Goal: Task Accomplishment & Management: Manage account settings

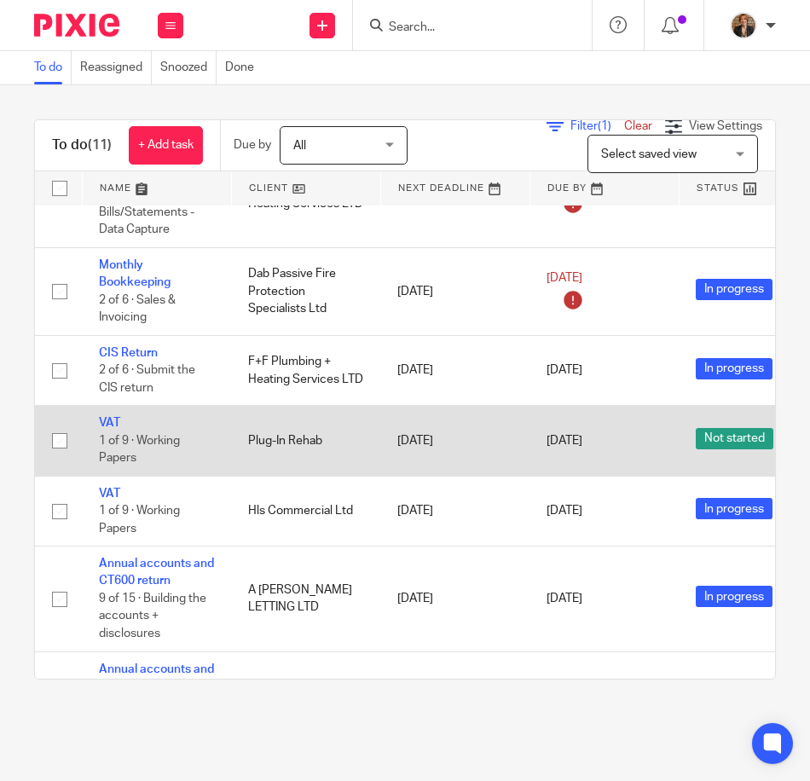
scroll to position [486, 0]
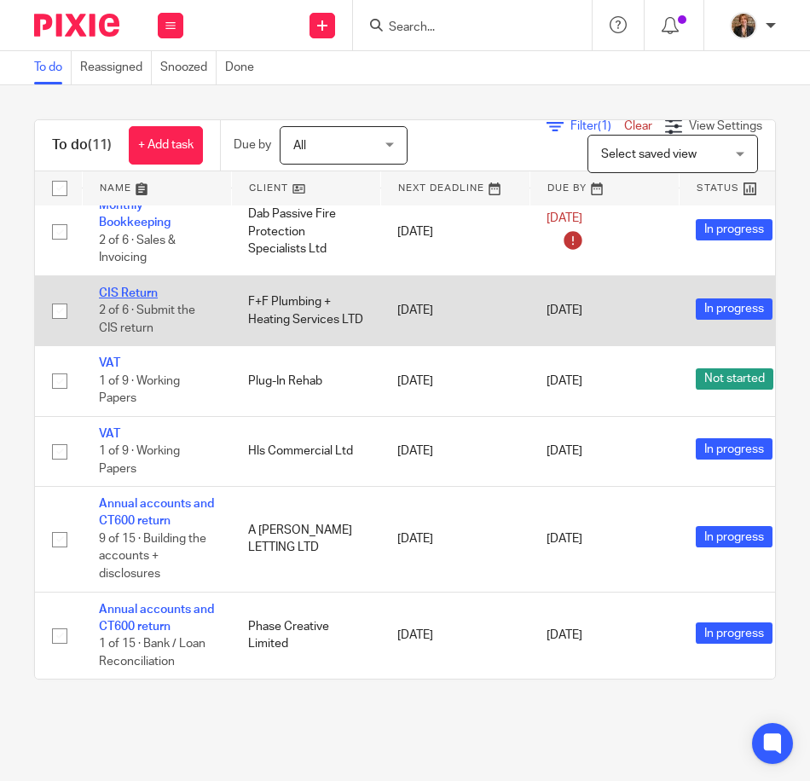
click at [137, 287] on link "CIS Return" at bounding box center [128, 293] width 59 height 12
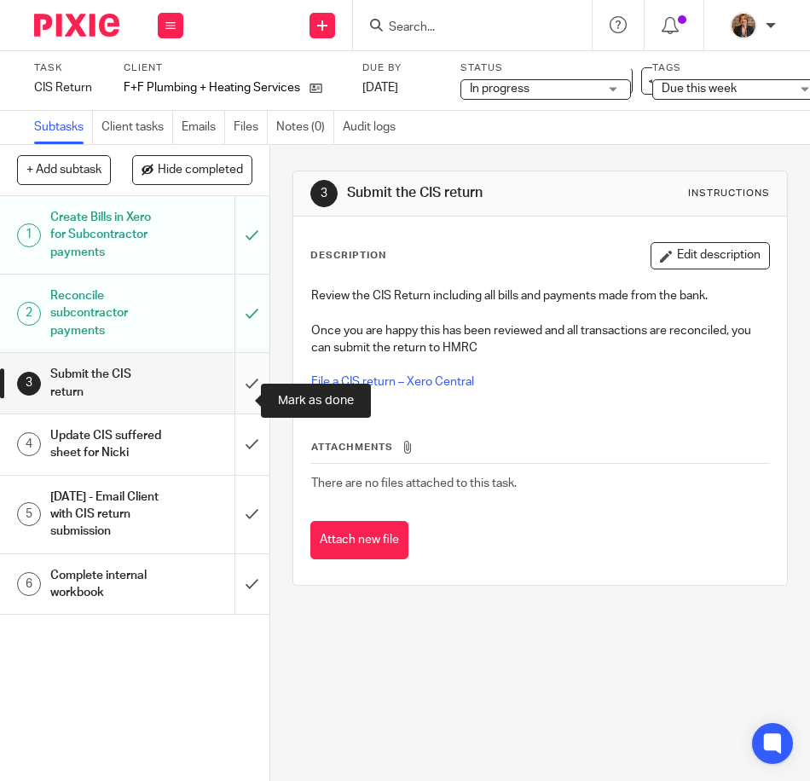
click at [235, 398] on input "submit" at bounding box center [134, 383] width 269 height 61
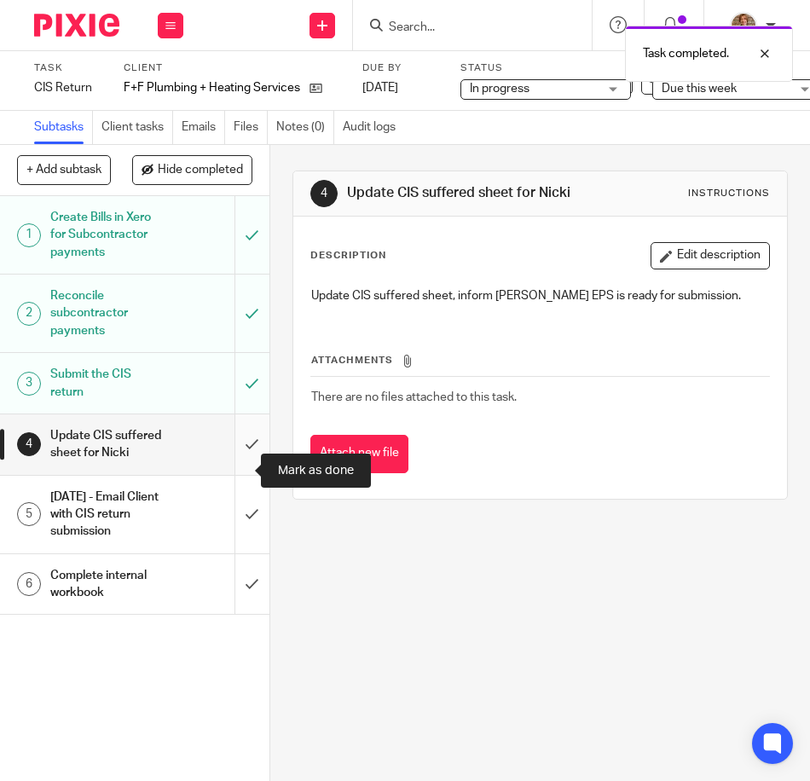
click at [238, 471] on input "submit" at bounding box center [134, 444] width 269 height 61
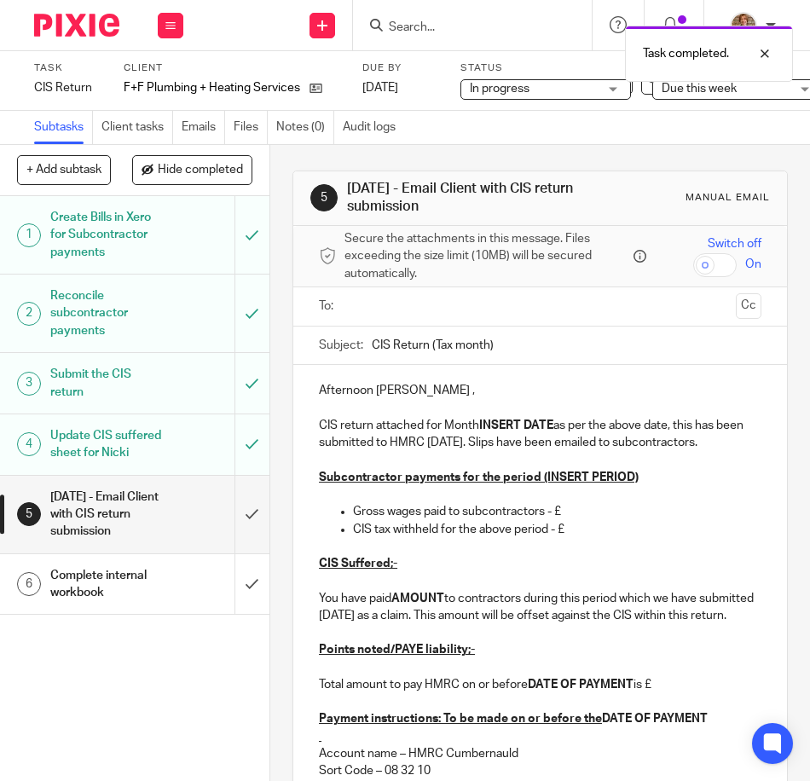
click at [158, 545] on div "2 days later - Email Client with CIS return submission" at bounding box center [133, 514] width 167 height 61
click at [312, 384] on div "Afternoon Tommy , CIS return attached for Month INSERT DATE as per the above da…" at bounding box center [540, 656] width 494 height 583
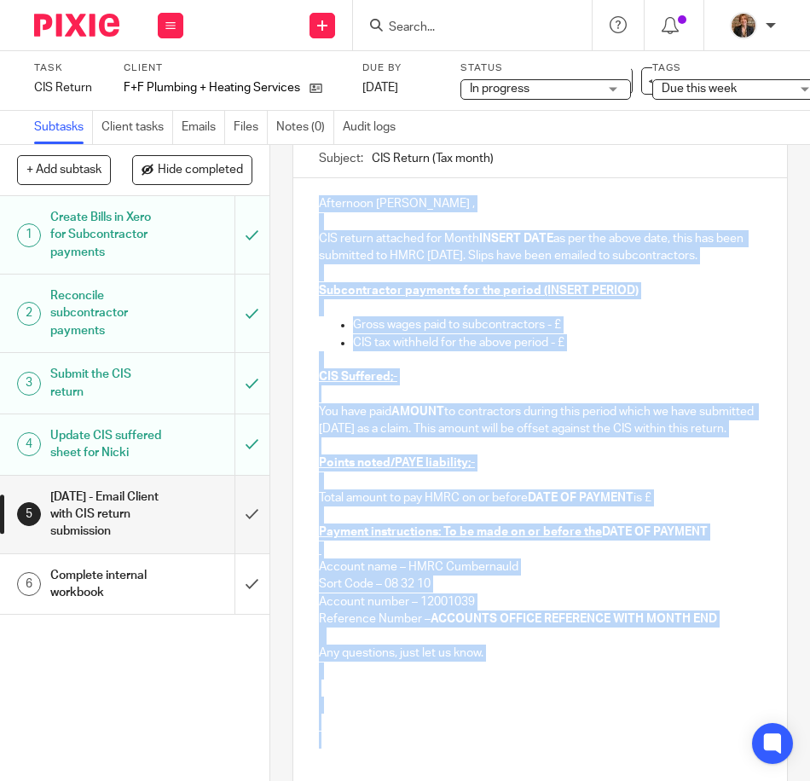
scroll to position [378, 0]
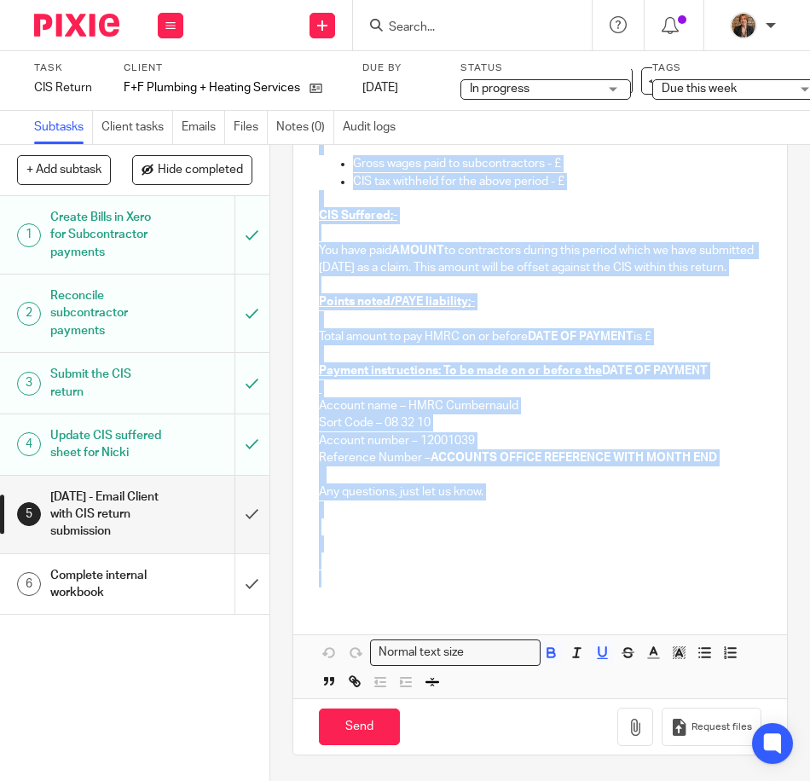
drag, startPoint x: 312, startPoint y: 384, endPoint x: 715, endPoint y: 588, distance: 452.1
click at [715, 588] on div "Afternoon Tommy , CIS return attached for Month INSERT DATE as per the above da…" at bounding box center [540, 357] width 494 height 681
click at [534, 485] on p "Any questions, just let us know." at bounding box center [540, 491] width 442 height 17
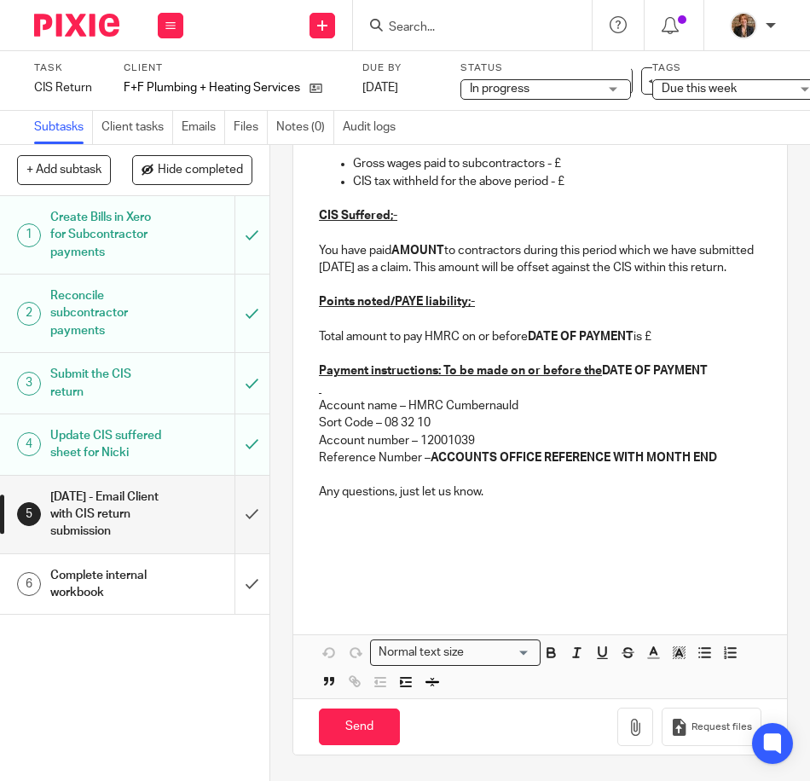
click at [458, 483] on p "Any questions, just let us know." at bounding box center [540, 491] width 442 height 17
drag, startPoint x: 494, startPoint y: 496, endPoint x: 479, endPoint y: 488, distance: 16.4
click at [479, 501] on p at bounding box center [540, 509] width 442 height 17
click at [508, 483] on p "Any questions, just let us know." at bounding box center [540, 491] width 442 height 17
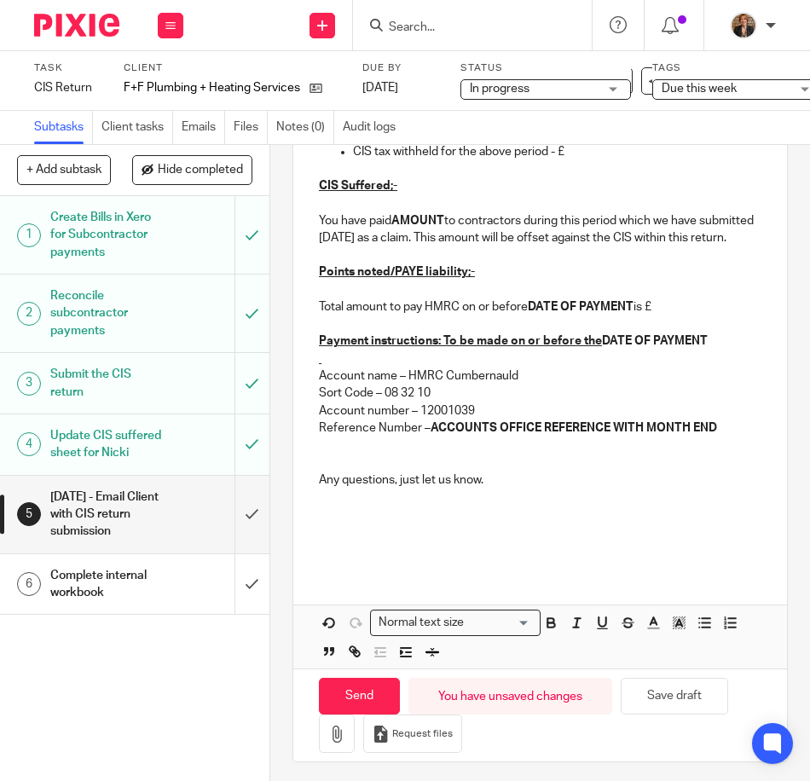
click at [500, 523] on p at bounding box center [540, 513] width 442 height 17
click at [517, 488] on p "Any questions, just let us know." at bounding box center [540, 479] width 442 height 17
click at [517, 488] on p at bounding box center [540, 479] width 442 height 17
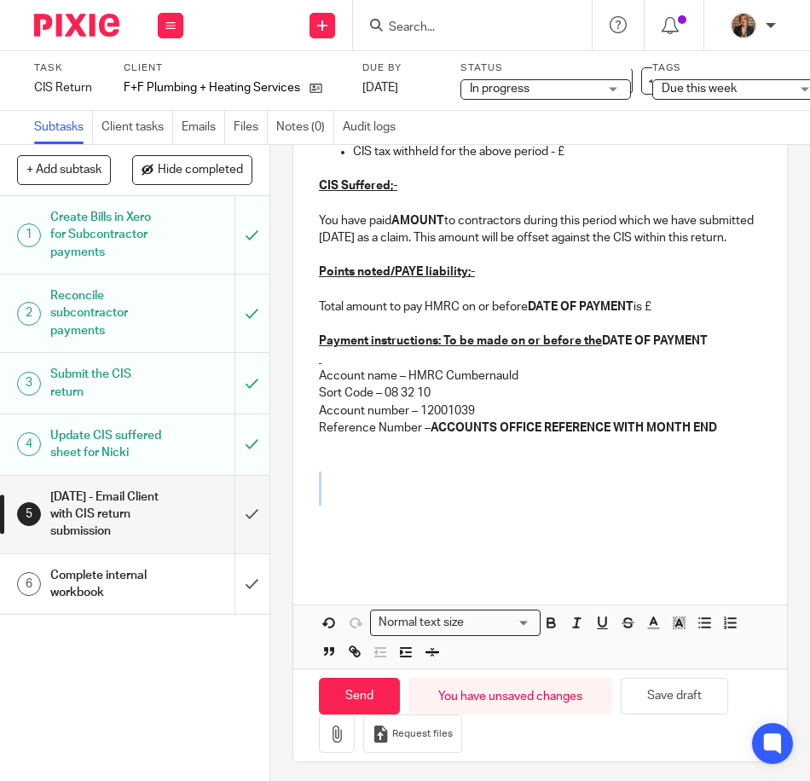
click at [517, 488] on p at bounding box center [540, 479] width 442 height 17
click at [477, 505] on p at bounding box center [540, 496] width 442 height 17
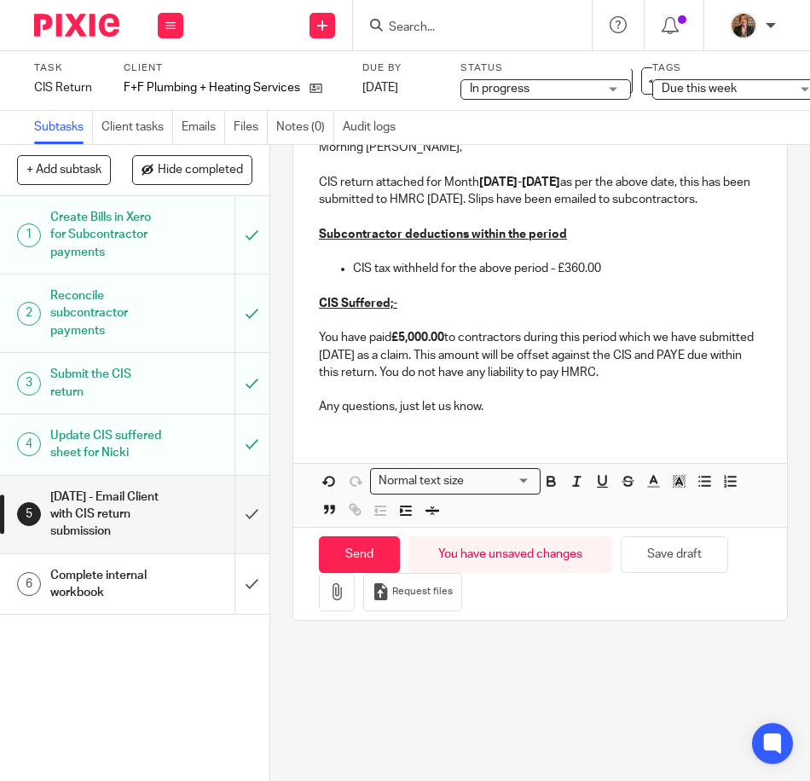
scroll to position [199, 0]
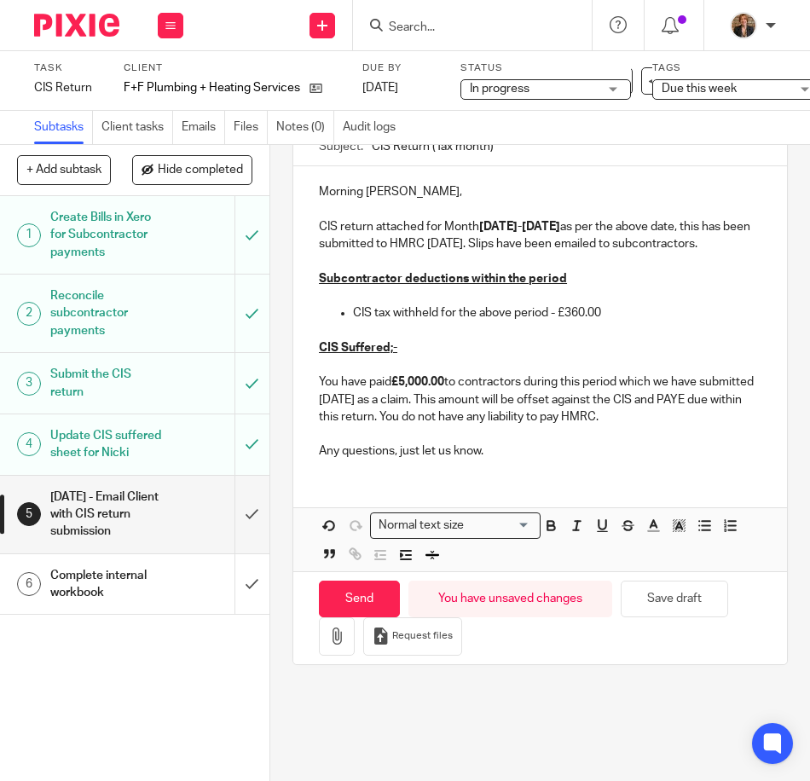
click at [443, 388] on strong "£5,000.00" at bounding box center [417, 382] width 53 height 12
click at [661, 339] on p at bounding box center [540, 330] width 442 height 17
click at [625, 339] on p at bounding box center [540, 330] width 442 height 17
click at [603, 321] on p "CIS tax withheld for the above period - £360.00" at bounding box center [557, 312] width 408 height 17
click at [426, 388] on strong "£2,500" at bounding box center [409, 382] width 37 height 12
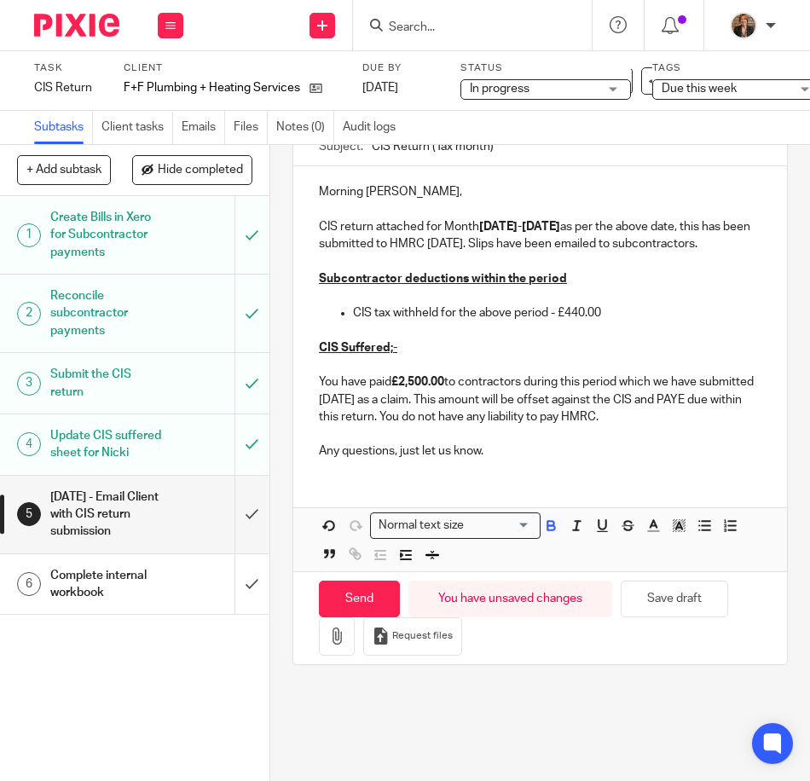
click at [505, 226] on strong "06/06/25-05/07/25" at bounding box center [519, 227] width 81 height 12
click at [743, 303] on div "Morning Tommy, CIS return attached for Month 06/07/25-05/08/25 as per the above…" at bounding box center [540, 319] width 494 height 306
click at [366, 198] on p "Morning Tommy," at bounding box center [540, 191] width 442 height 17
click at [355, 192] on p "Morning Tommy," at bounding box center [540, 191] width 442 height 17
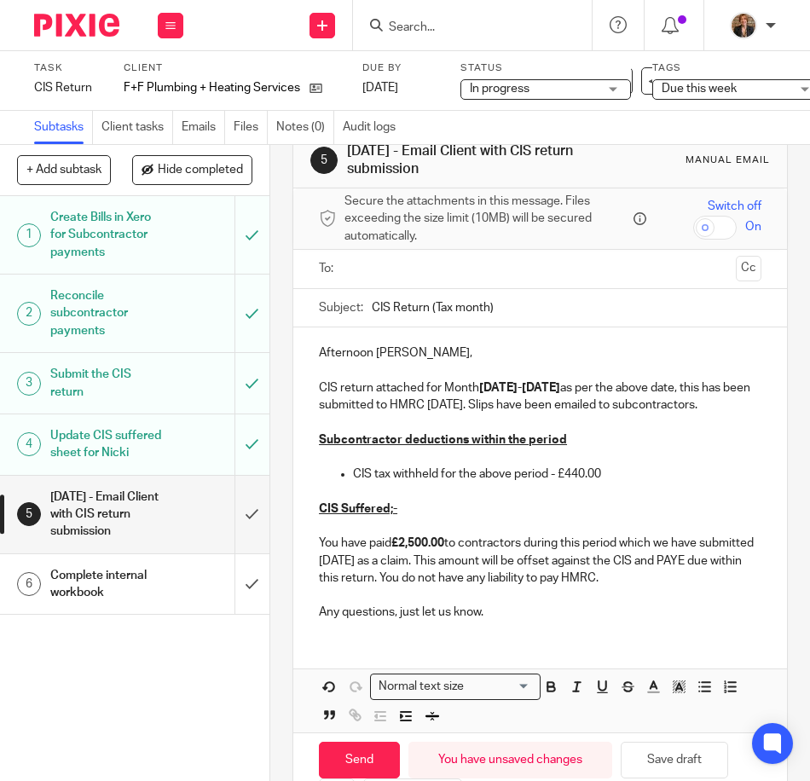
scroll to position [0, 0]
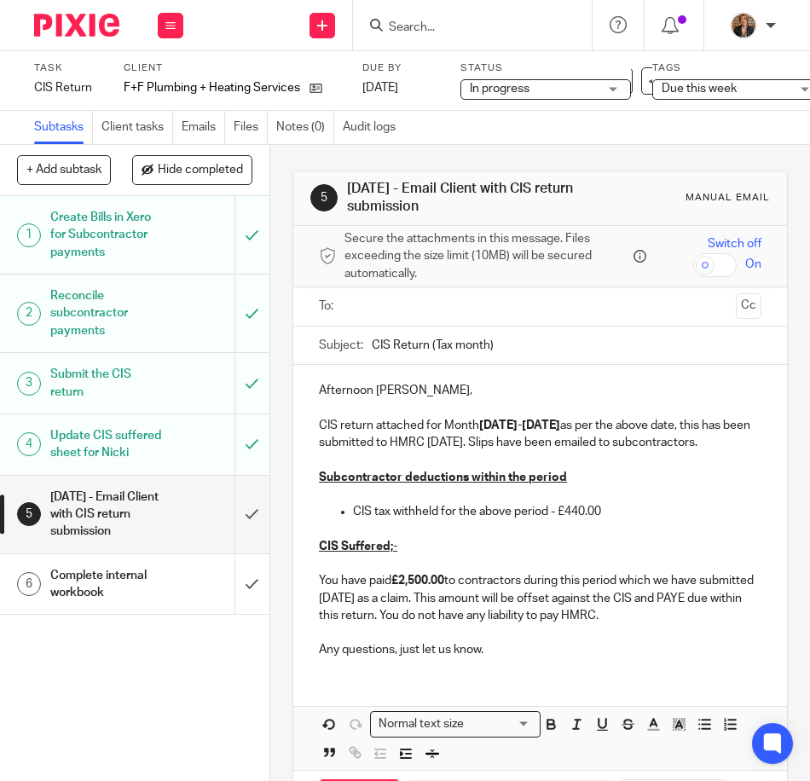
click at [524, 355] on input "CIS Return (Tax month)" at bounding box center [567, 345] width 390 height 38
type input "CIS Return Month 4"
click at [471, 658] on p "Any questions, just let us know." at bounding box center [540, 649] width 442 height 17
click at [446, 658] on p "Any questions, just let us know." at bounding box center [540, 649] width 442 height 17
click at [417, 315] on input "text" at bounding box center [539, 307] width 378 height 20
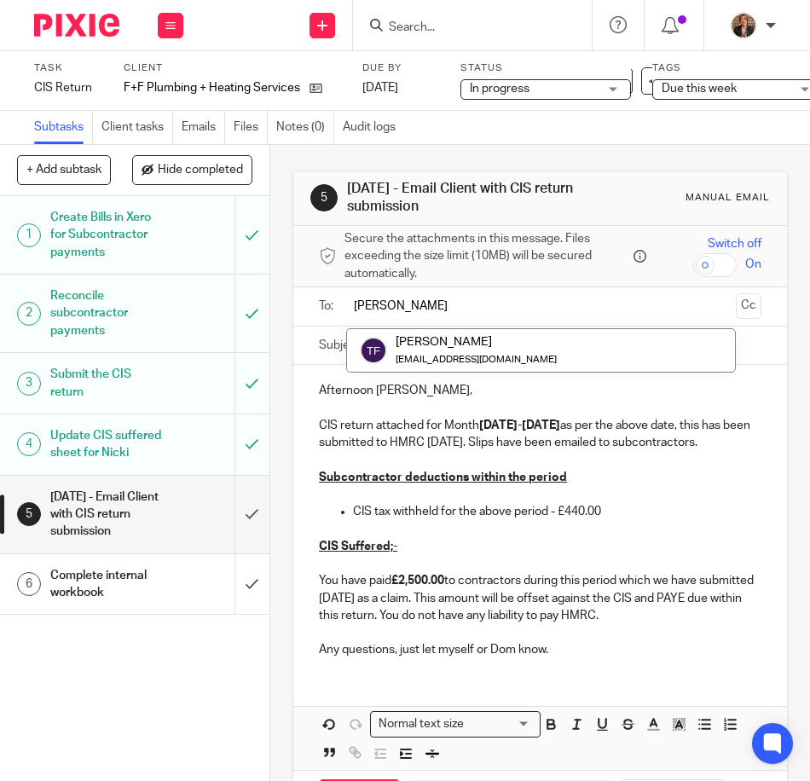
type input "tomm"
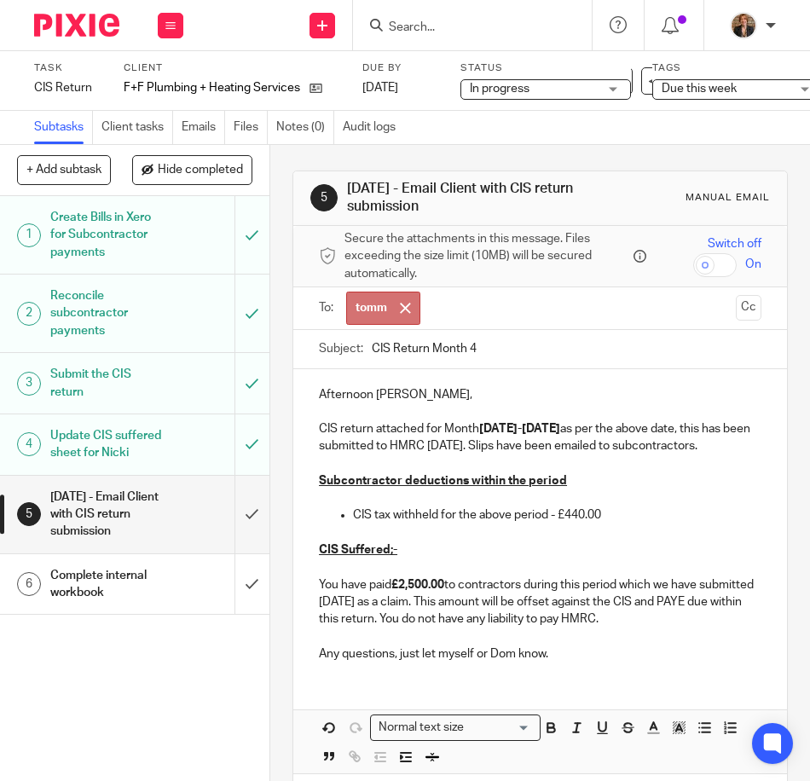
click at [401, 322] on span "tomm" at bounding box center [383, 308] width 74 height 33
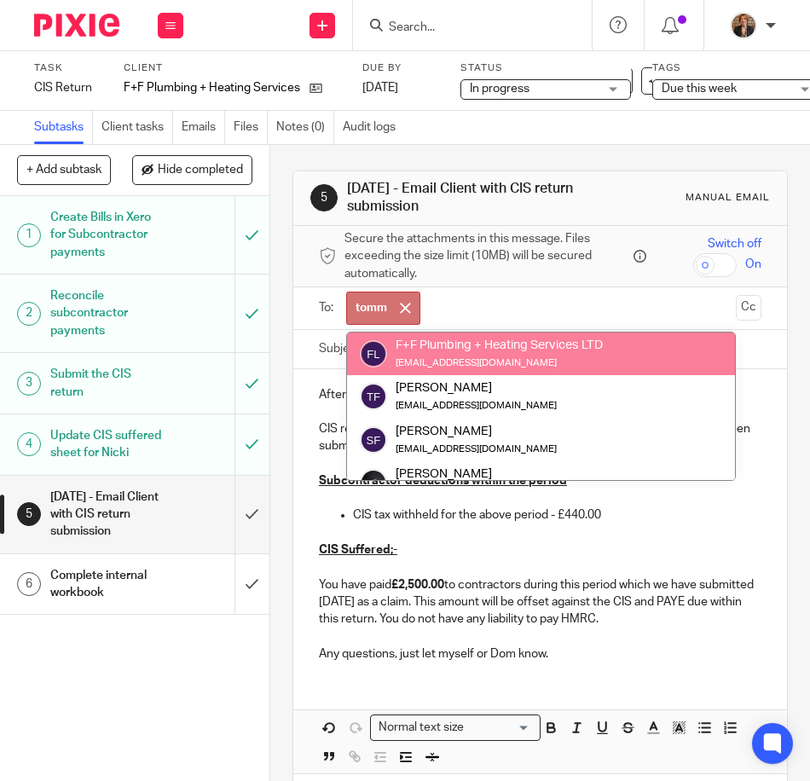
click at [450, 358] on small "fandfplumbing@googlemail.com" at bounding box center [475, 362] width 161 height 9
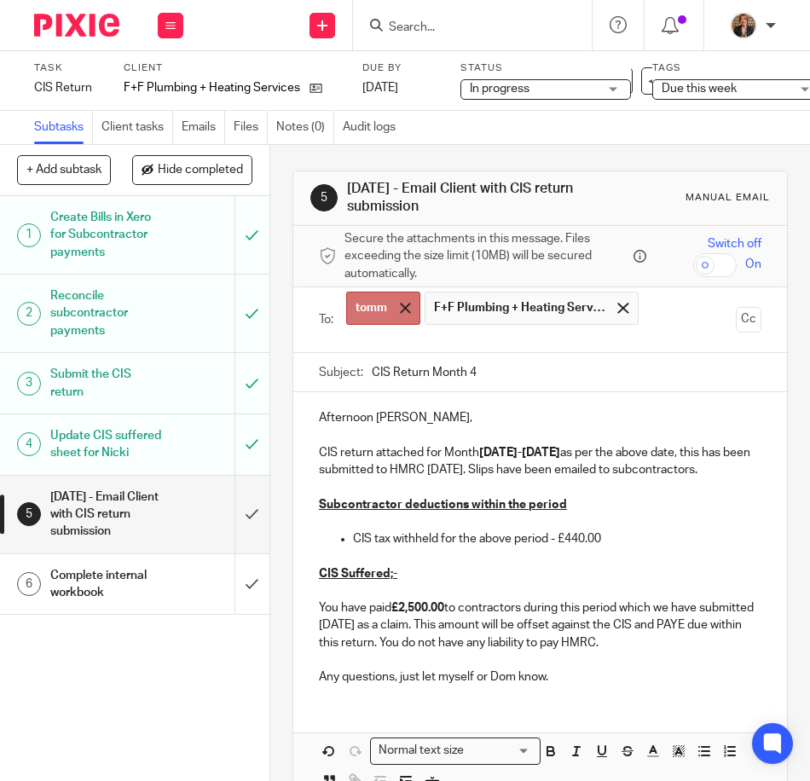
click at [395, 306] on div at bounding box center [405, 308] width 20 height 26
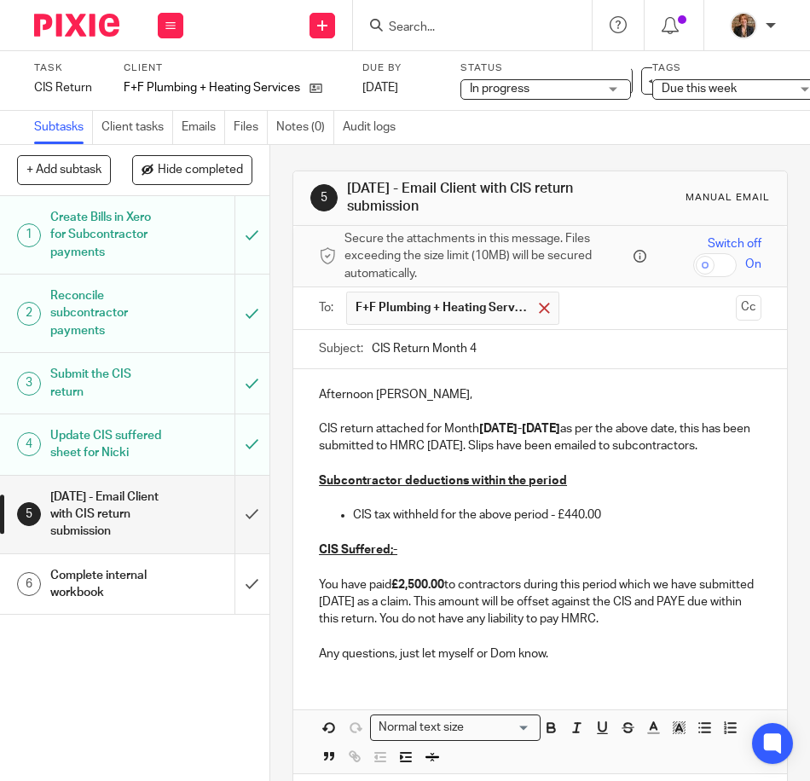
click at [539, 304] on span at bounding box center [544, 308] width 11 height 11
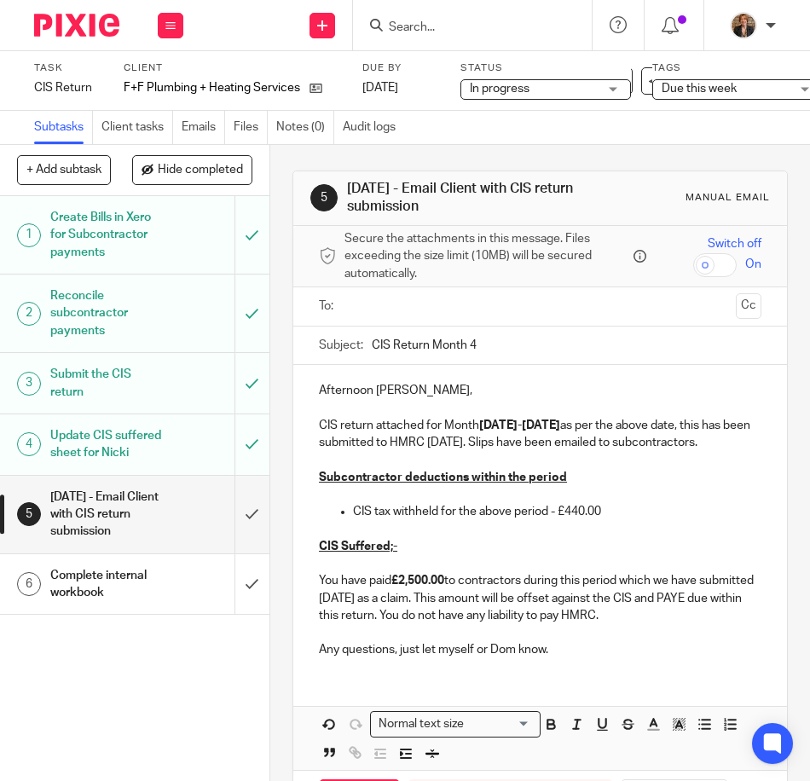
click at [535, 304] on input "text" at bounding box center [539, 307] width 378 height 20
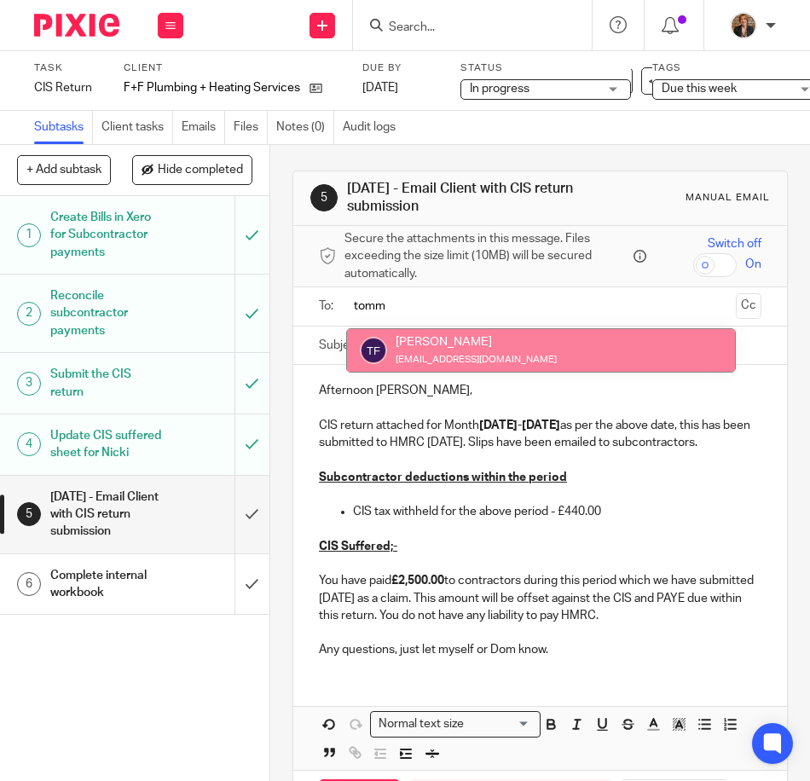
type input "tomm"
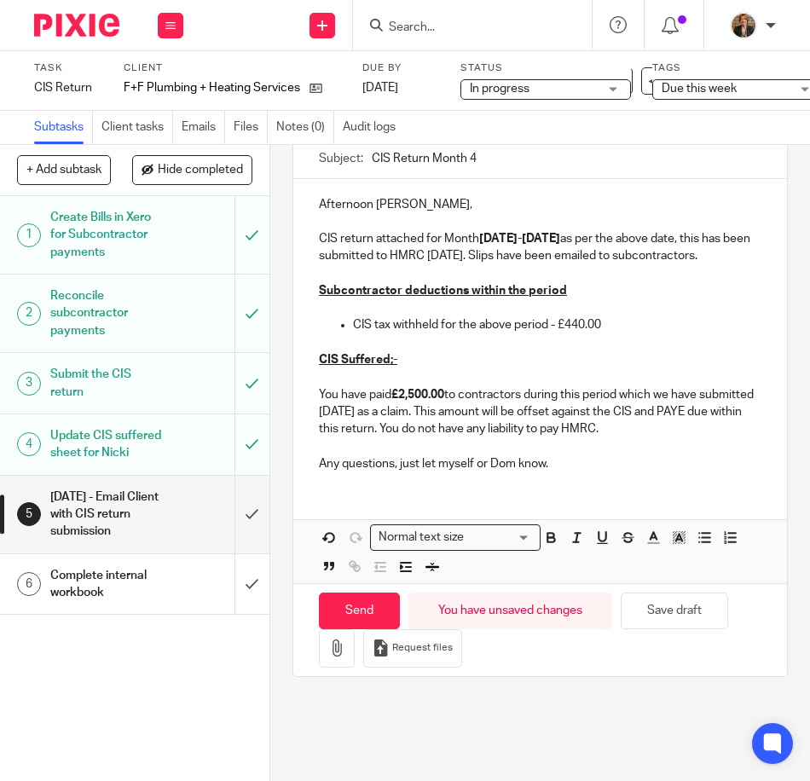
scroll to position [256, 0]
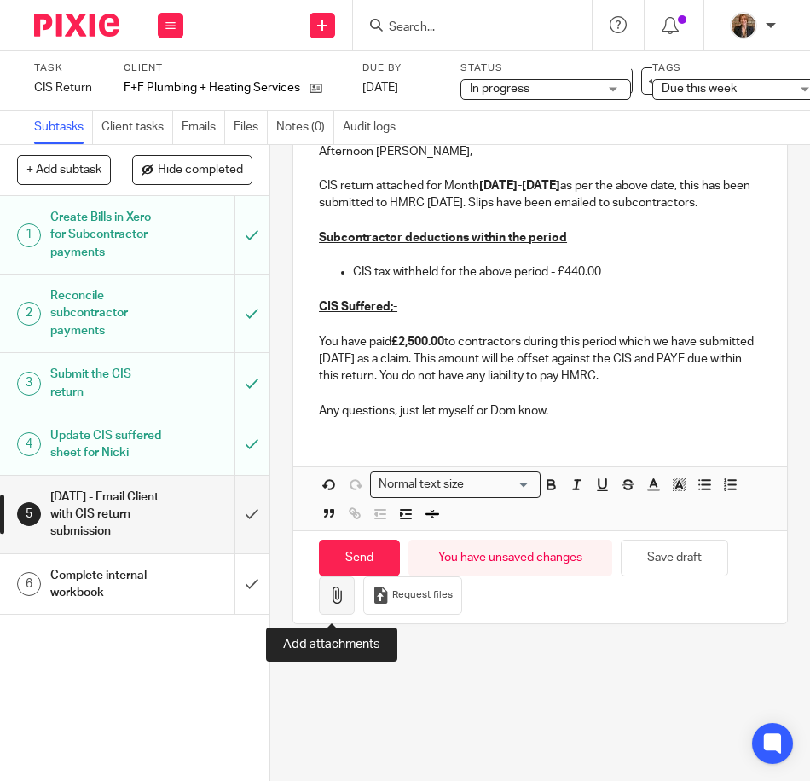
click at [332, 610] on button "button" at bounding box center [337, 595] width 36 height 38
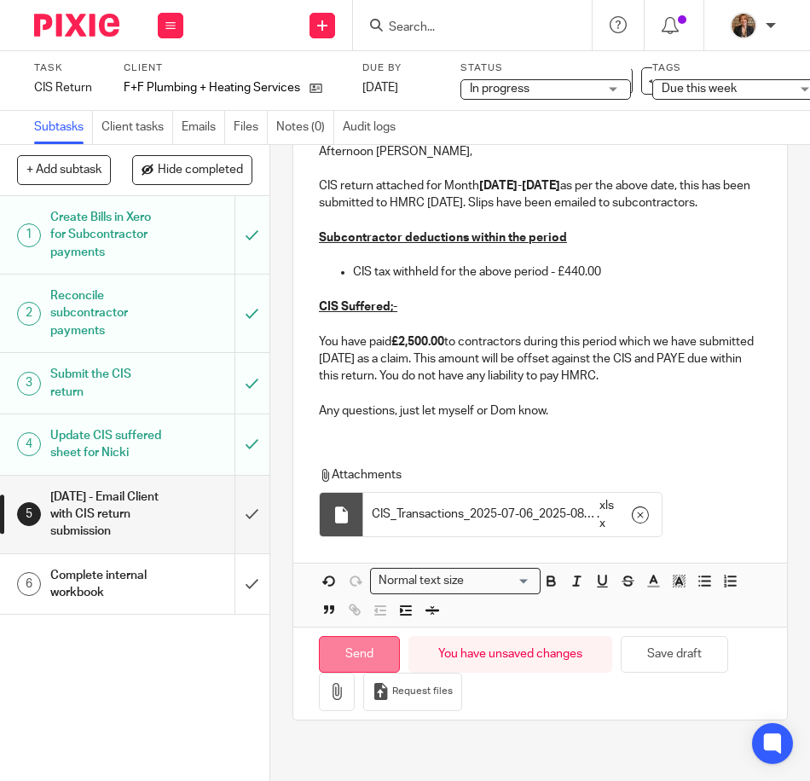
click at [359, 656] on input "Send" at bounding box center [359, 654] width 81 height 37
type input "Sent"
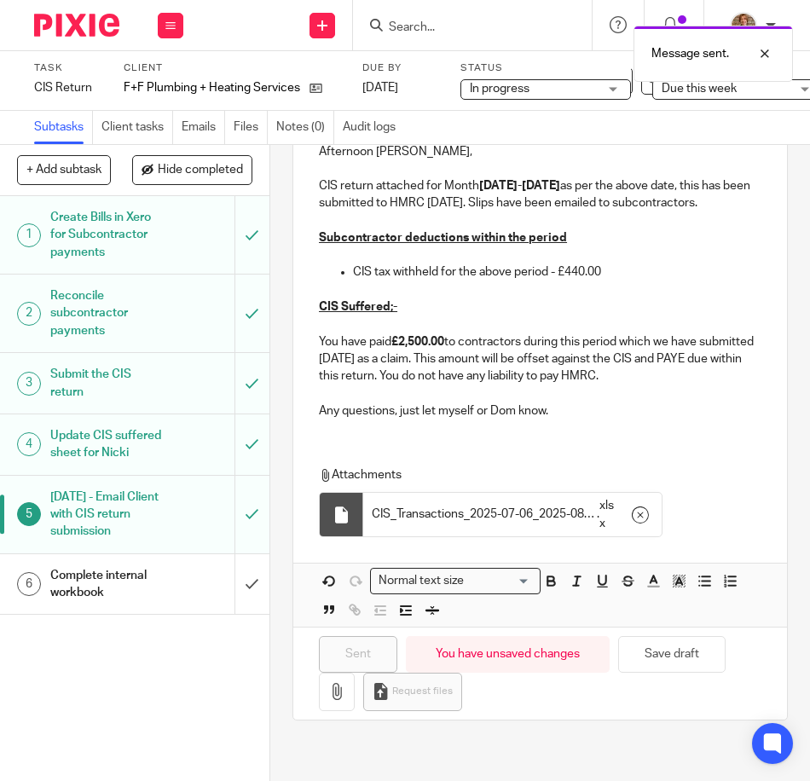
click at [70, 606] on h1 "Complete internal workbook" at bounding box center [106, 584] width 112 height 43
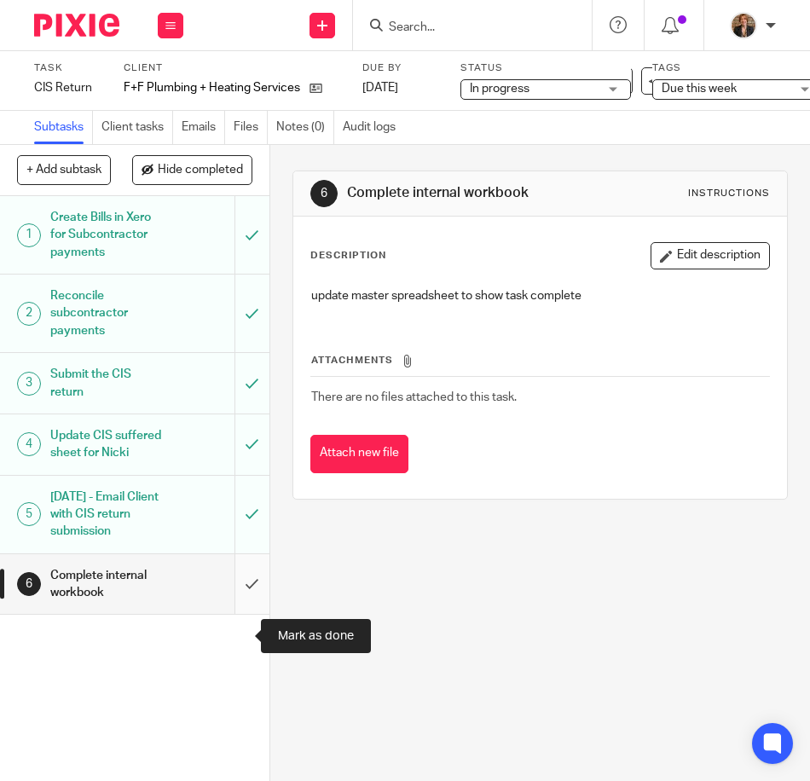
click at [243, 615] on input "submit" at bounding box center [134, 584] width 269 height 61
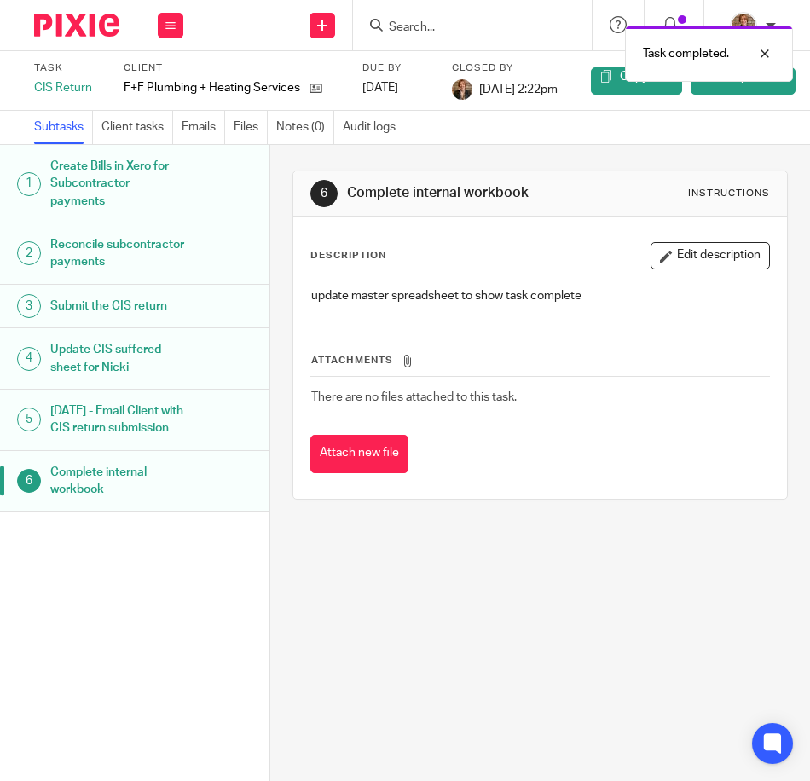
click at [71, 9] on div at bounding box center [70, 25] width 141 height 50
click at [71, 19] on img at bounding box center [76, 25] width 85 height 23
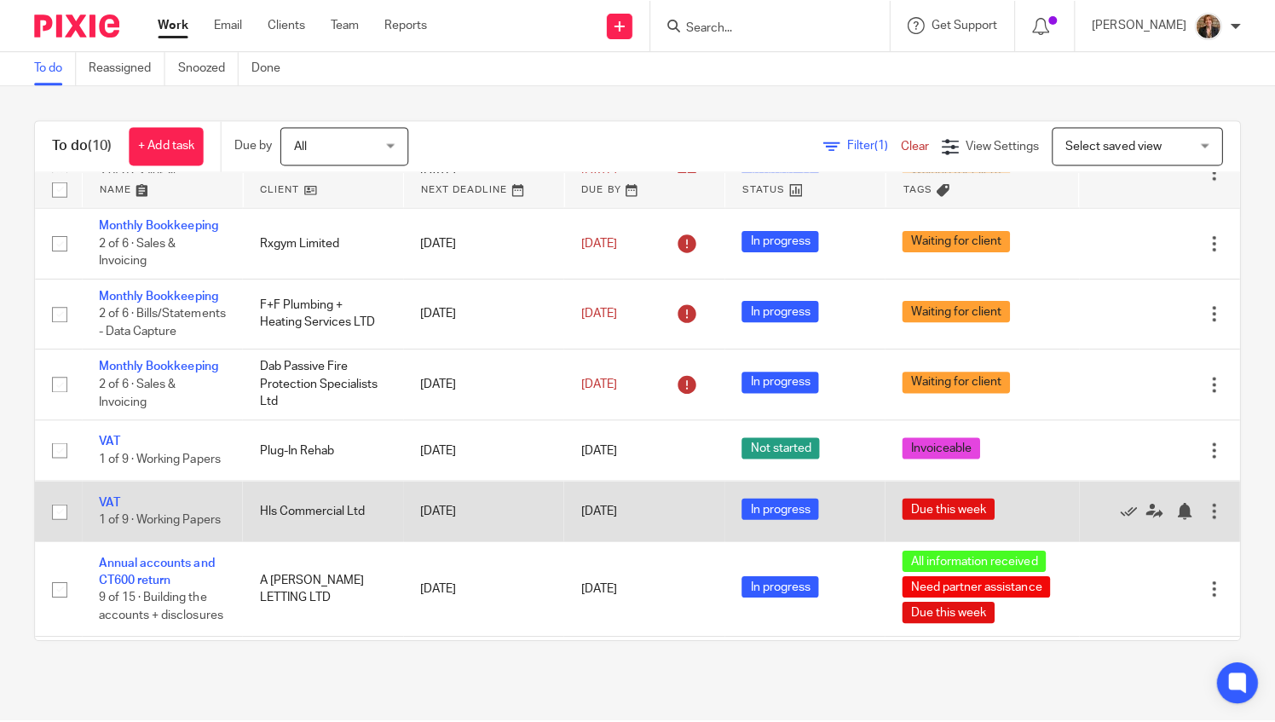
scroll to position [224, 0]
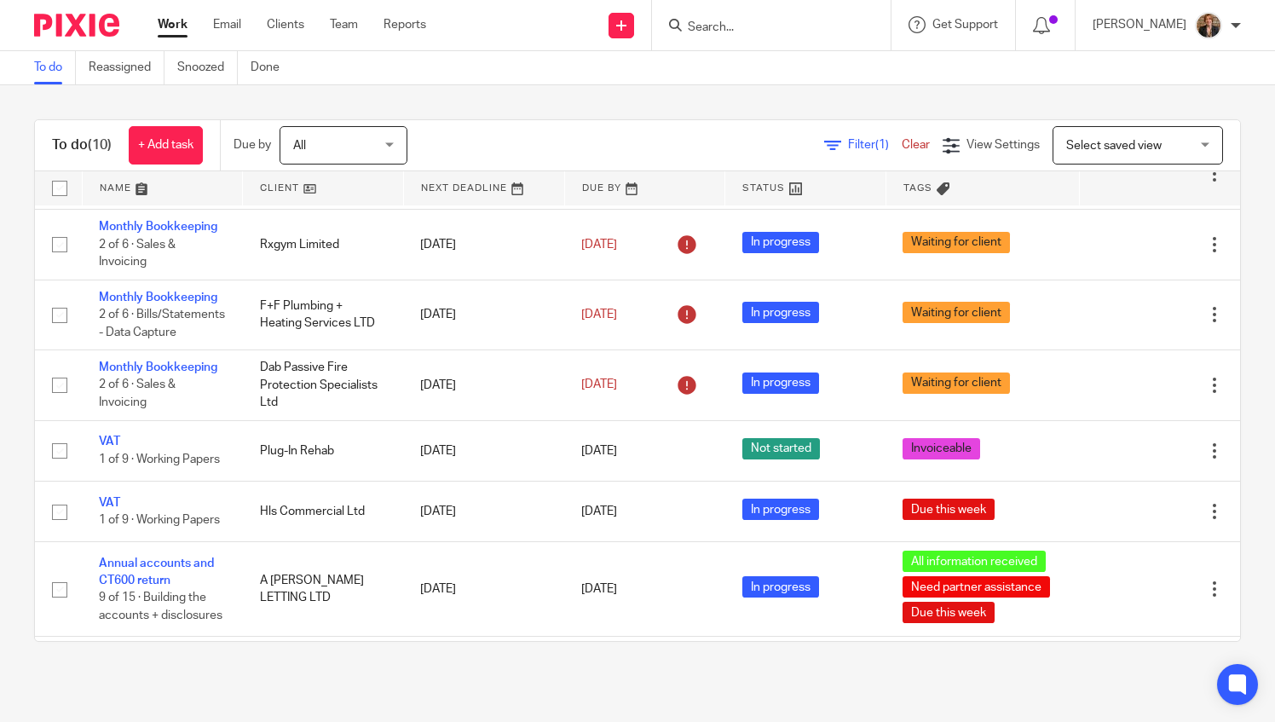
click at [753, 27] on input "Search" at bounding box center [762, 27] width 153 height 15
type input "sefton"
click at [809, 77] on link at bounding box center [827, 73] width 288 height 39
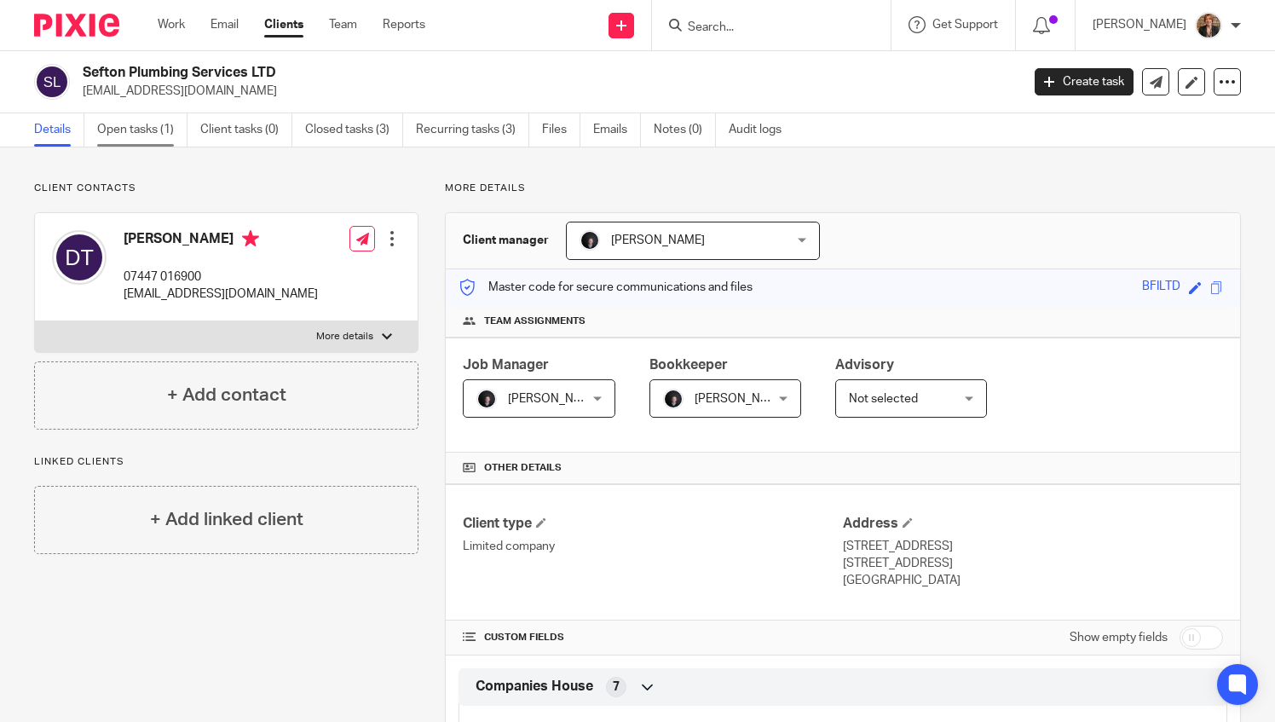
click at [123, 122] on link "Open tasks (1)" at bounding box center [142, 129] width 90 height 33
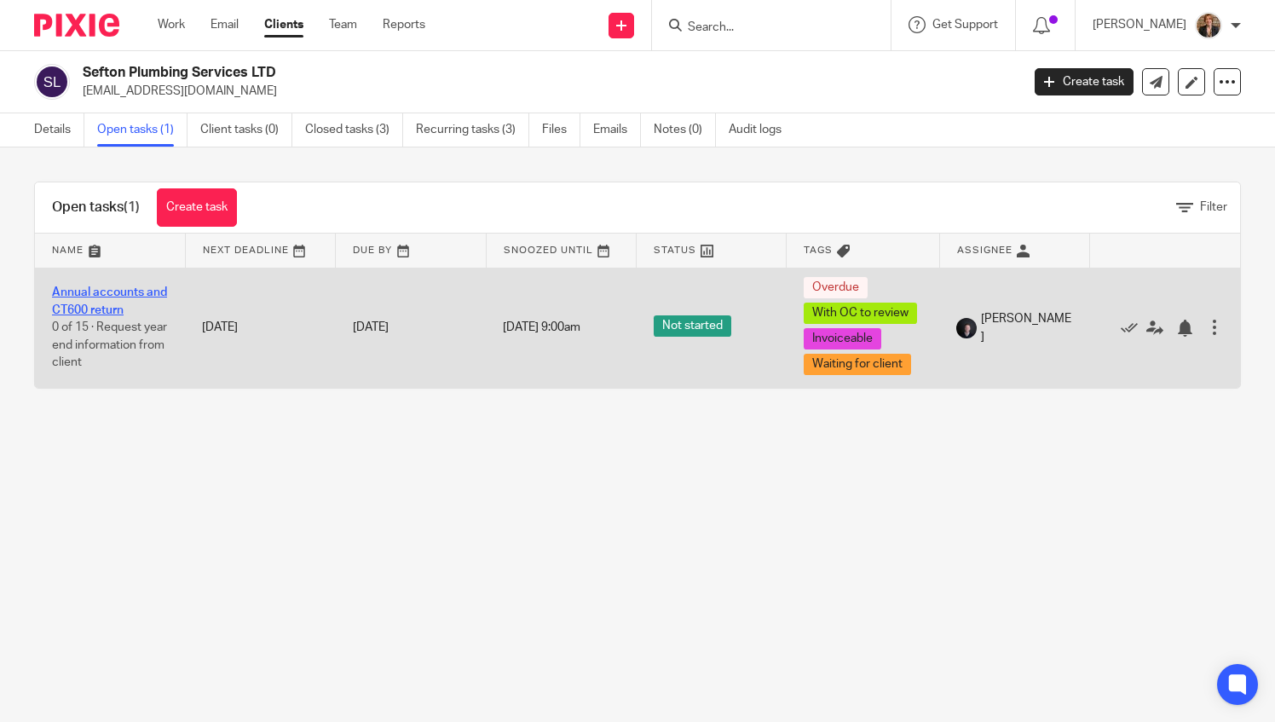
click at [89, 293] on link "Annual accounts and CT600 return" at bounding box center [109, 300] width 115 height 29
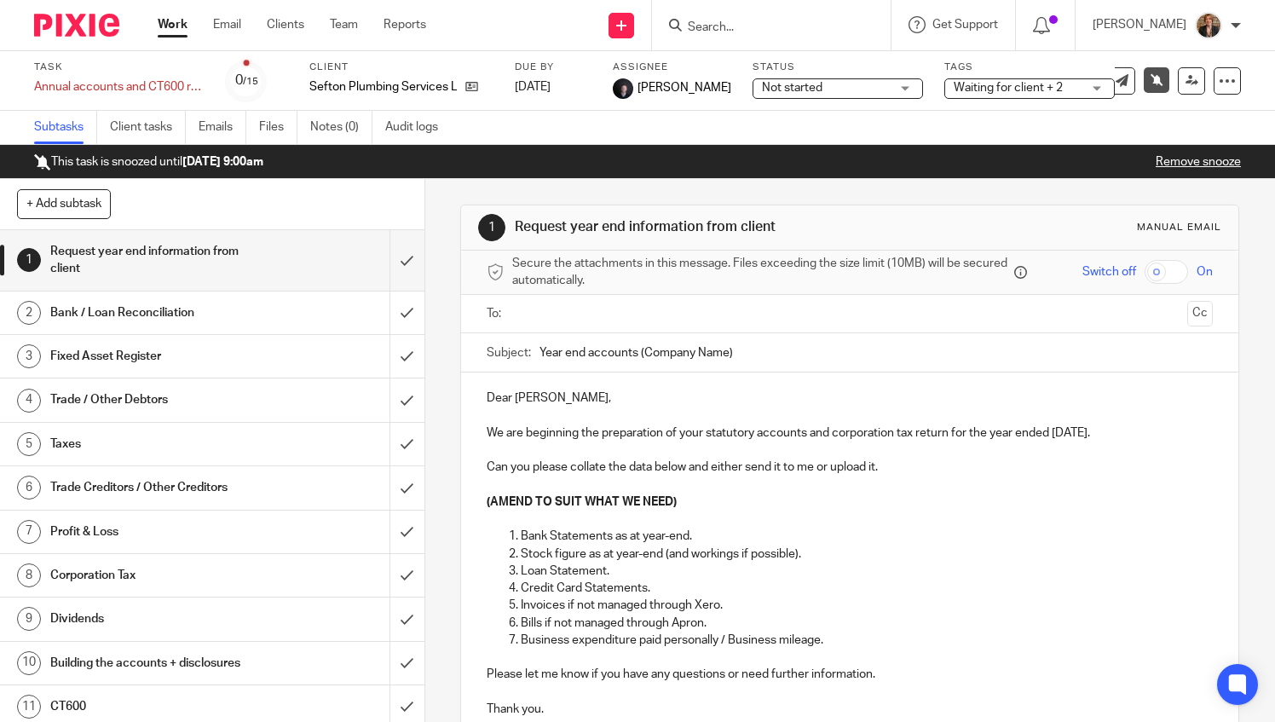
click at [1011, 95] on span "Waiting for client + 2" at bounding box center [1018, 88] width 128 height 18
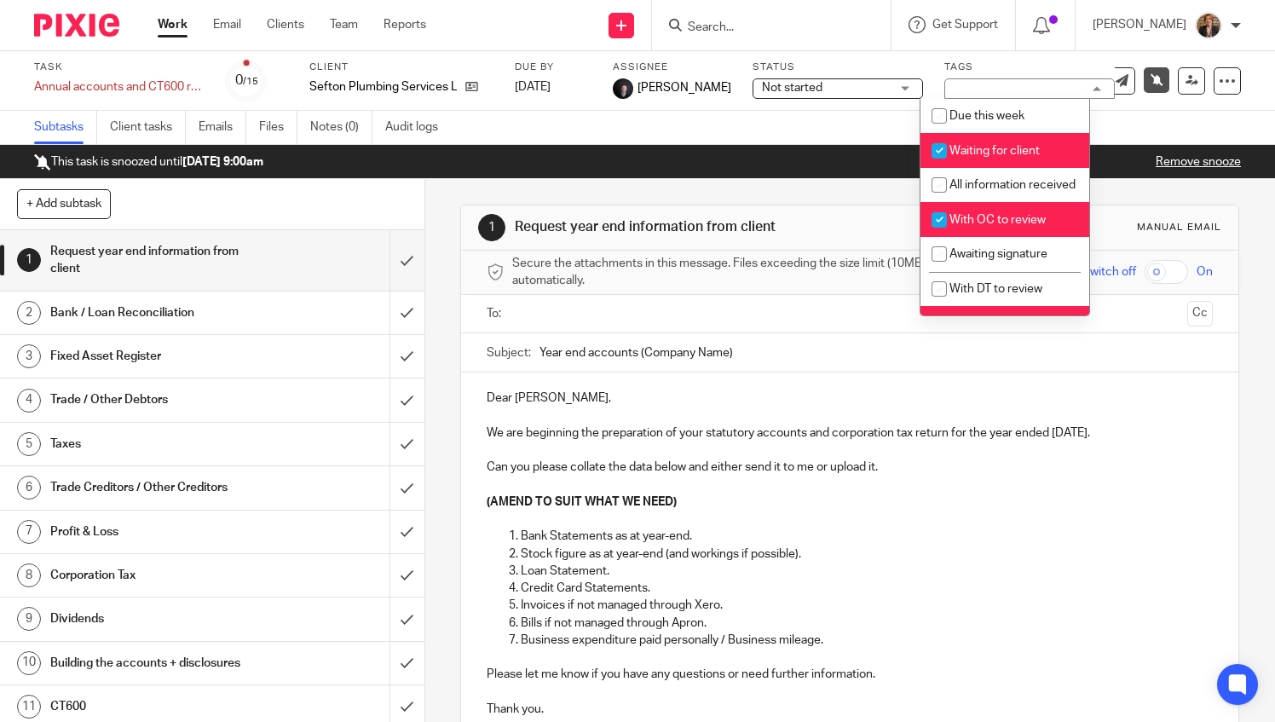
click at [990, 229] on li "With OC to review" at bounding box center [1005, 219] width 169 height 35
checkbox input "false"
click at [978, 138] on li "Waiting for client" at bounding box center [1005, 150] width 169 height 35
checkbox input "false"
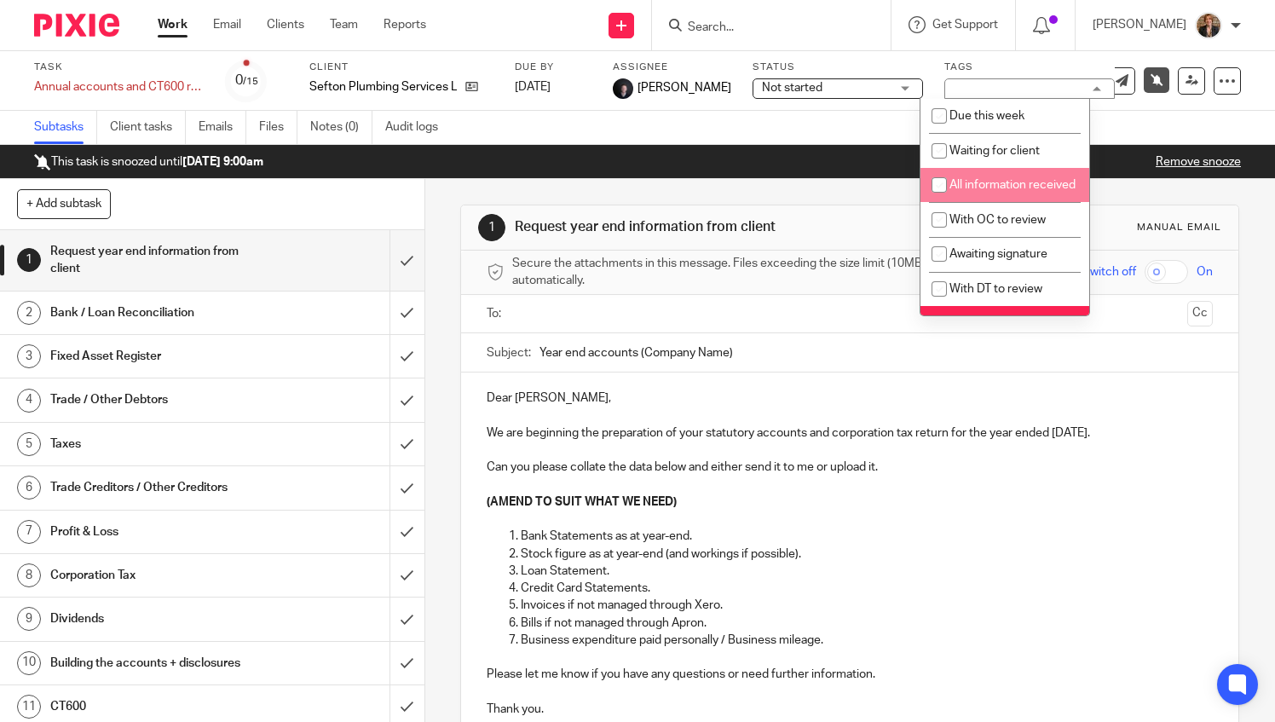
click at [941, 176] on input "checkbox" at bounding box center [939, 185] width 32 height 32
checkbox input "true"
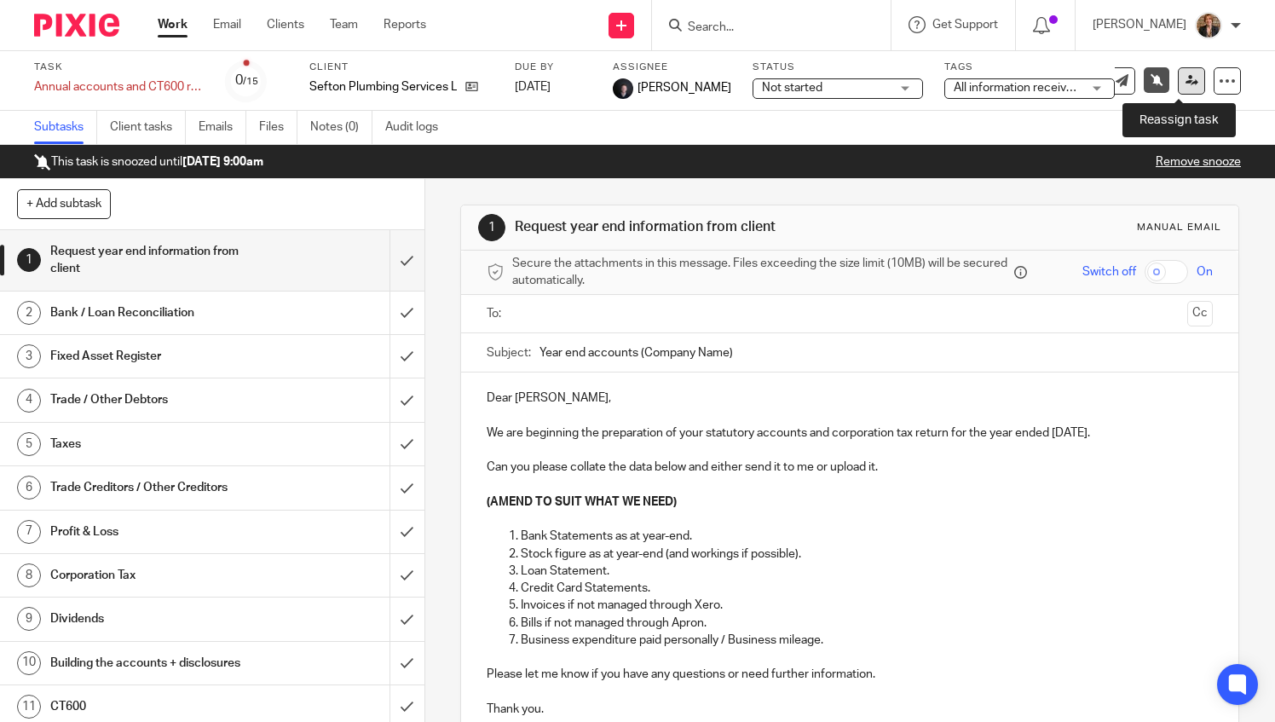
click at [1186, 85] on icon at bounding box center [1192, 80] width 13 height 13
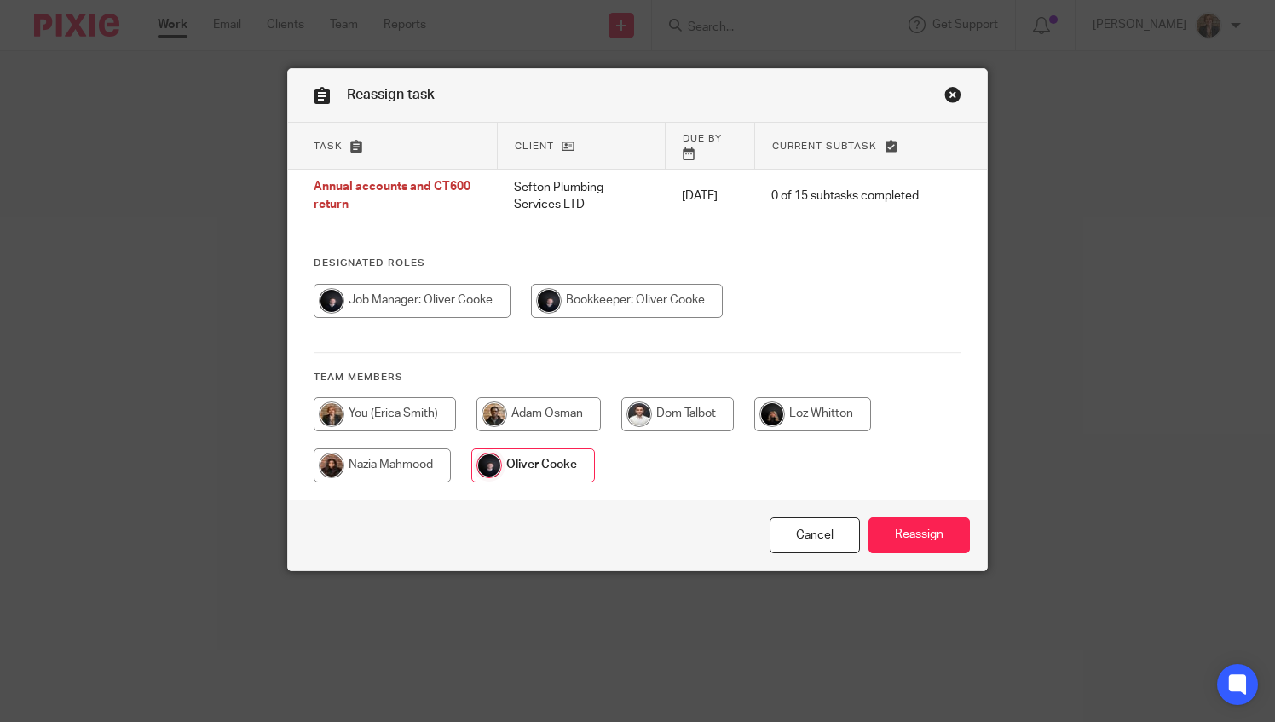
click at [378, 397] on input "radio" at bounding box center [385, 414] width 142 height 34
radio input "true"
click at [885, 530] on input "Reassign" at bounding box center [919, 535] width 101 height 37
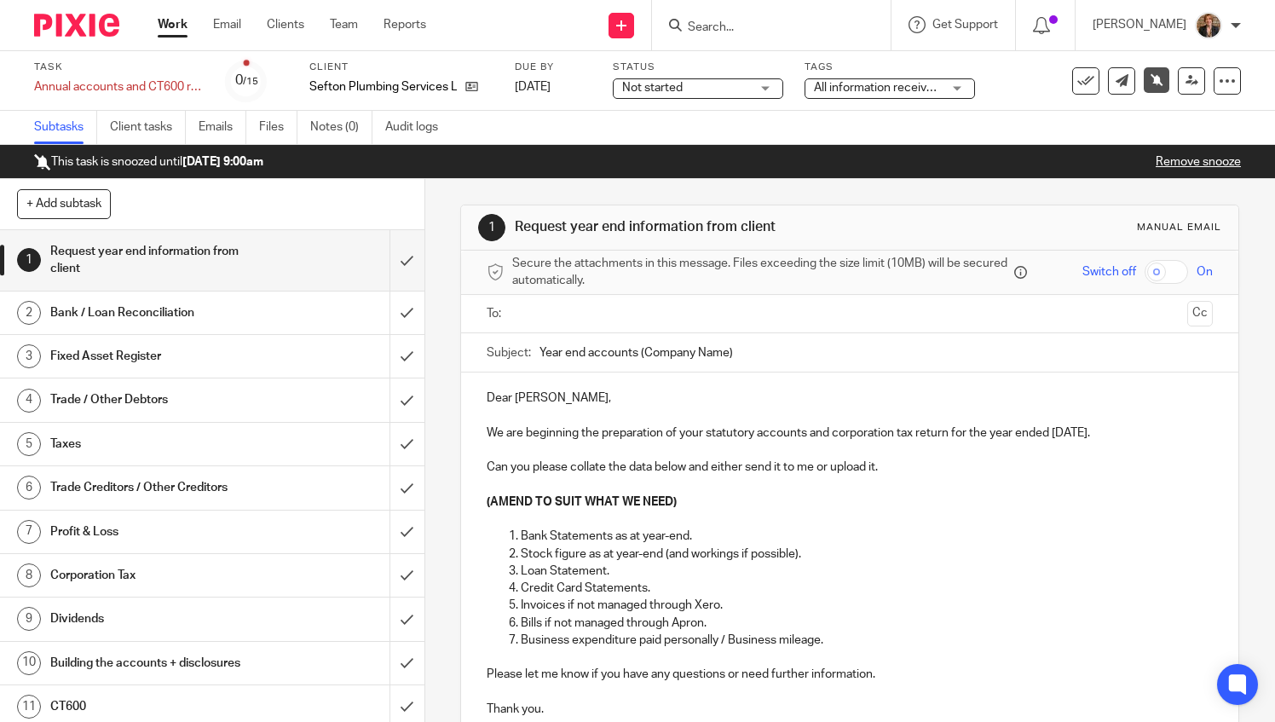
click at [69, 27] on img at bounding box center [76, 25] width 85 height 23
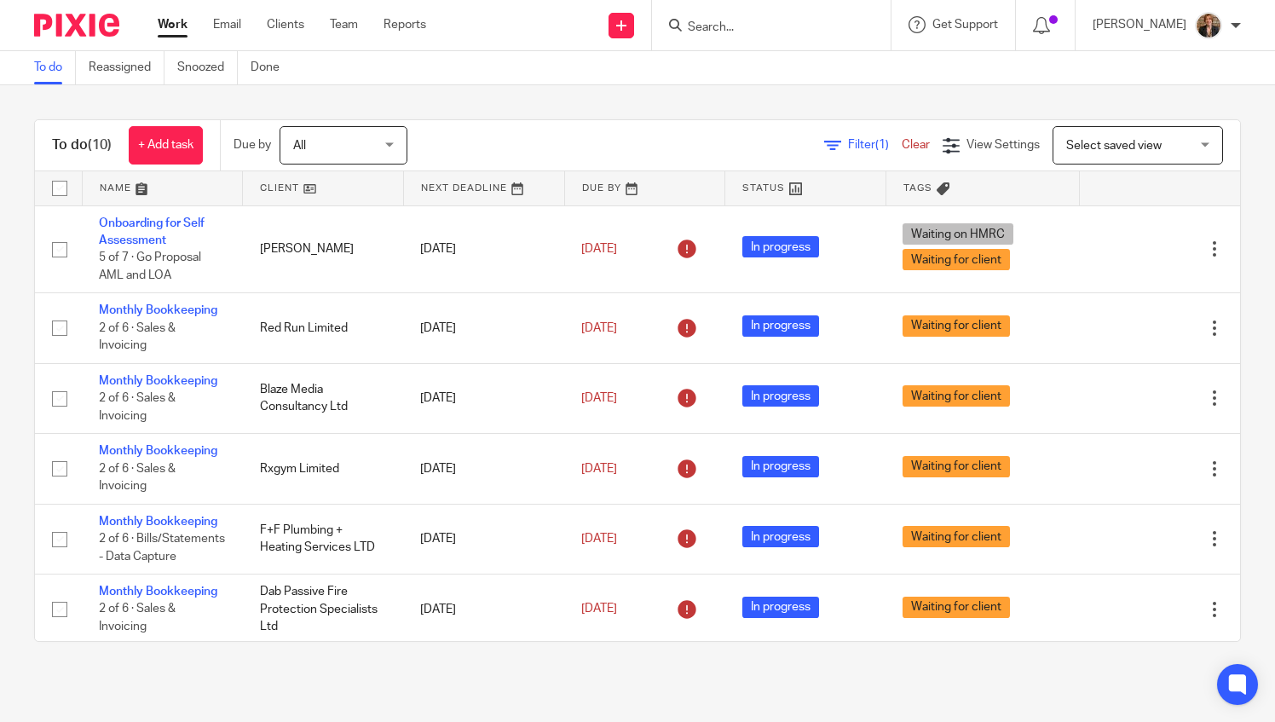
click at [123, 198] on link at bounding box center [163, 188] width 160 height 34
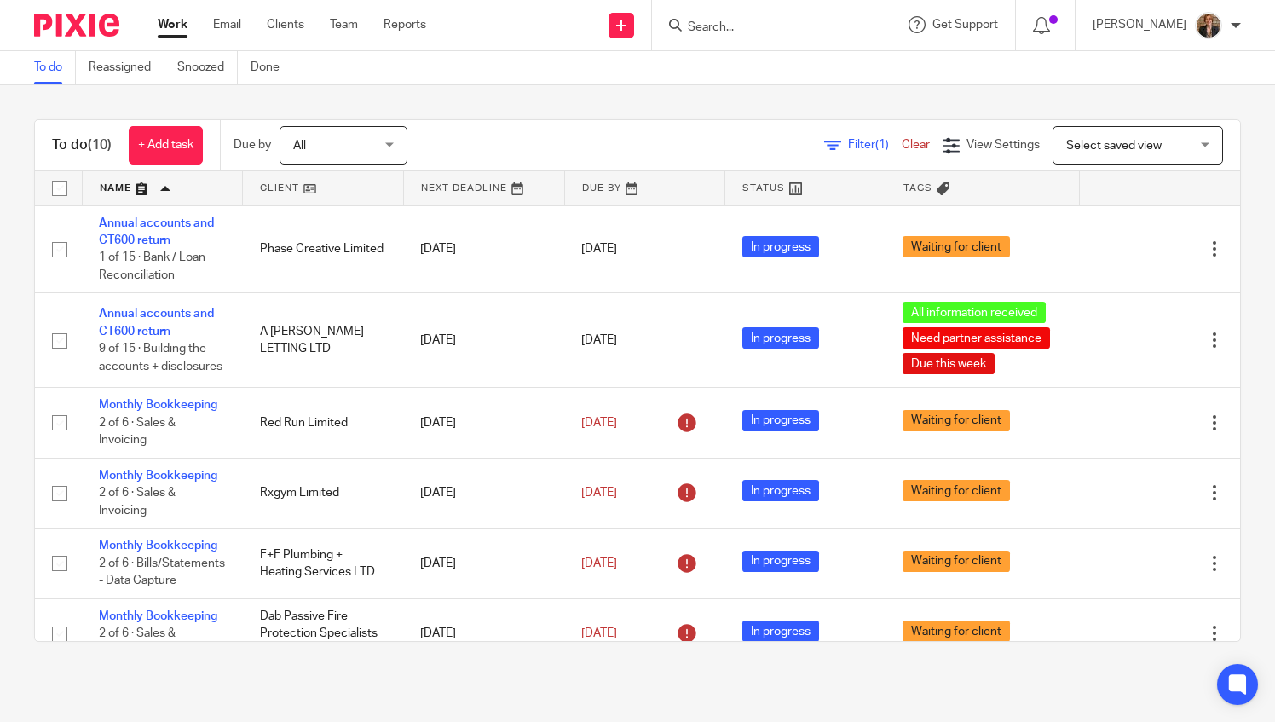
click at [91, 26] on img at bounding box center [76, 25] width 85 height 23
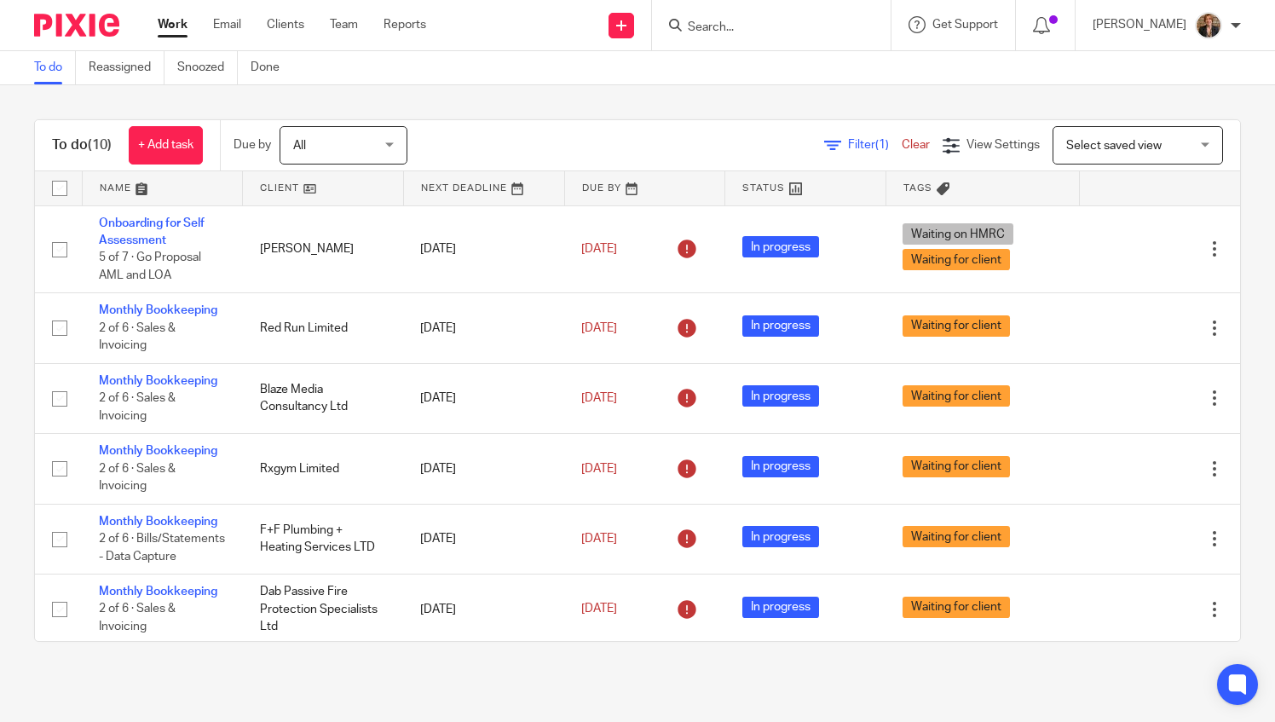
click at [129, 182] on link at bounding box center [163, 188] width 160 height 34
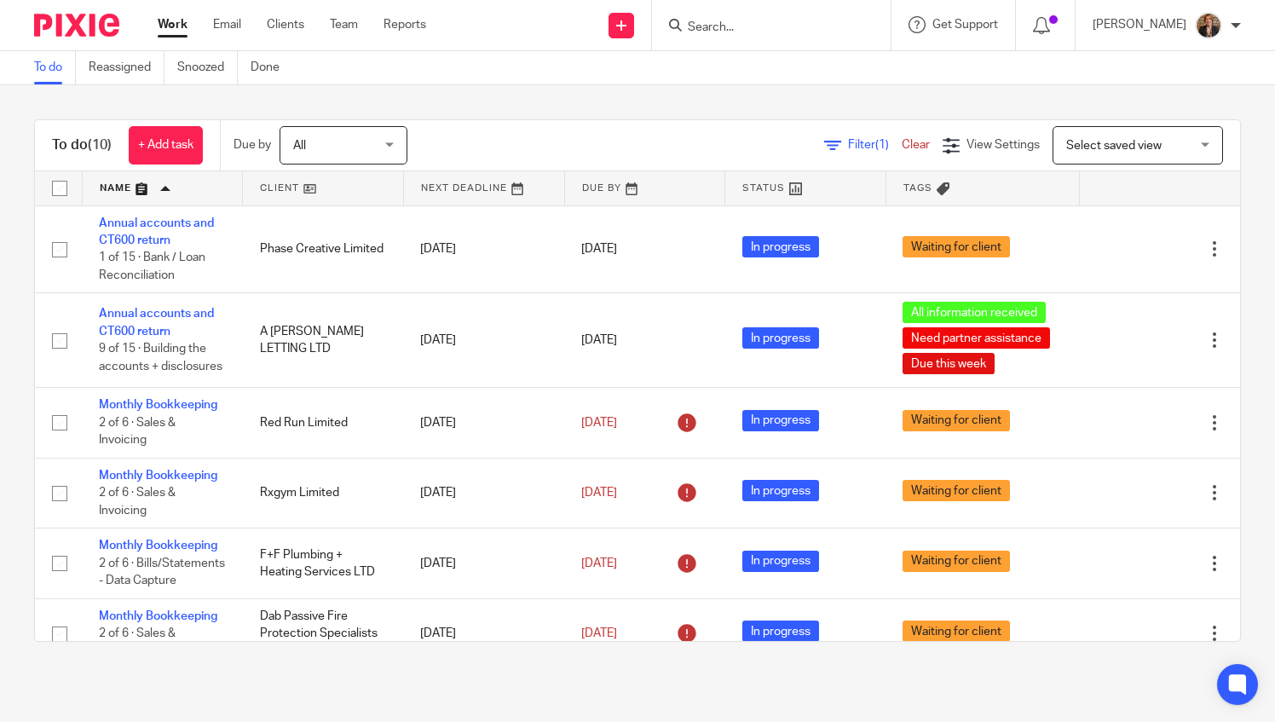
click at [786, 39] on div at bounding box center [771, 25] width 239 height 50
click at [762, 26] on input "Search" at bounding box center [762, 27] width 153 height 15
type input "j"
type input "seft"
click at [820, 89] on link at bounding box center [827, 73] width 288 height 39
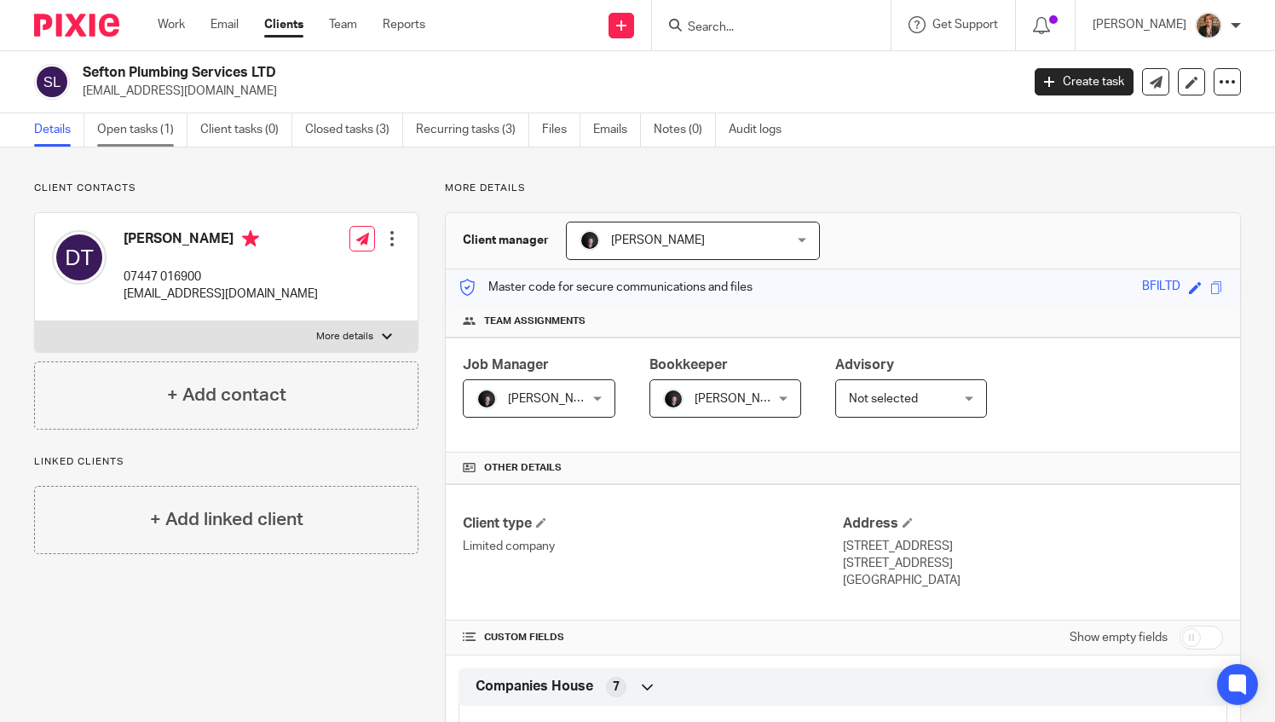
click at [136, 141] on link "Open tasks (1)" at bounding box center [142, 129] width 90 height 33
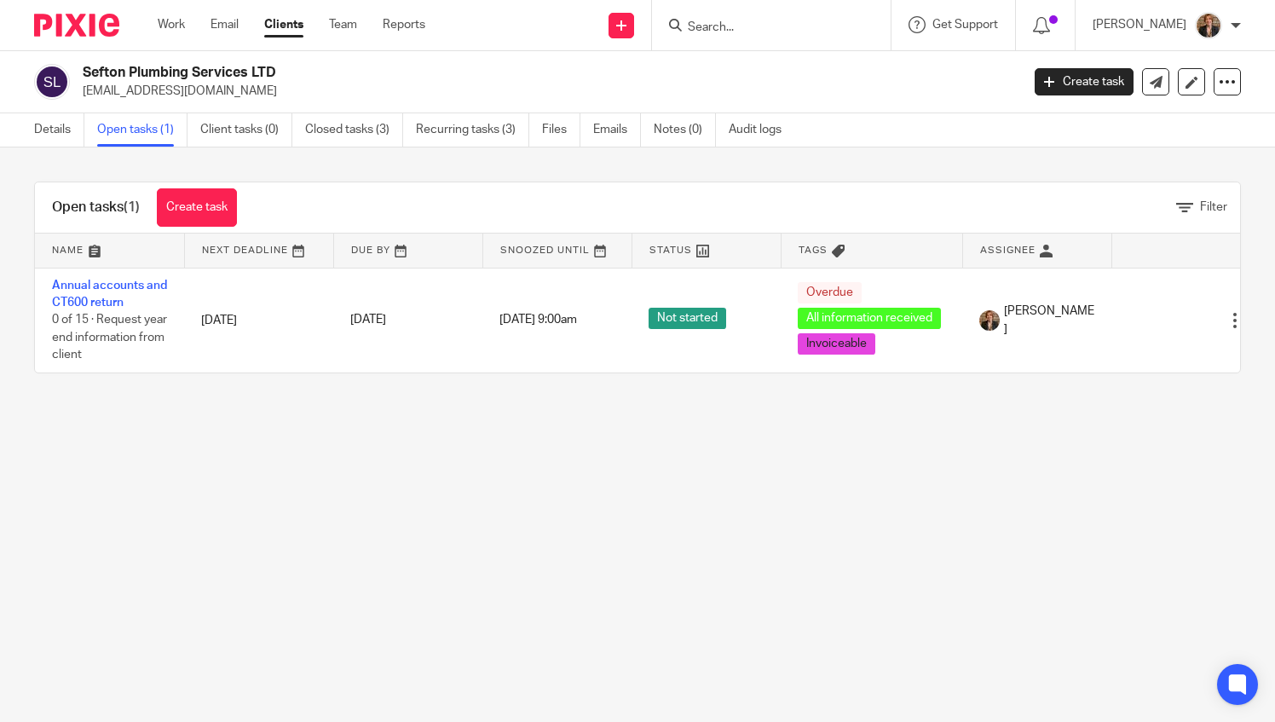
click at [829, 251] on span "Tags" at bounding box center [822, 249] width 46 height 9
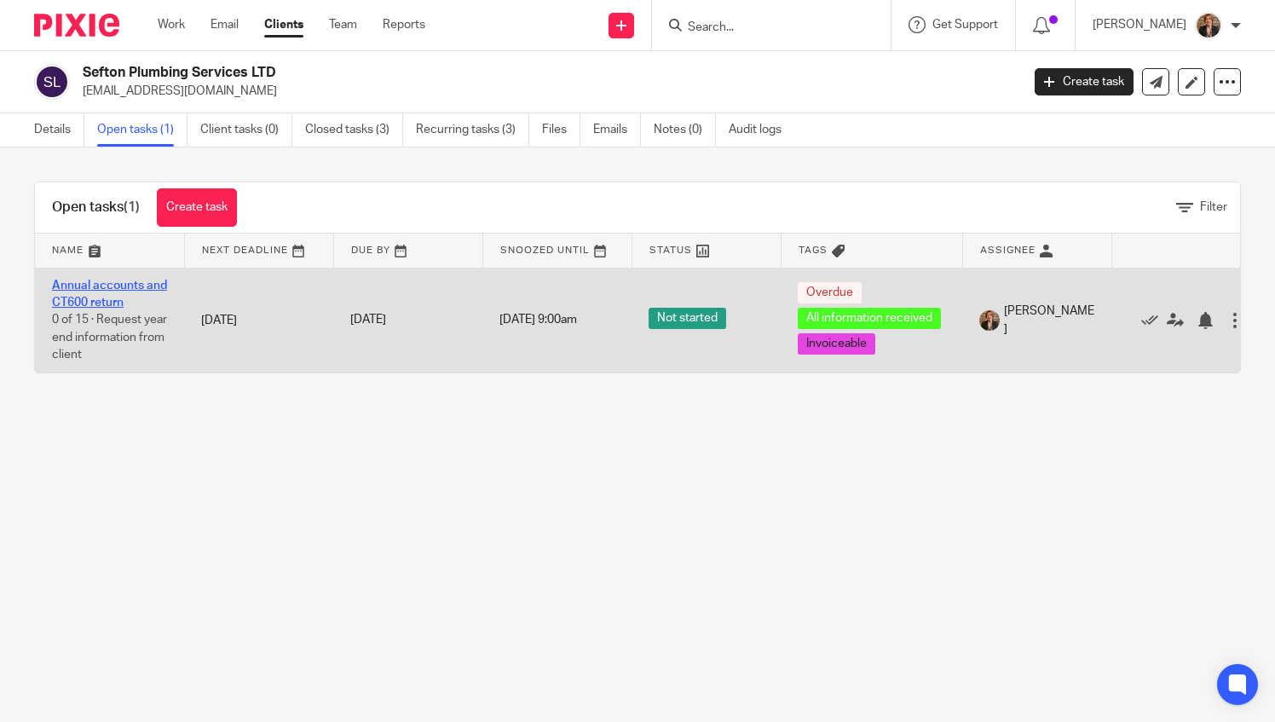
click at [107, 287] on link "Annual accounts and CT600 return" at bounding box center [109, 294] width 115 height 29
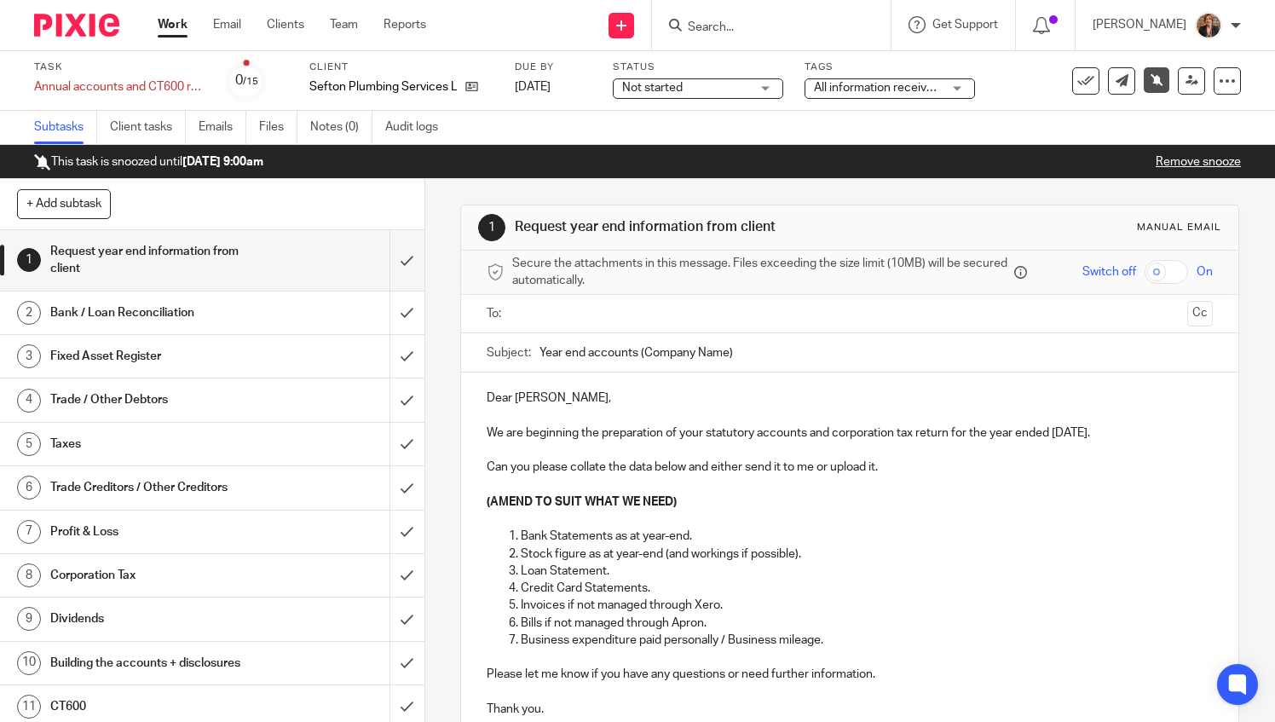
click at [882, 87] on span "All information received + 1" at bounding box center [886, 88] width 145 height 12
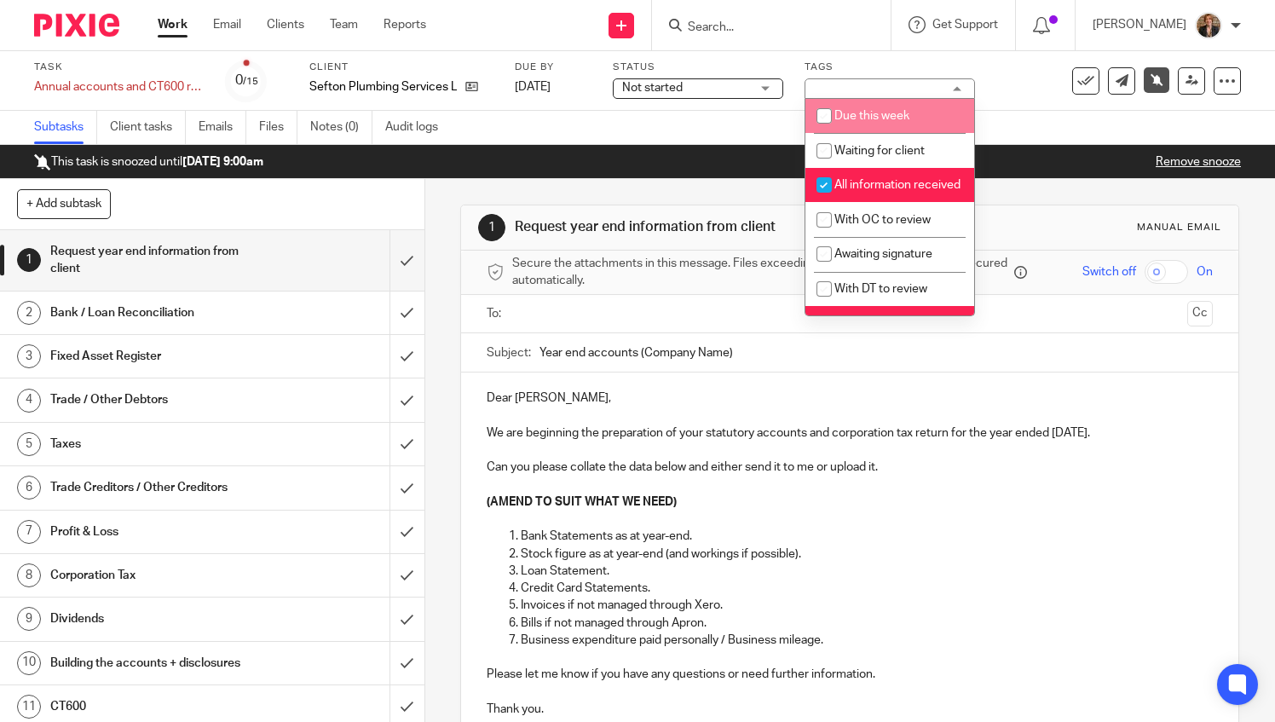
click at [881, 118] on span "Due this week" at bounding box center [871, 116] width 75 height 12
checkbox input "true"
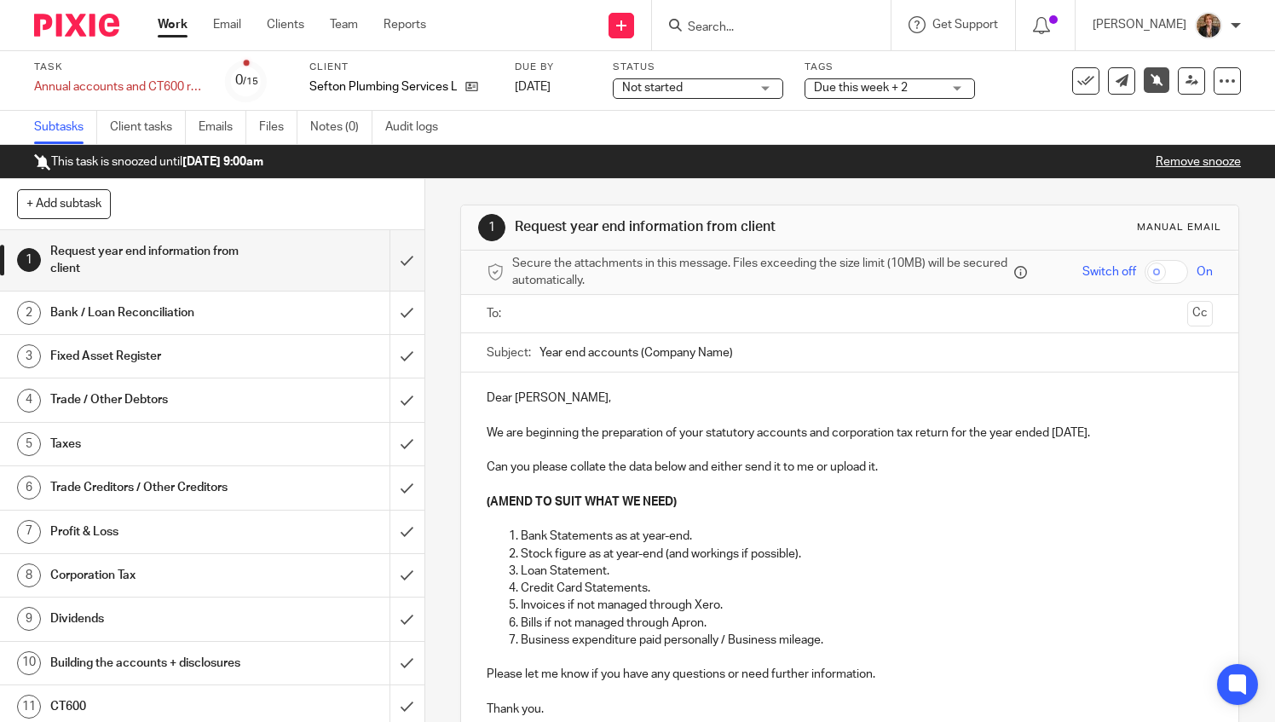
click at [74, 19] on img at bounding box center [76, 25] width 85 height 23
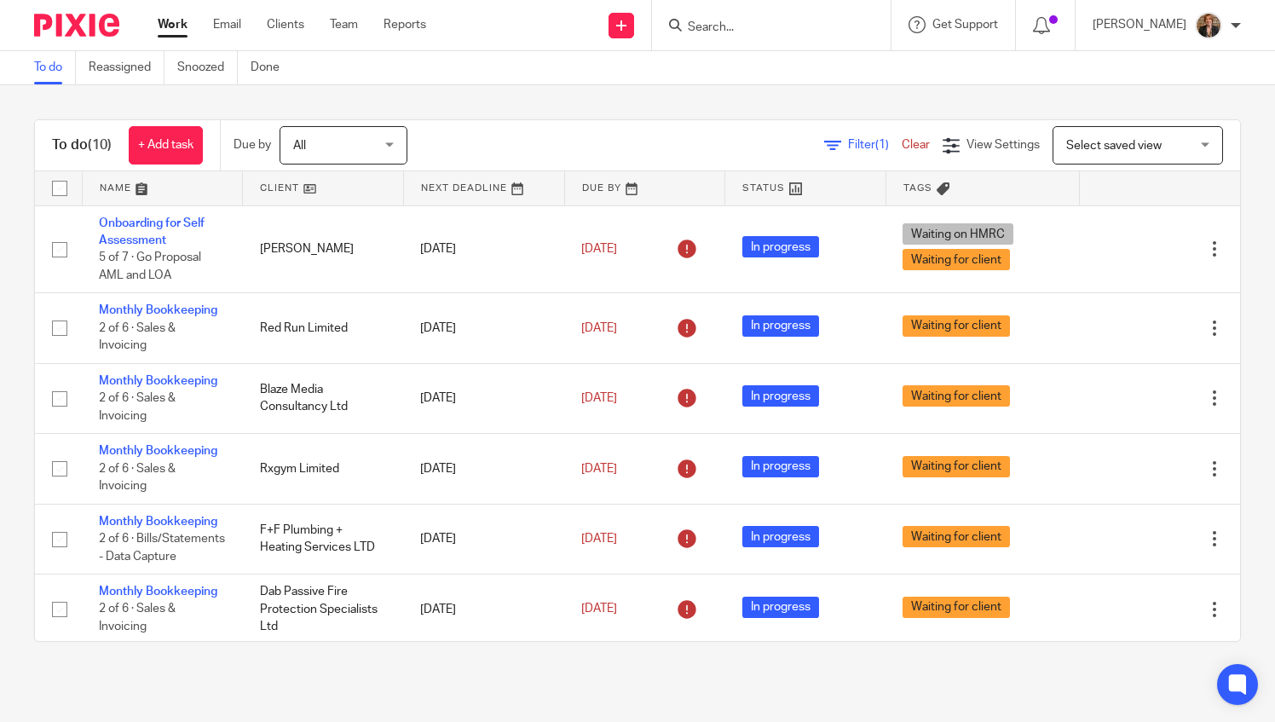
click at [84, 148] on h1 "To do (10)" at bounding box center [82, 145] width 60 height 18
click at [126, 188] on link at bounding box center [163, 188] width 160 height 34
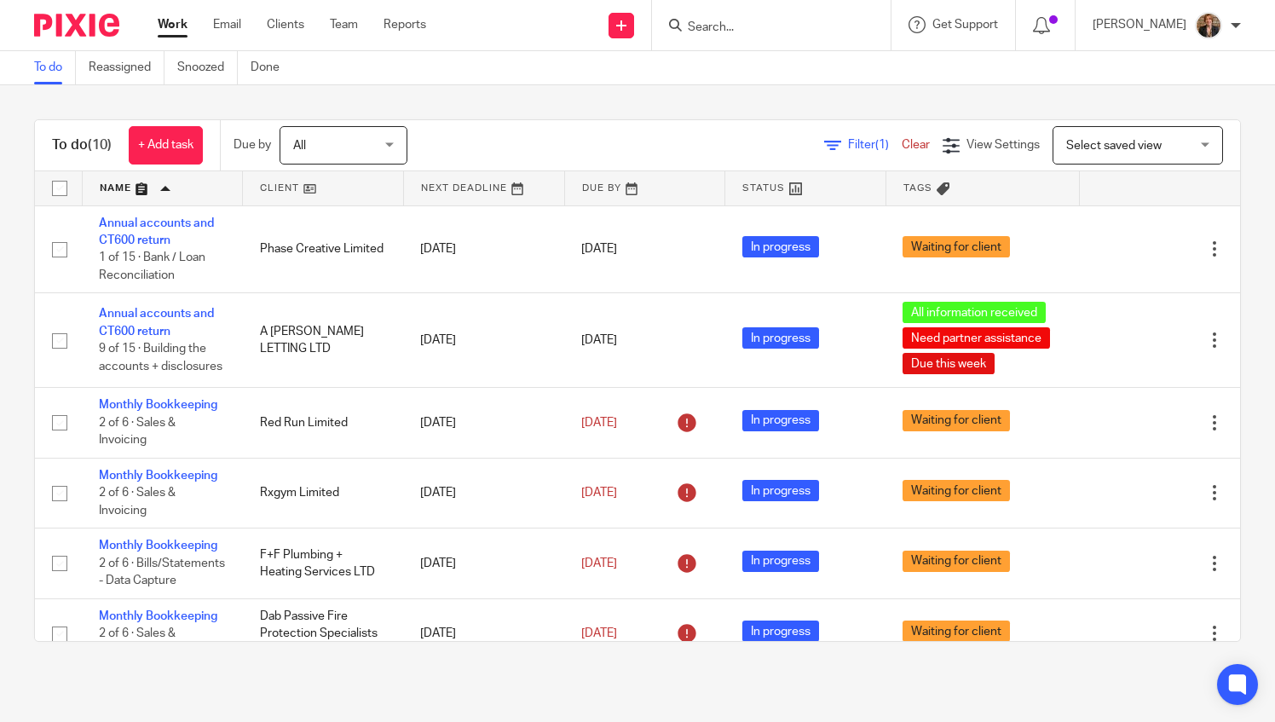
click at [759, 30] on input "Search" at bounding box center [762, 27] width 153 height 15
type input "seft"
click at [786, 66] on link at bounding box center [827, 73] width 288 height 39
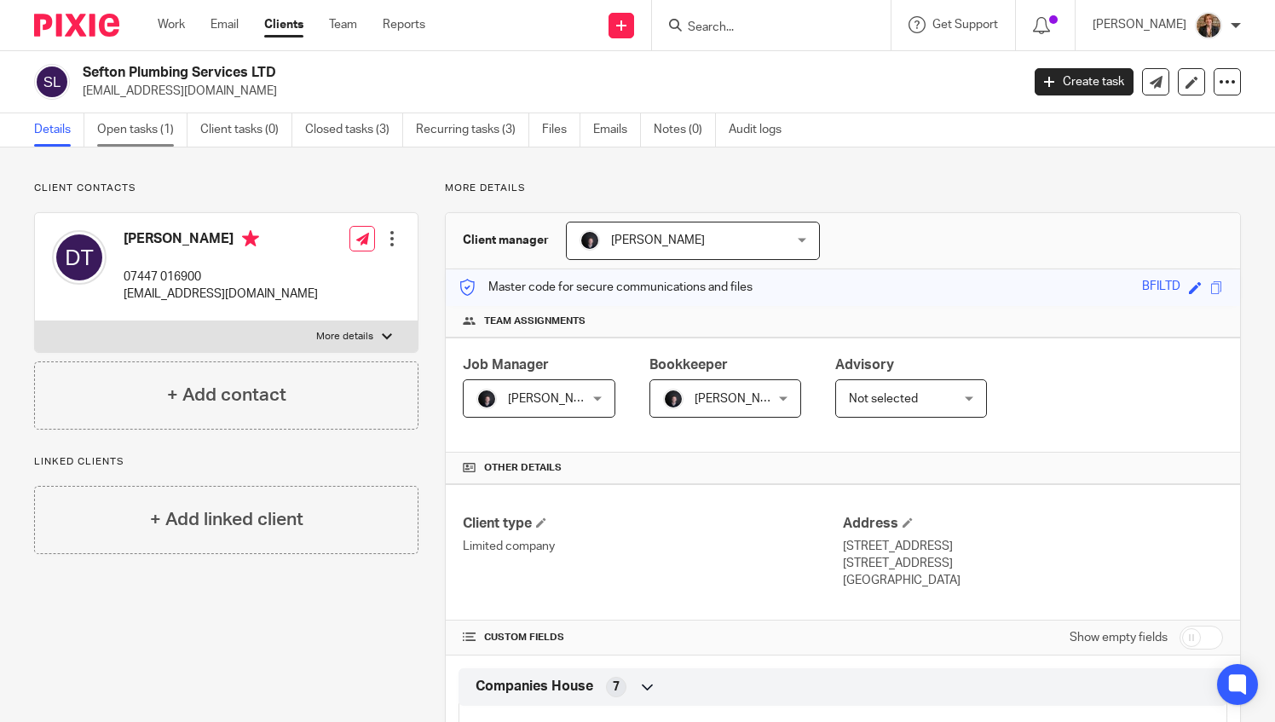
click at [128, 135] on link "Open tasks (1)" at bounding box center [142, 129] width 90 height 33
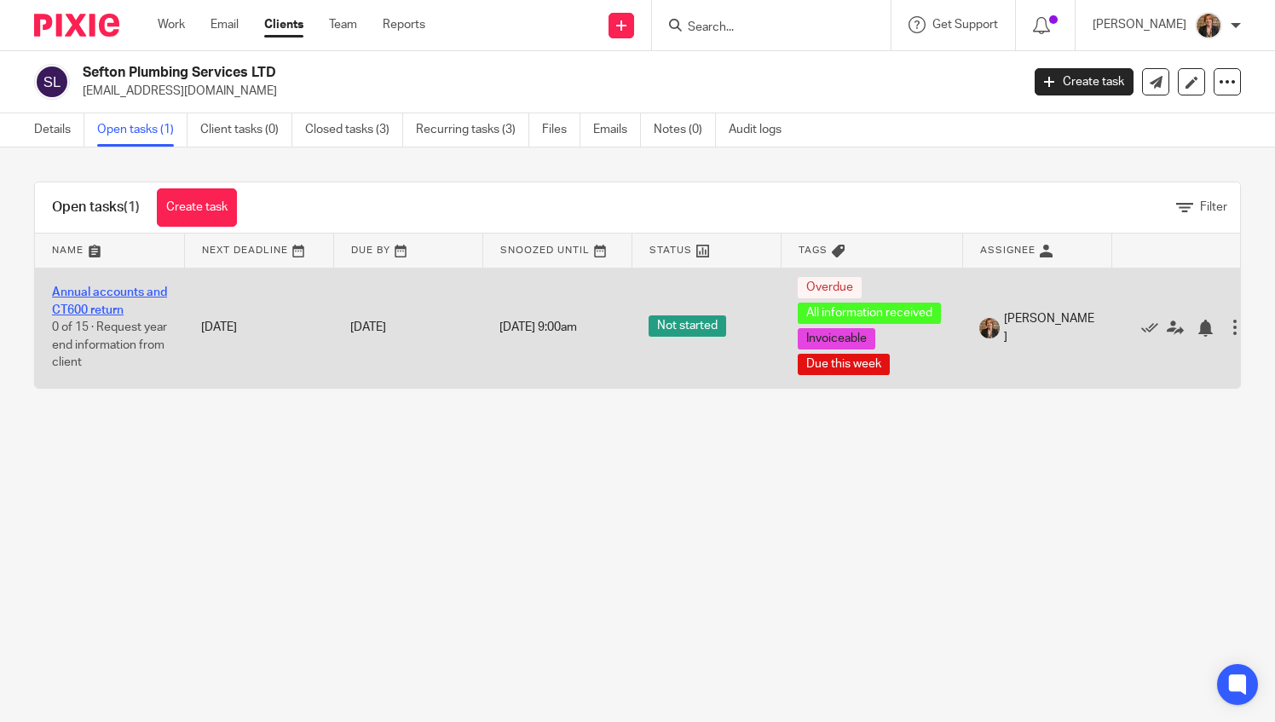
click at [99, 290] on link "Annual accounts and CT600 return" at bounding box center [109, 300] width 115 height 29
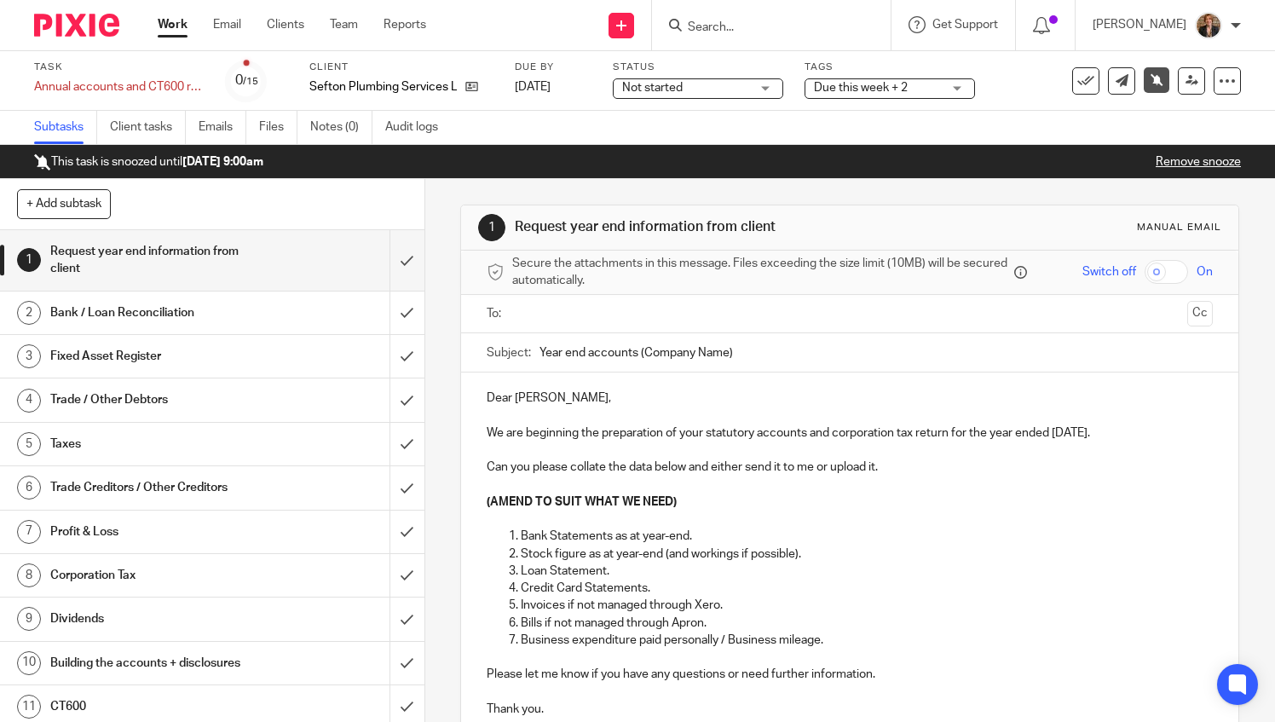
click at [1198, 165] on link "Remove snooze" at bounding box center [1198, 162] width 85 height 12
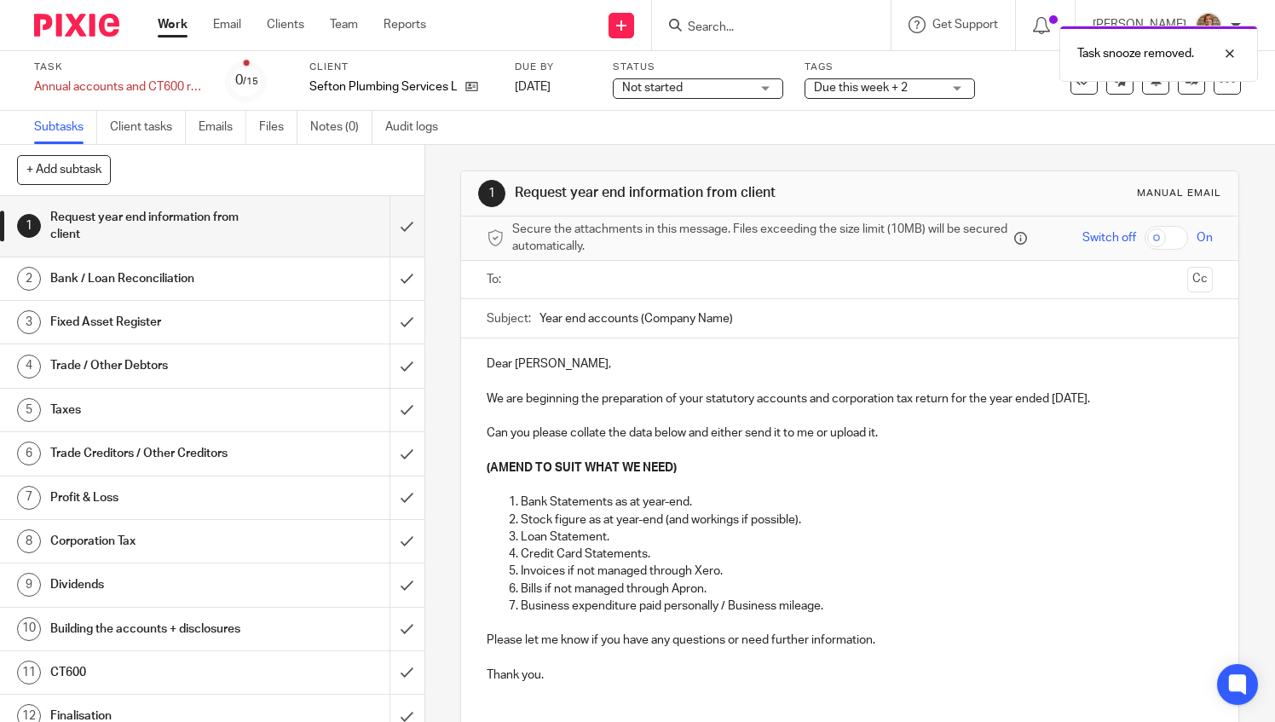
click at [60, 17] on img at bounding box center [76, 25] width 85 height 23
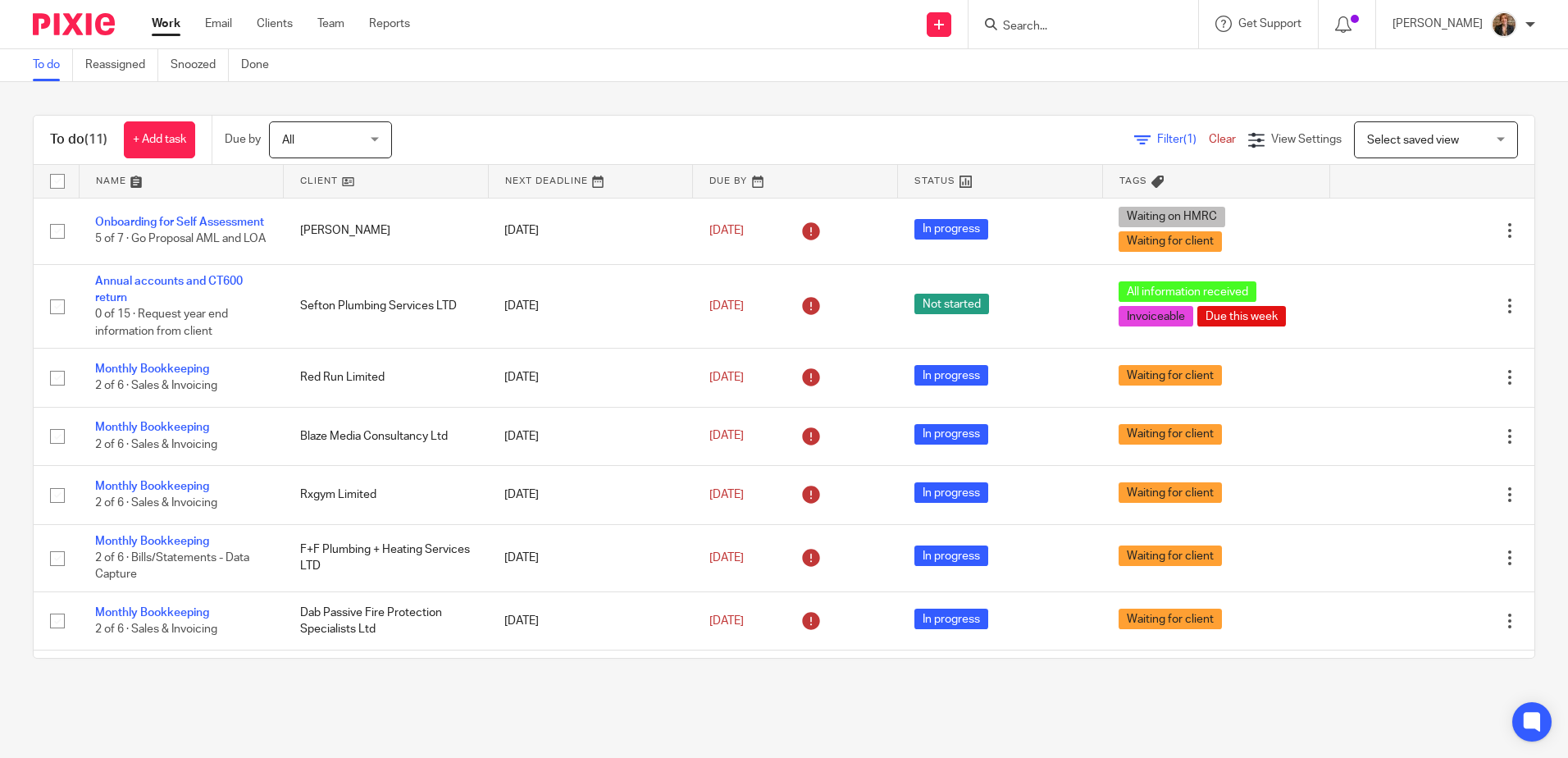
click at [132, 178] on link at bounding box center [182, 181] width 204 height 33
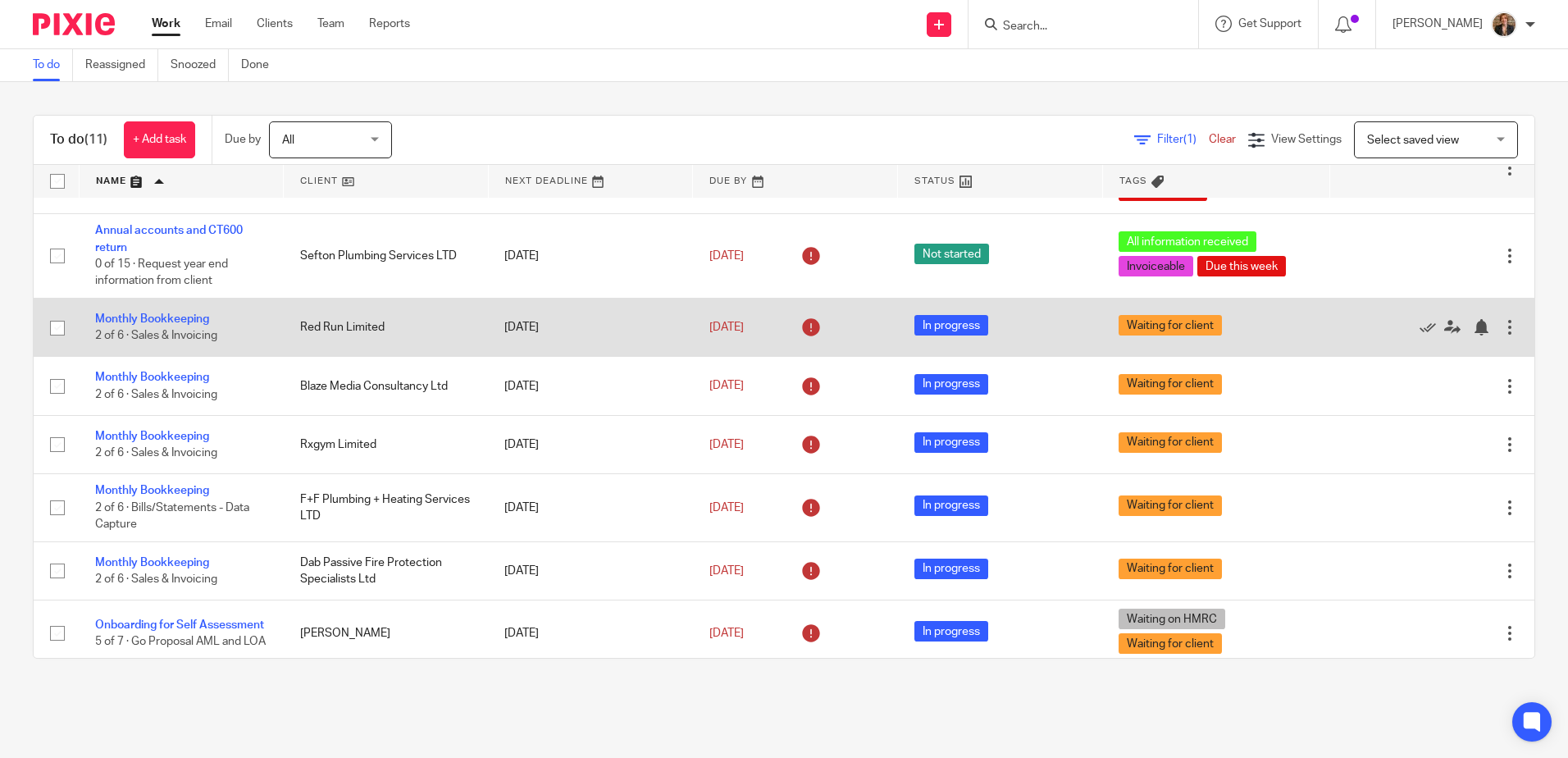
scroll to position [164, 0]
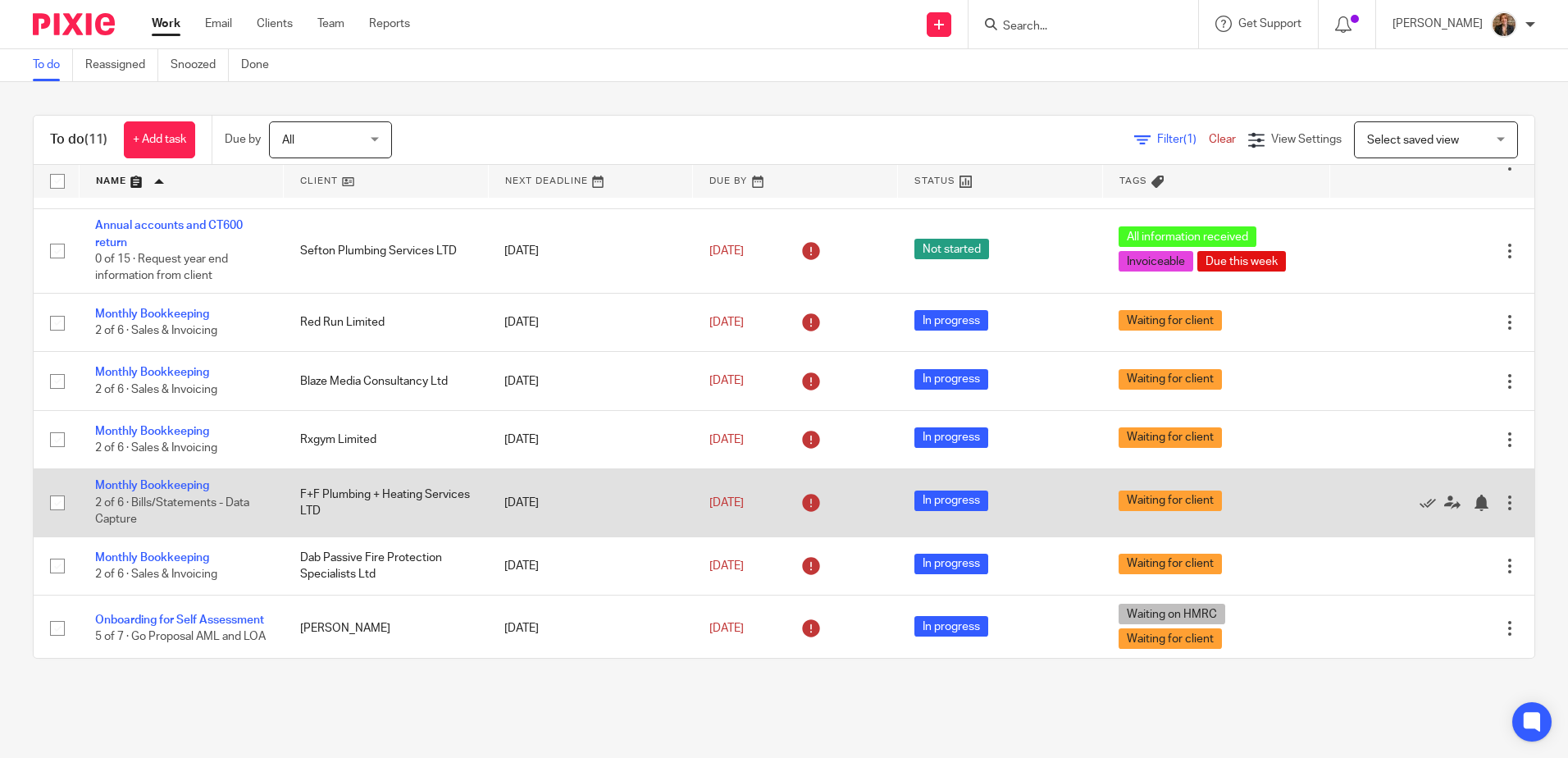
click at [174, 492] on td "Monthly Bookkeeping 2 of 6 · Bills/Statements - Data Capture" at bounding box center [181, 503] width 205 height 67
click at [186, 479] on td "Monthly Bookkeeping 2 of 6 · Bills/Statements - Data Capture" at bounding box center [181, 503] width 205 height 67
click at [186, 486] on link "Monthly Bookkeeping" at bounding box center [152, 486] width 114 height 12
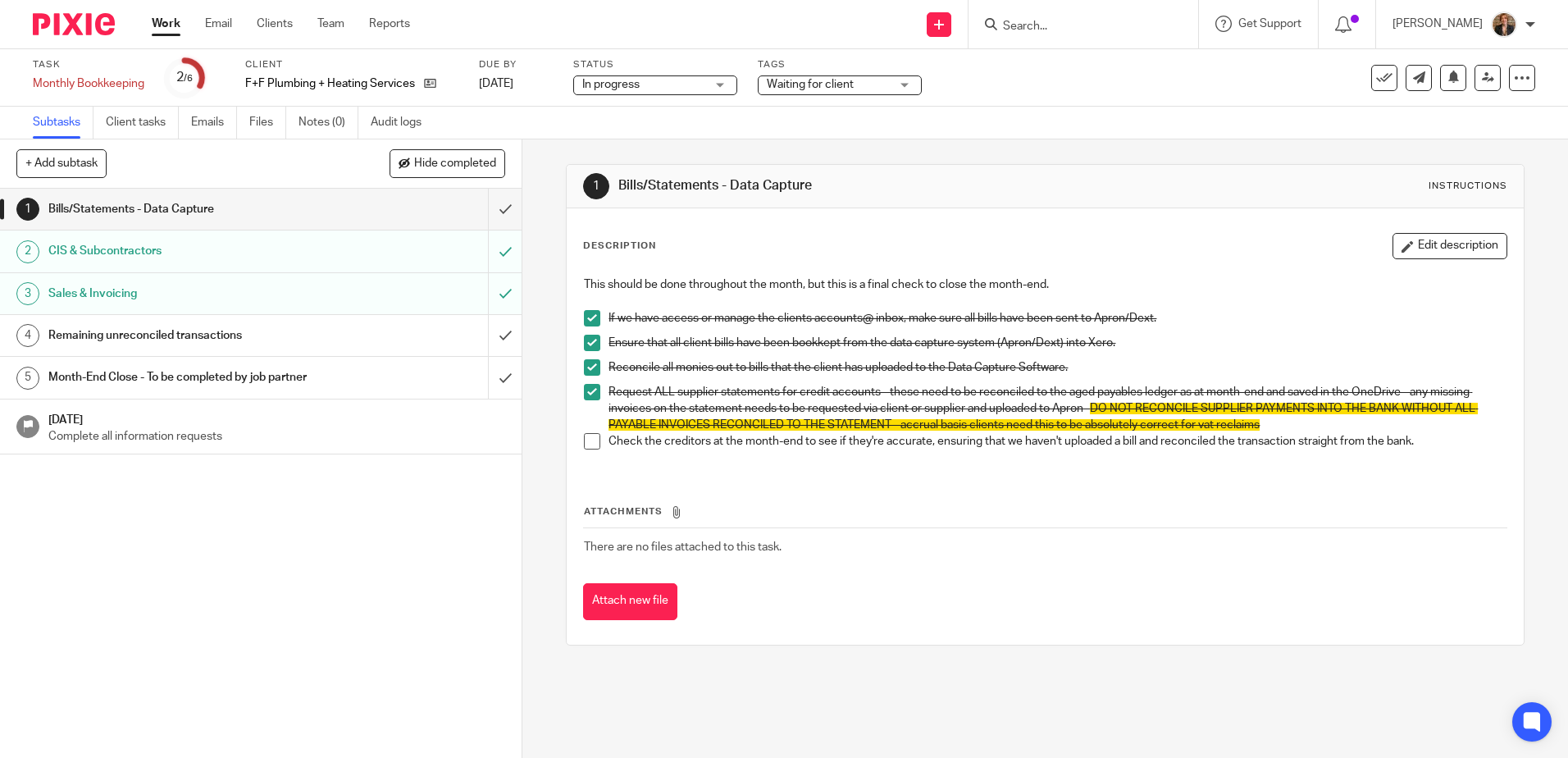
click at [436, 211] on div "Bills/Statements - Data Capture" at bounding box center [260, 210] width 424 height 25
click at [584, 440] on span at bounding box center [592, 441] width 16 height 16
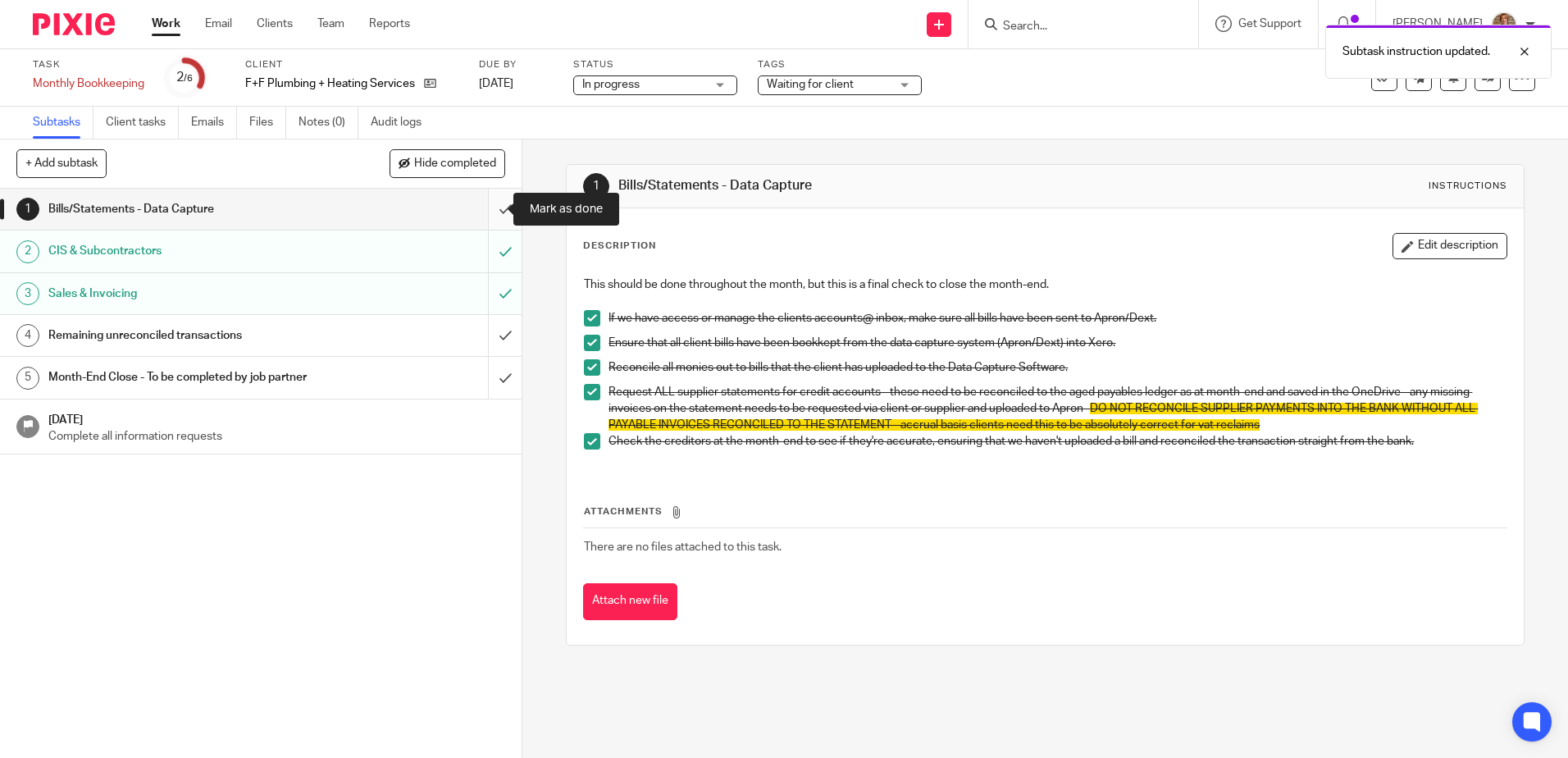
click at [479, 206] on input "submit" at bounding box center [261, 209] width 521 height 41
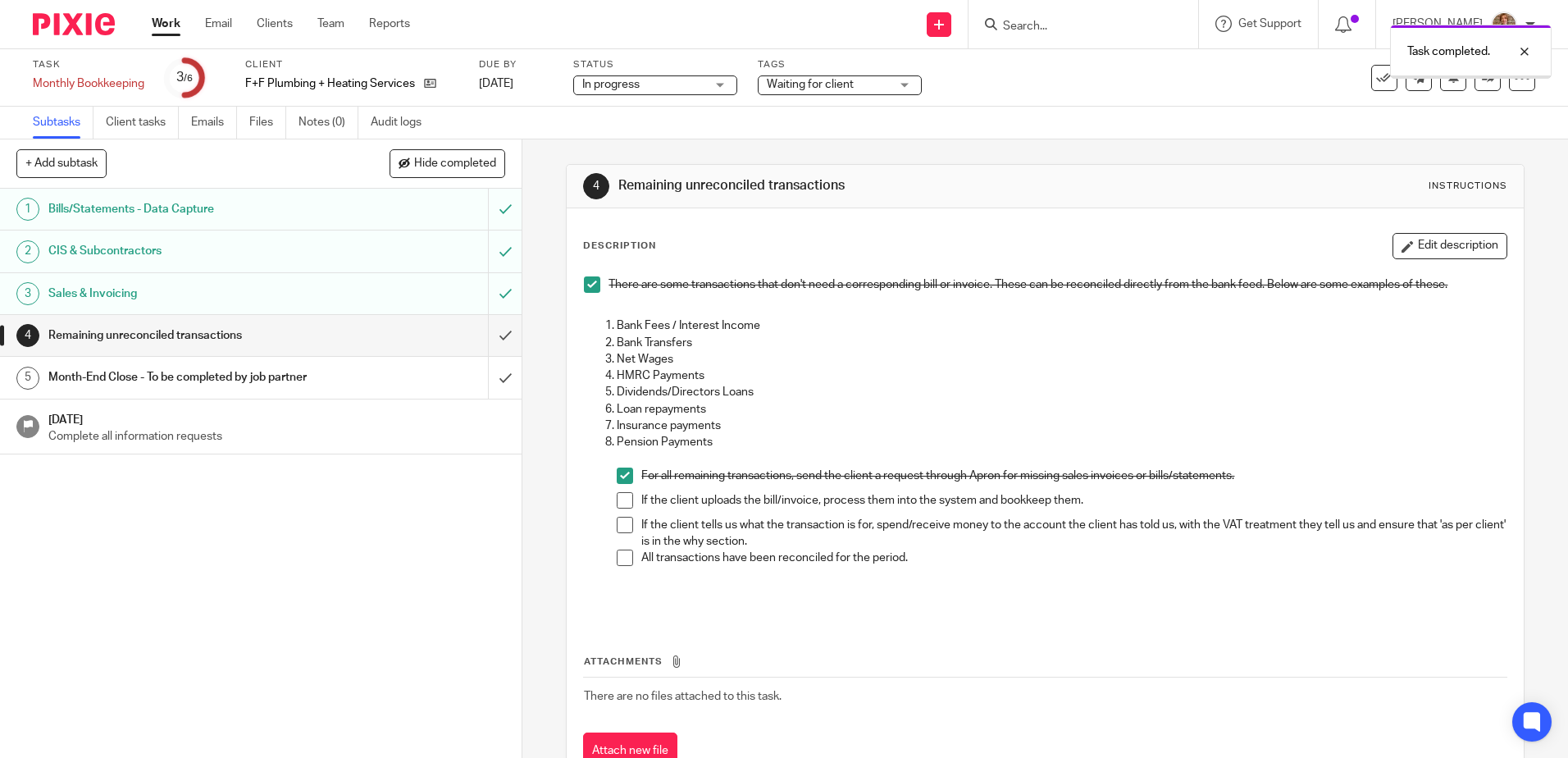
click at [348, 549] on div "1 Bills/Statements - Data Capture 2 CIS & Subcontractors 3 Sales & Invoicing 4 …" at bounding box center [261, 473] width 521 height 569
click at [97, 20] on img at bounding box center [73, 24] width 82 height 22
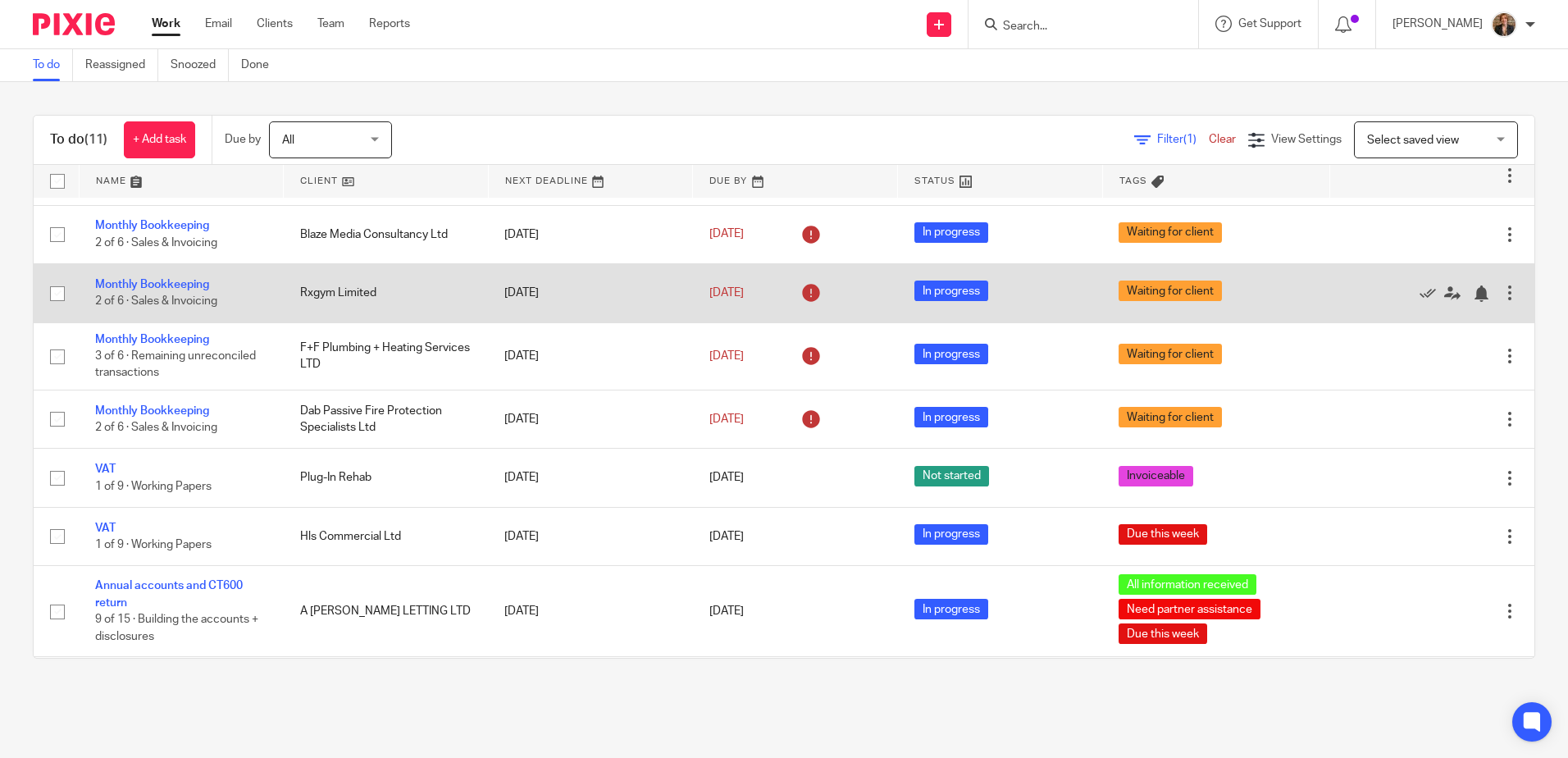
scroll to position [219, 0]
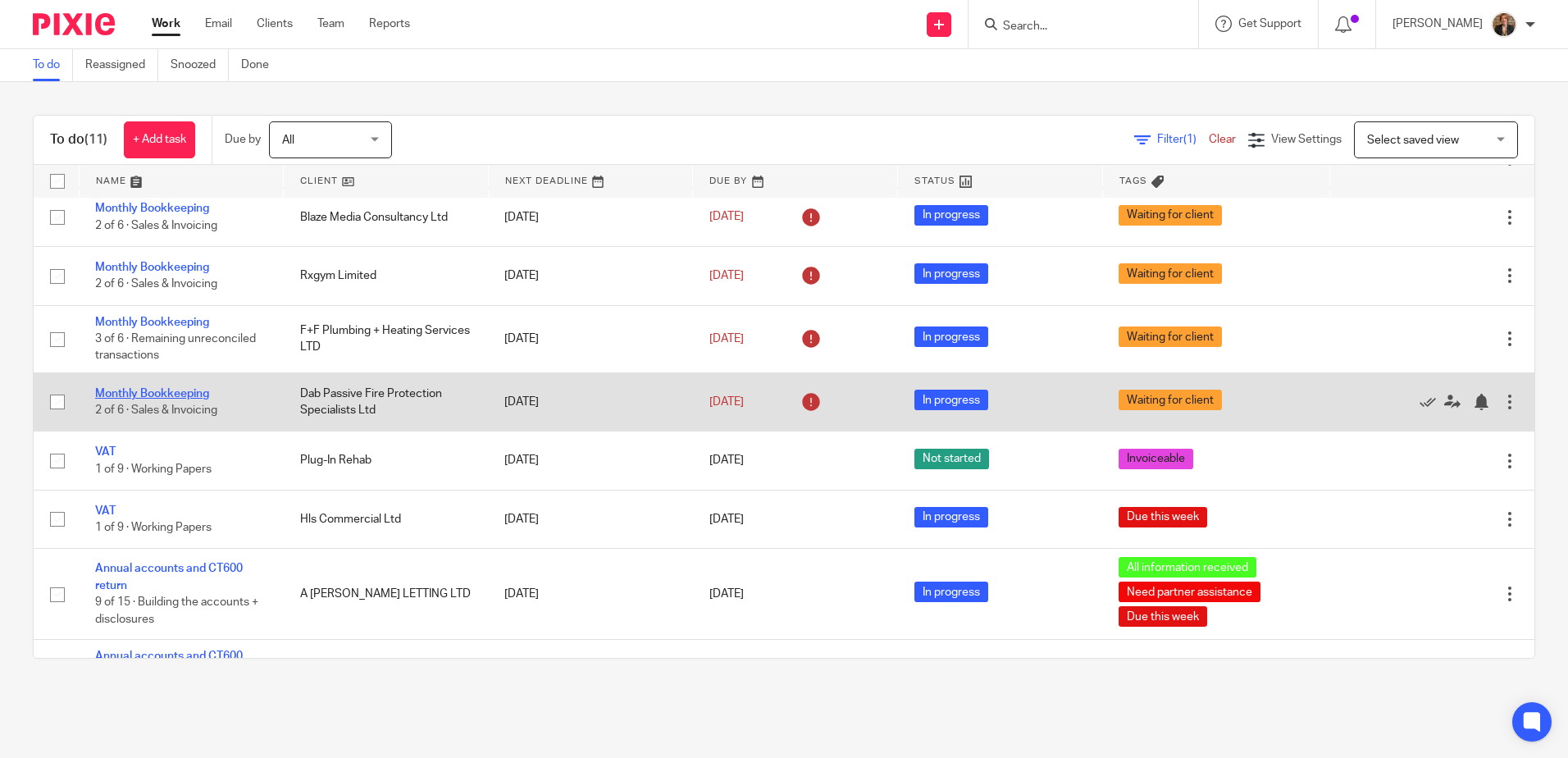
click at [159, 399] on link "Monthly Bookkeeping" at bounding box center [152, 393] width 114 height 12
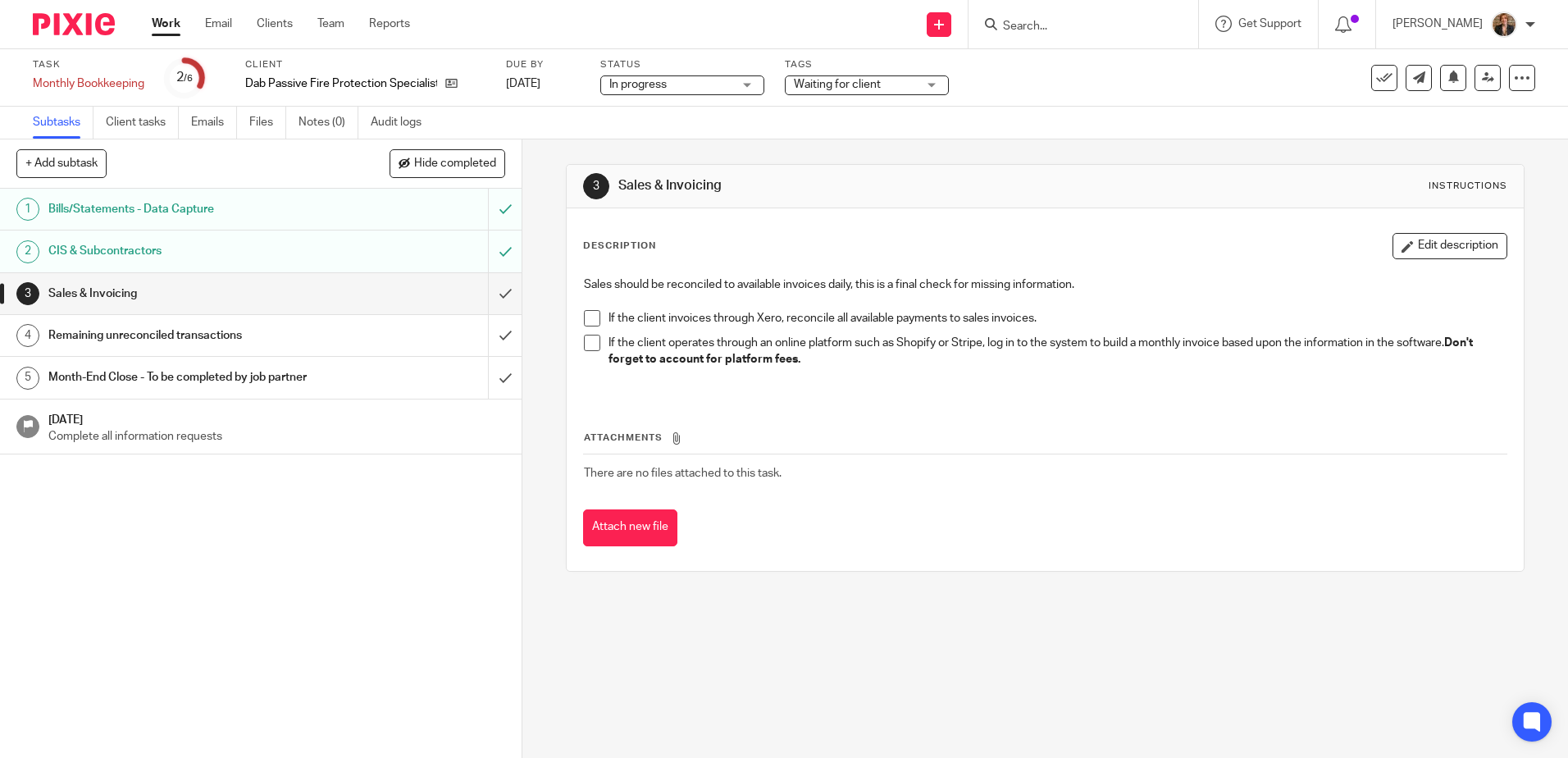
click at [592, 316] on span at bounding box center [592, 317] width 16 height 16
click at [592, 344] on span at bounding box center [592, 342] width 16 height 16
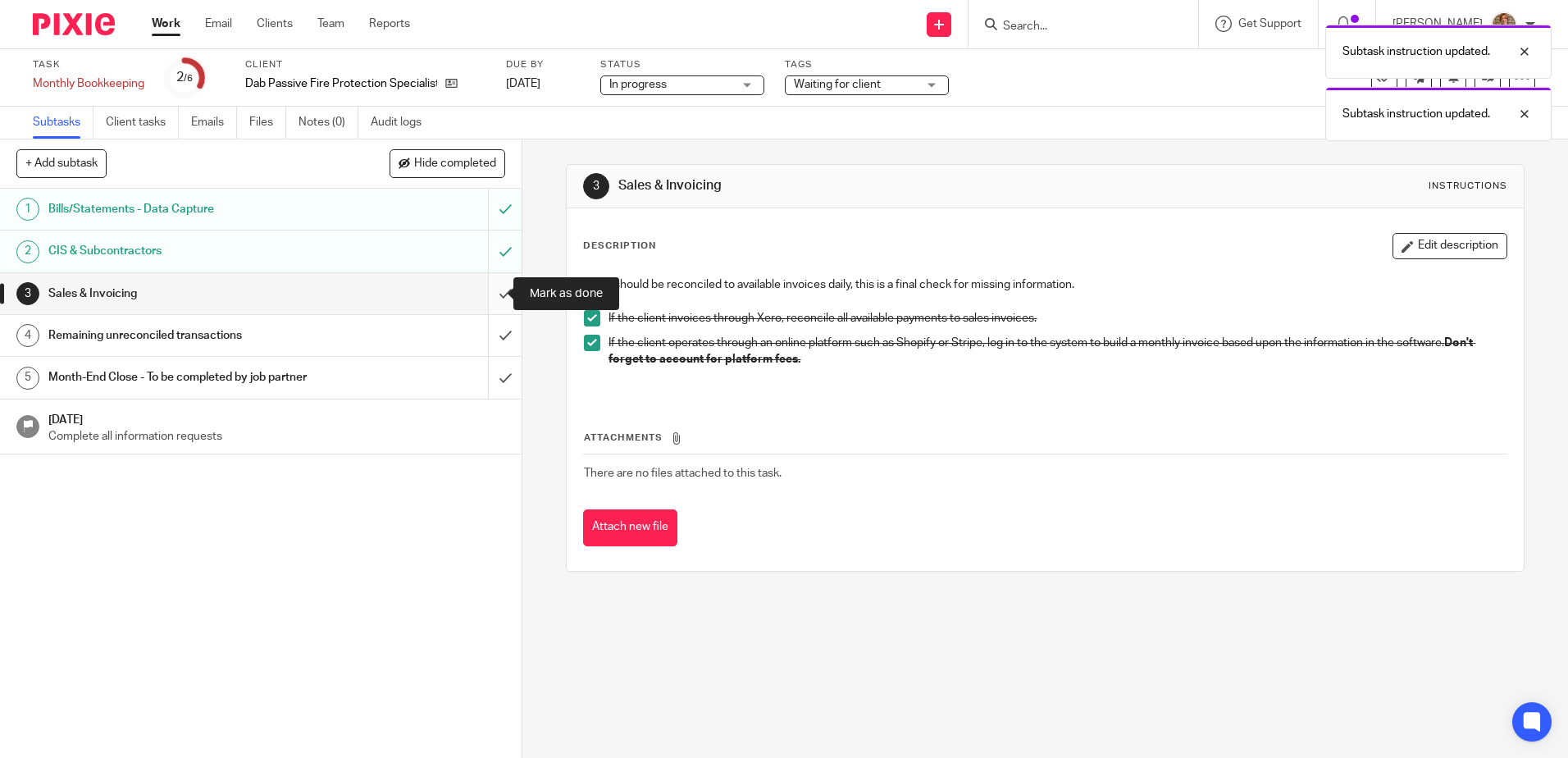
click at [489, 295] on input "submit" at bounding box center [261, 293] width 521 height 41
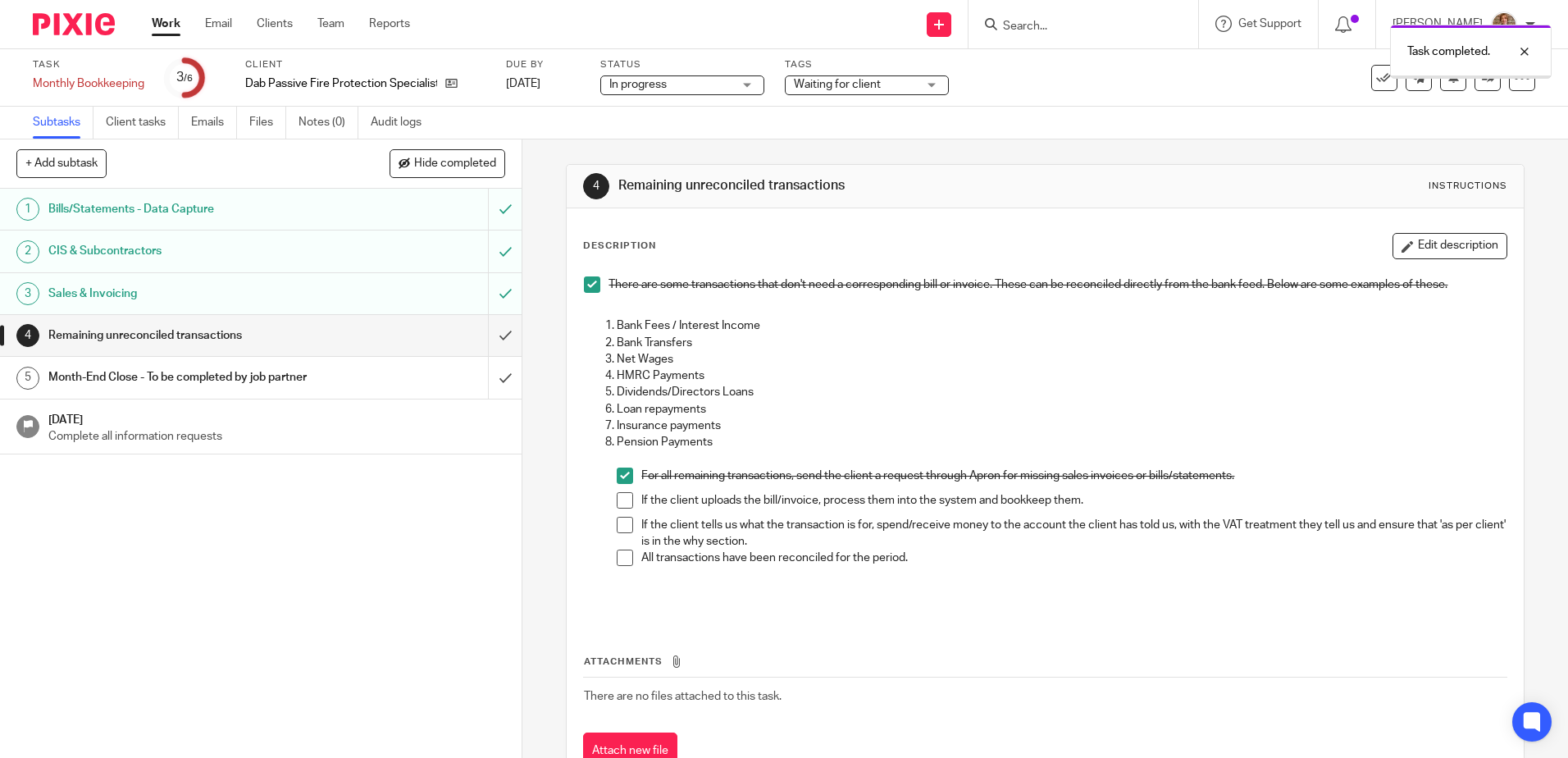
click at [341, 336] on div "Remaining unreconciled transactions" at bounding box center [260, 336] width 424 height 25
click at [619, 497] on span at bounding box center [624, 499] width 16 height 16
click at [629, 527] on li "If the client tells us what the transaction is for, spend/receive money to the …" at bounding box center [1061, 533] width 889 height 34
click at [617, 518] on span at bounding box center [624, 524] width 16 height 16
click at [625, 565] on span at bounding box center [624, 557] width 16 height 16
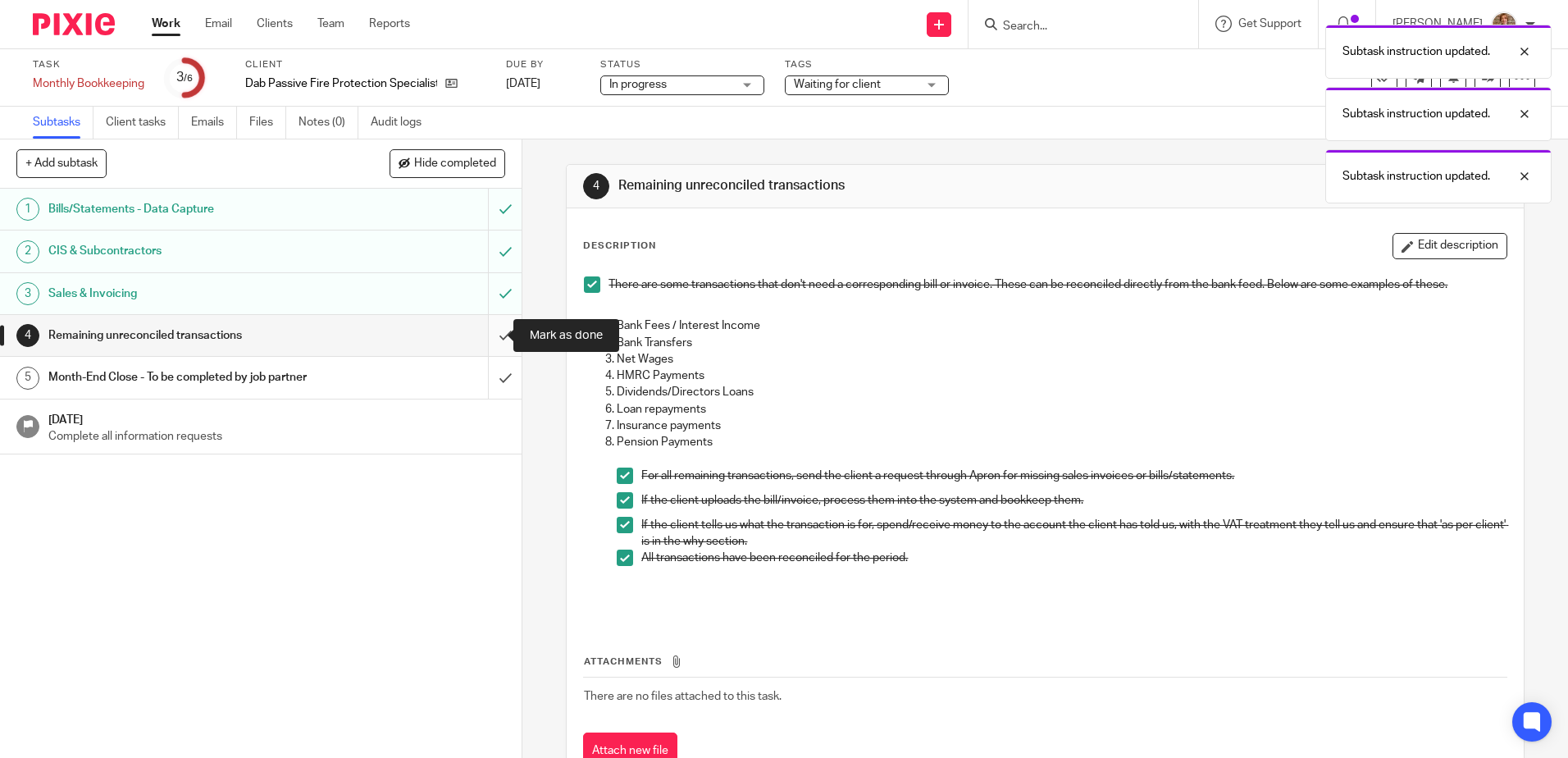
click at [485, 335] on input "submit" at bounding box center [261, 335] width 521 height 41
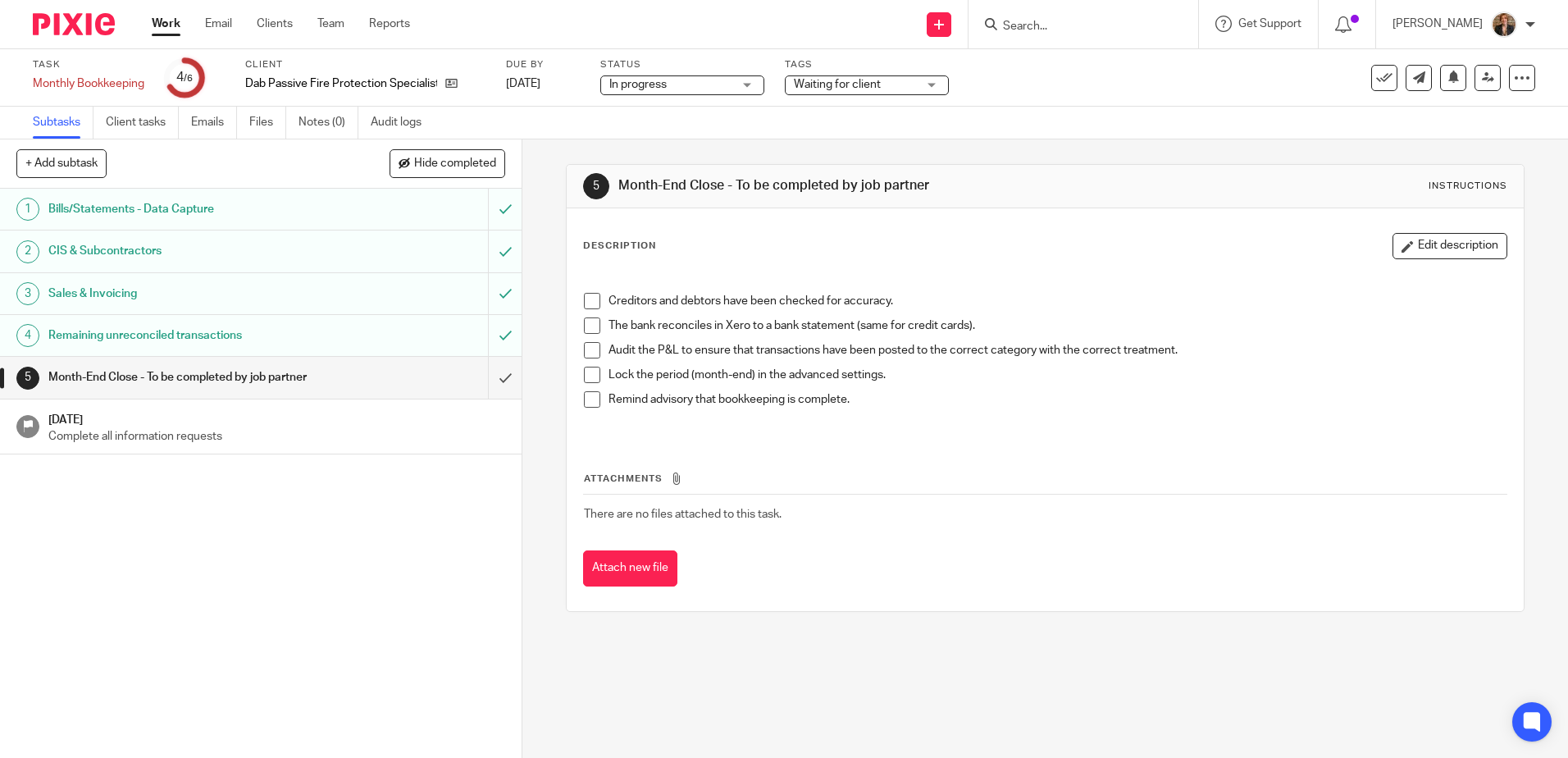
click at [905, 84] on span "Waiting for client" at bounding box center [855, 85] width 123 height 17
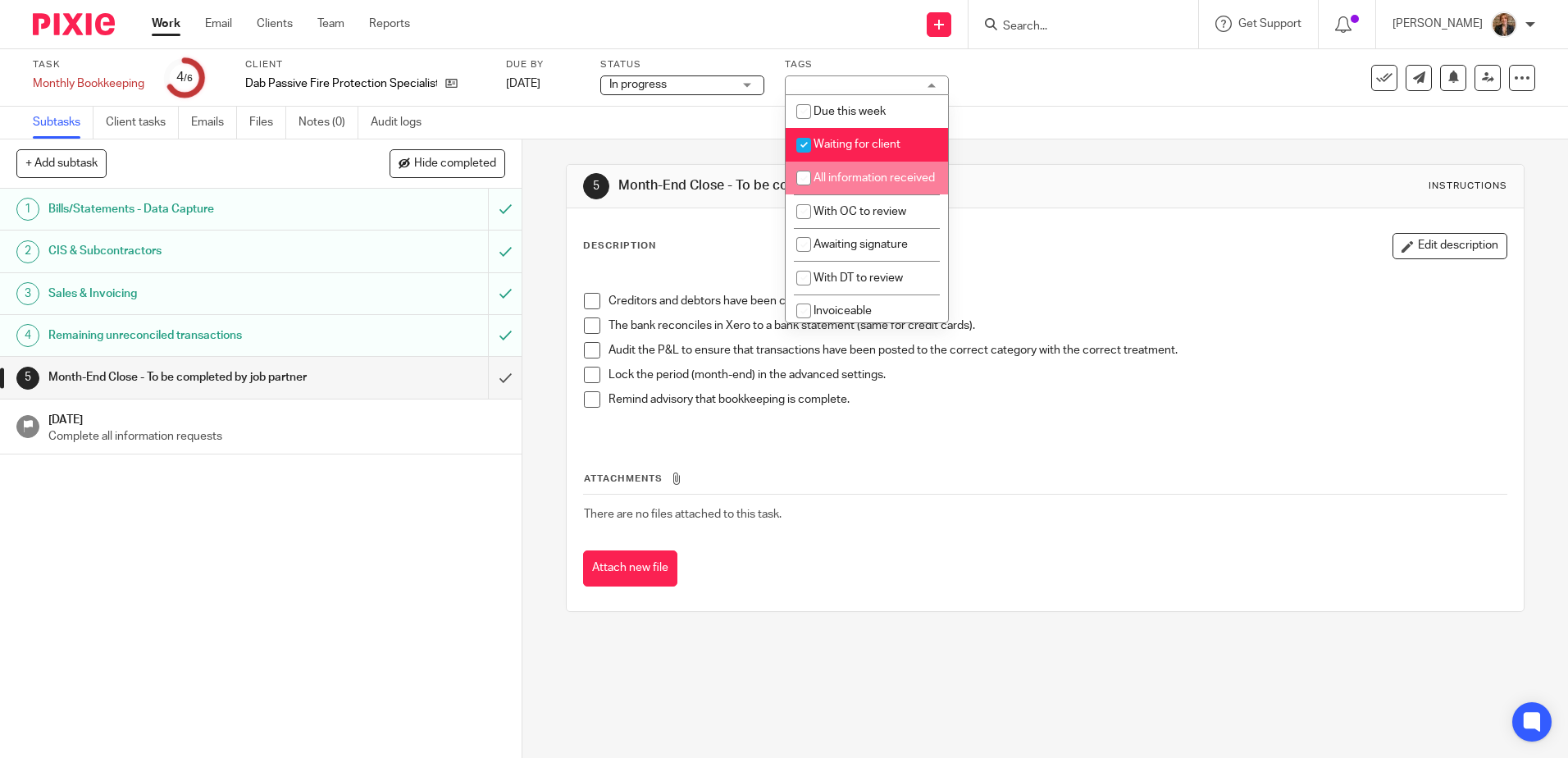
click at [864, 194] on li "All information received" at bounding box center [867, 178] width 163 height 34
checkbox input "true"
click at [853, 140] on span "Waiting for client" at bounding box center [857, 144] width 87 height 12
checkbox input "false"
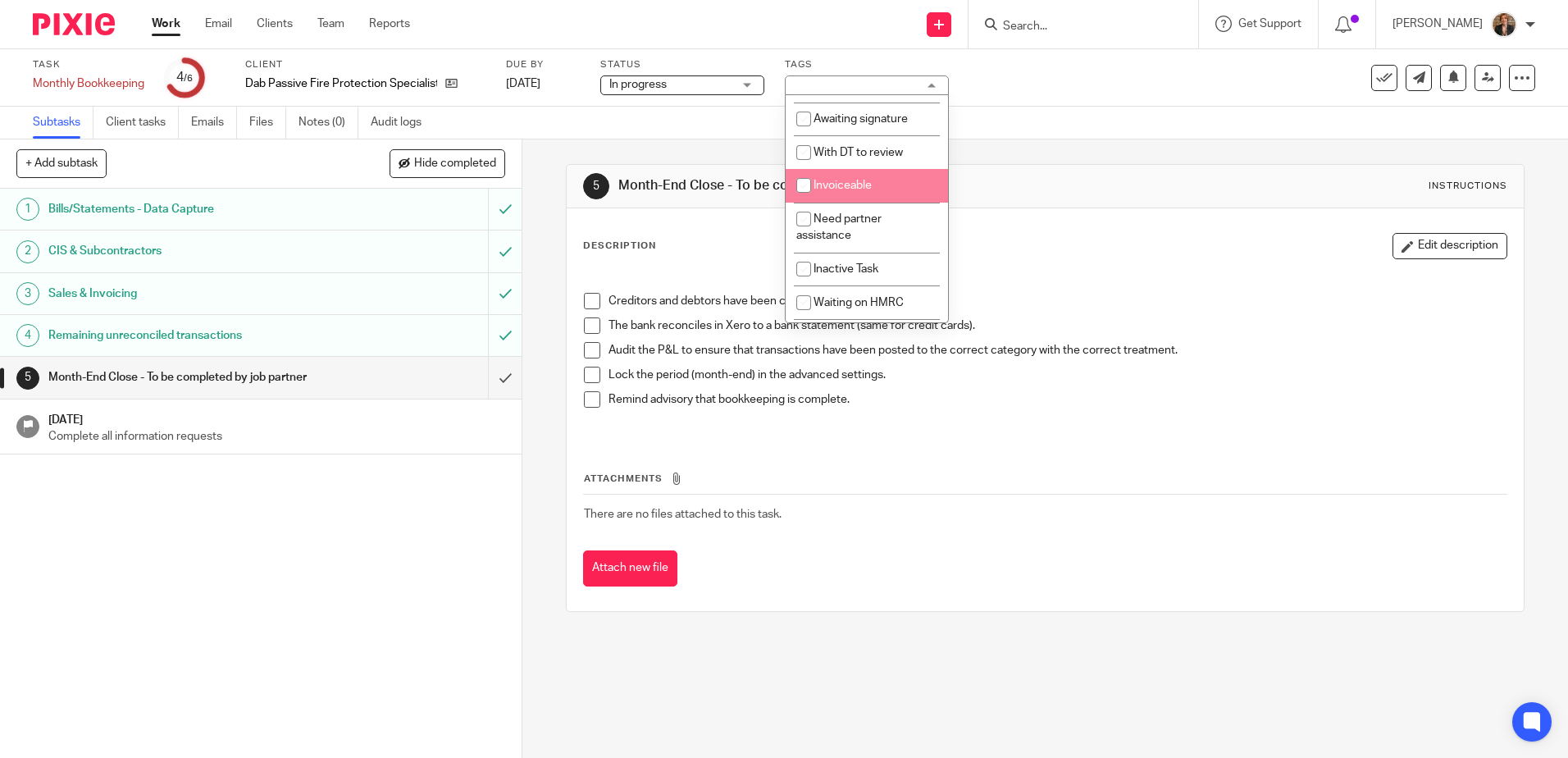
scroll to position [9, 0]
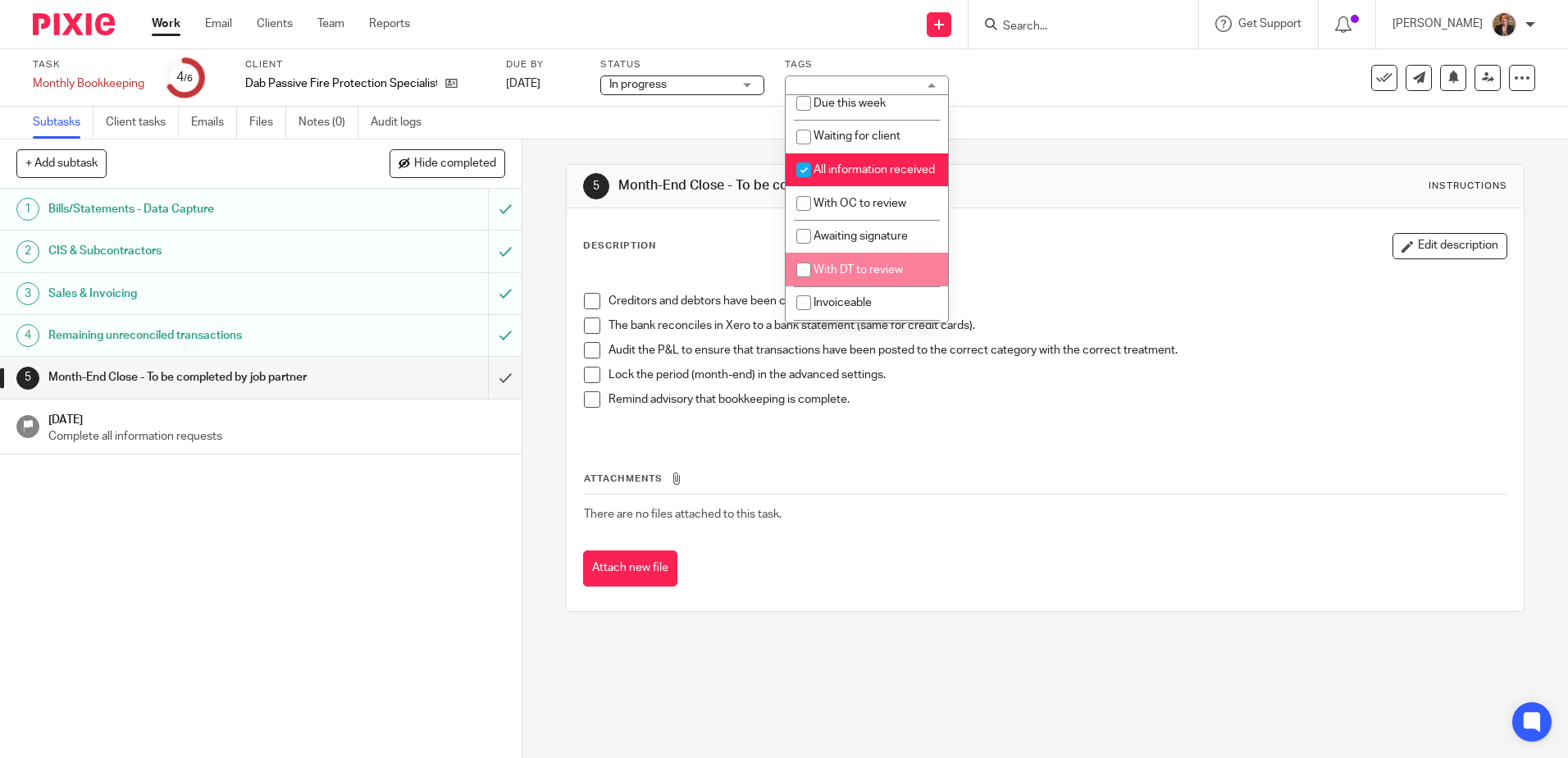
click at [883, 275] on span "With DT to review" at bounding box center [858, 269] width 89 height 12
checkbox input "true"
click at [1079, 75] on div "Task Monthly Bookkeeping Save Monthly Bookkeeping 4 /6 Client Dab Passive Fire …" at bounding box center [659, 78] width 1252 height 39
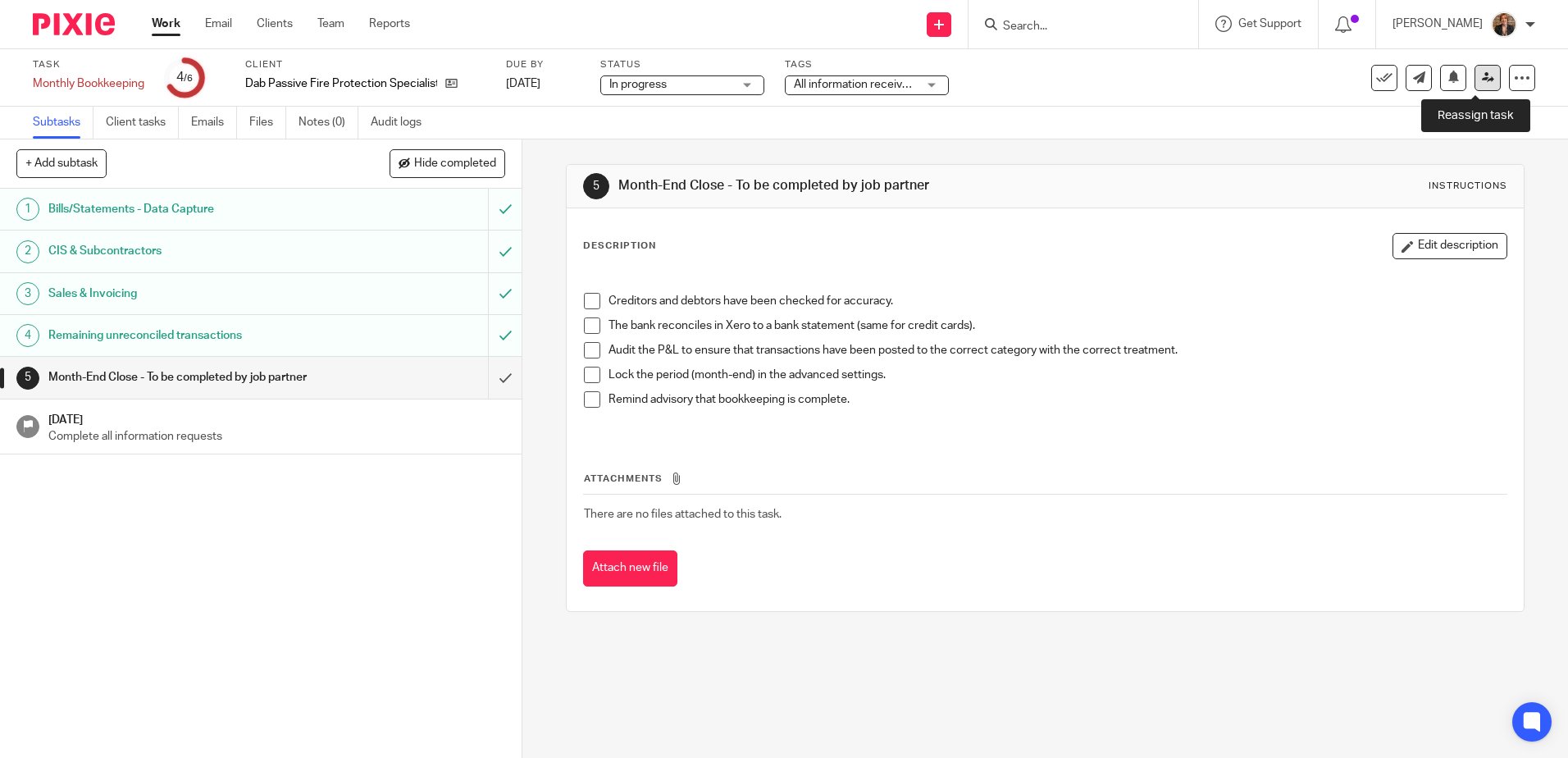
click at [1475, 77] on link at bounding box center [1487, 77] width 26 height 26
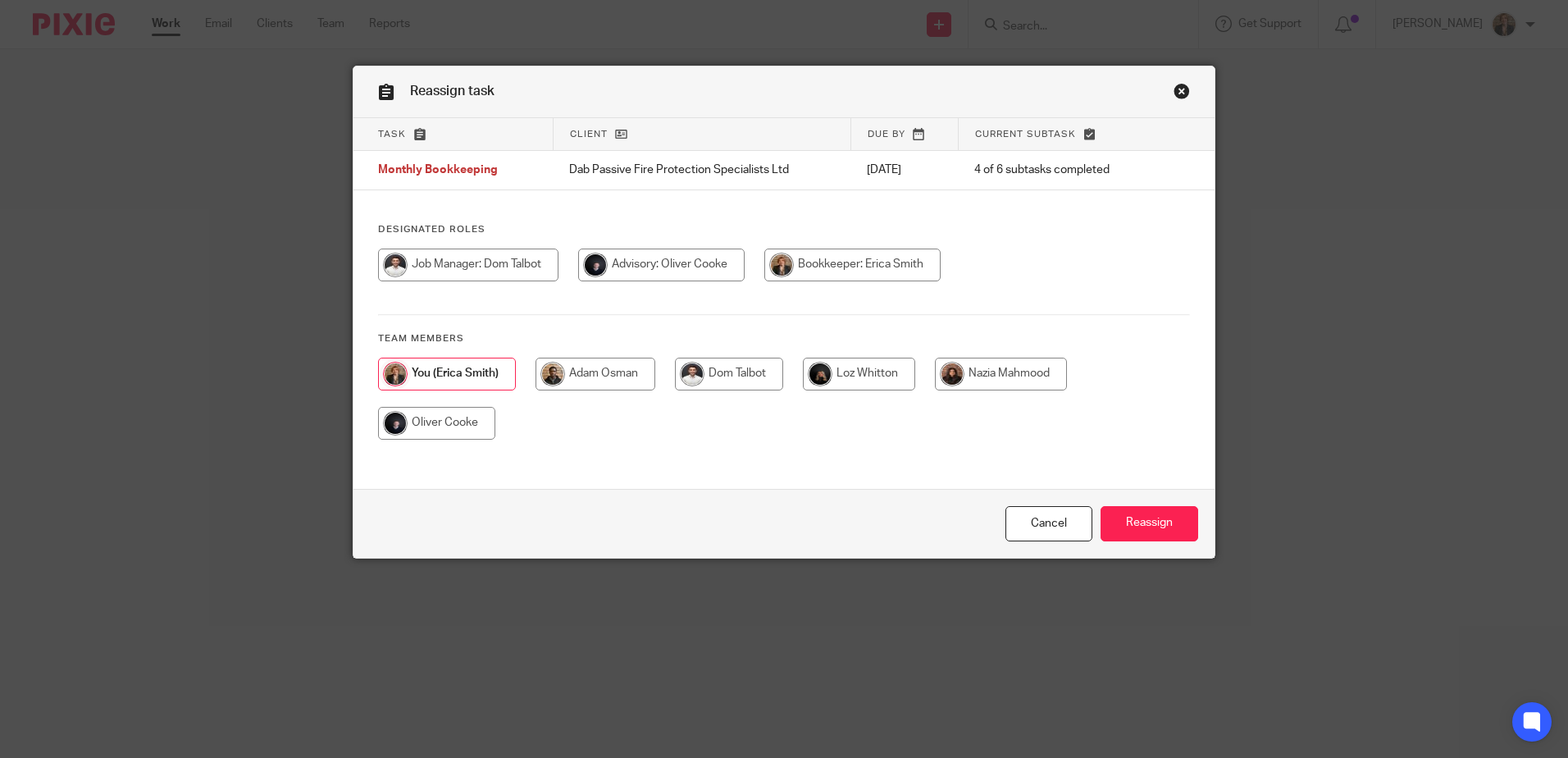
click at [774, 367] on input "radio" at bounding box center [729, 374] width 109 height 33
radio input "true"
click at [1140, 508] on input "Reassign" at bounding box center [1149, 523] width 97 height 36
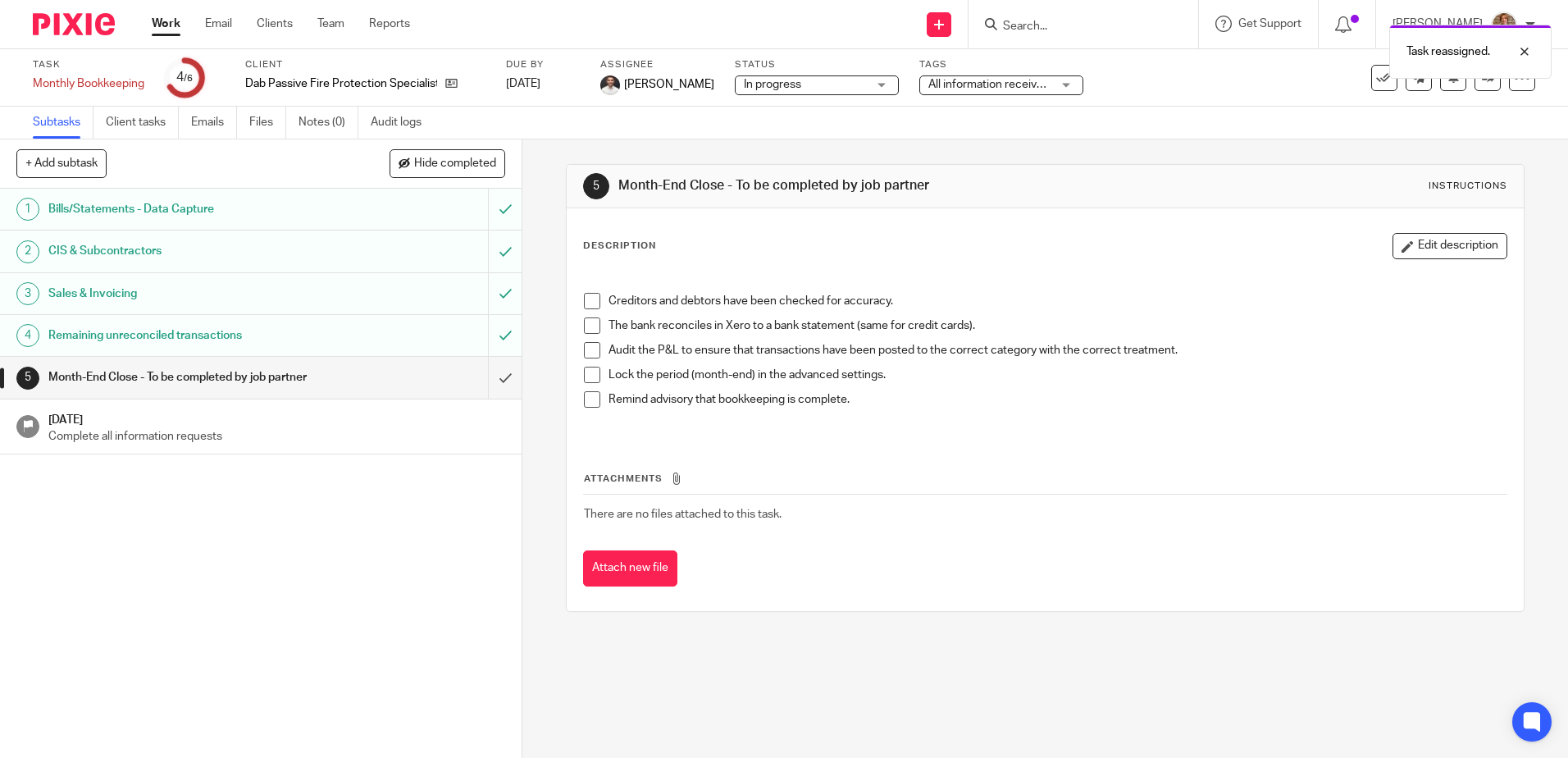
click at [75, 15] on img at bounding box center [73, 24] width 82 height 22
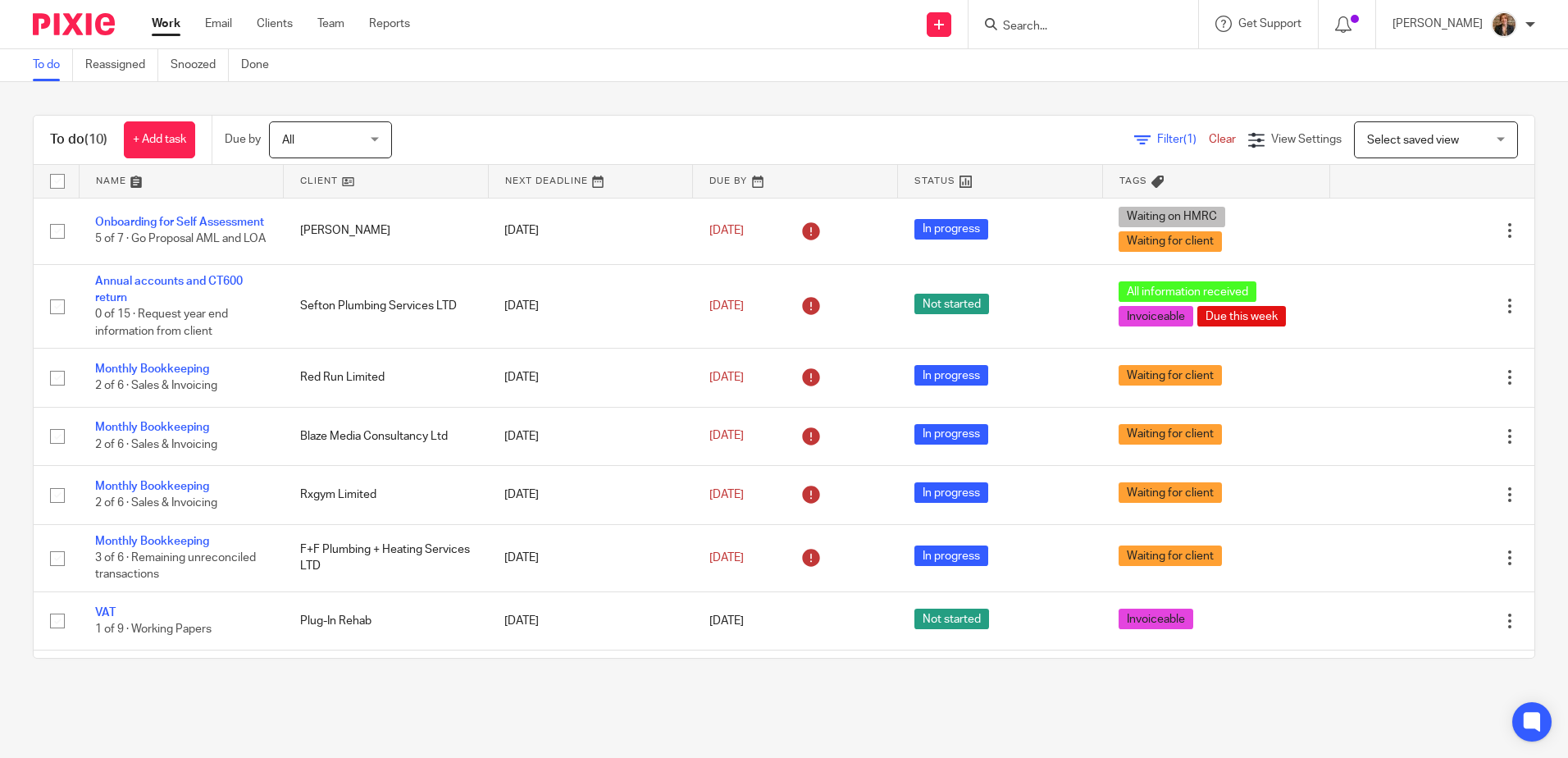
click at [140, 176] on link at bounding box center [182, 181] width 204 height 33
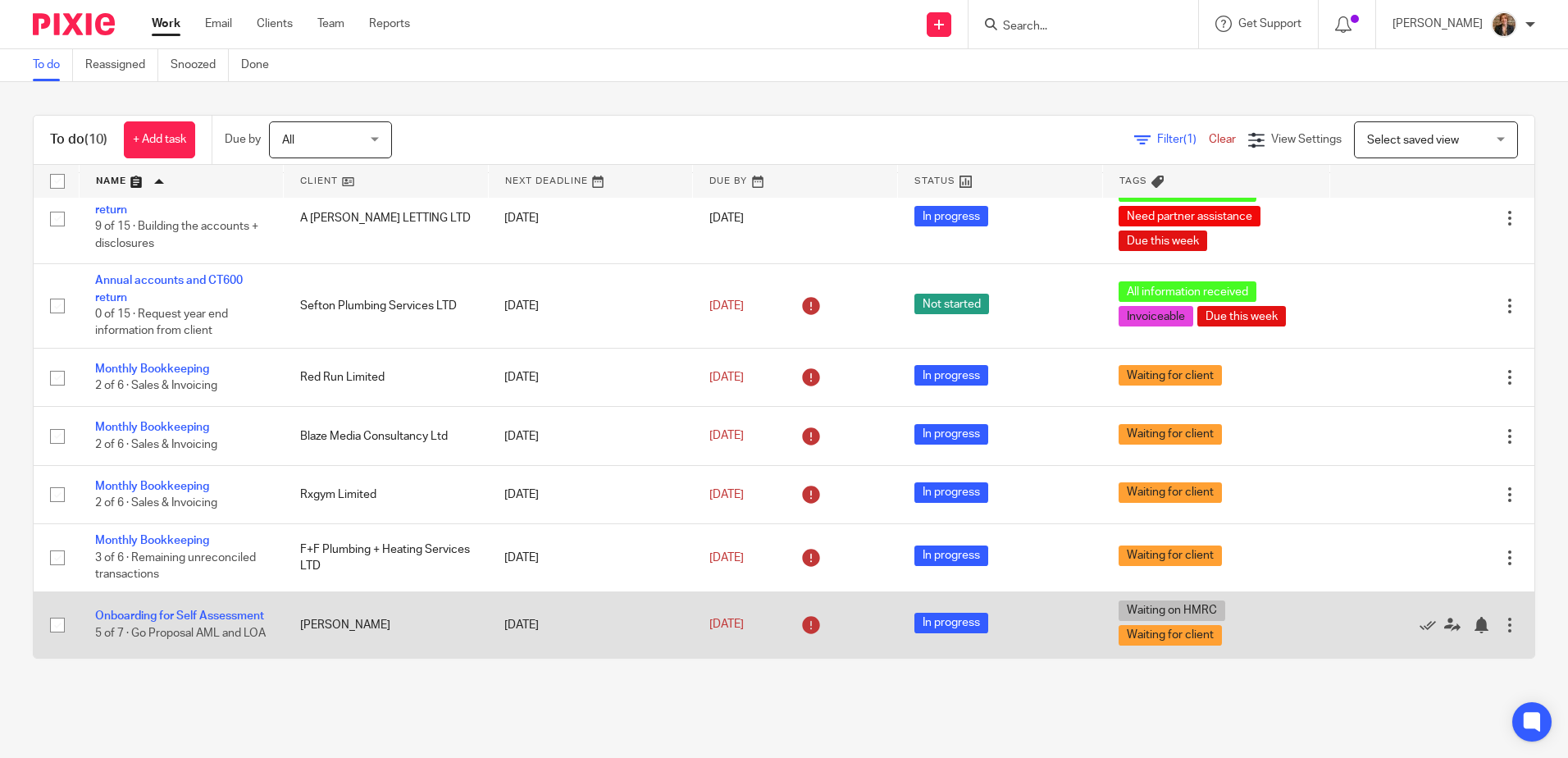
scroll to position [243, 0]
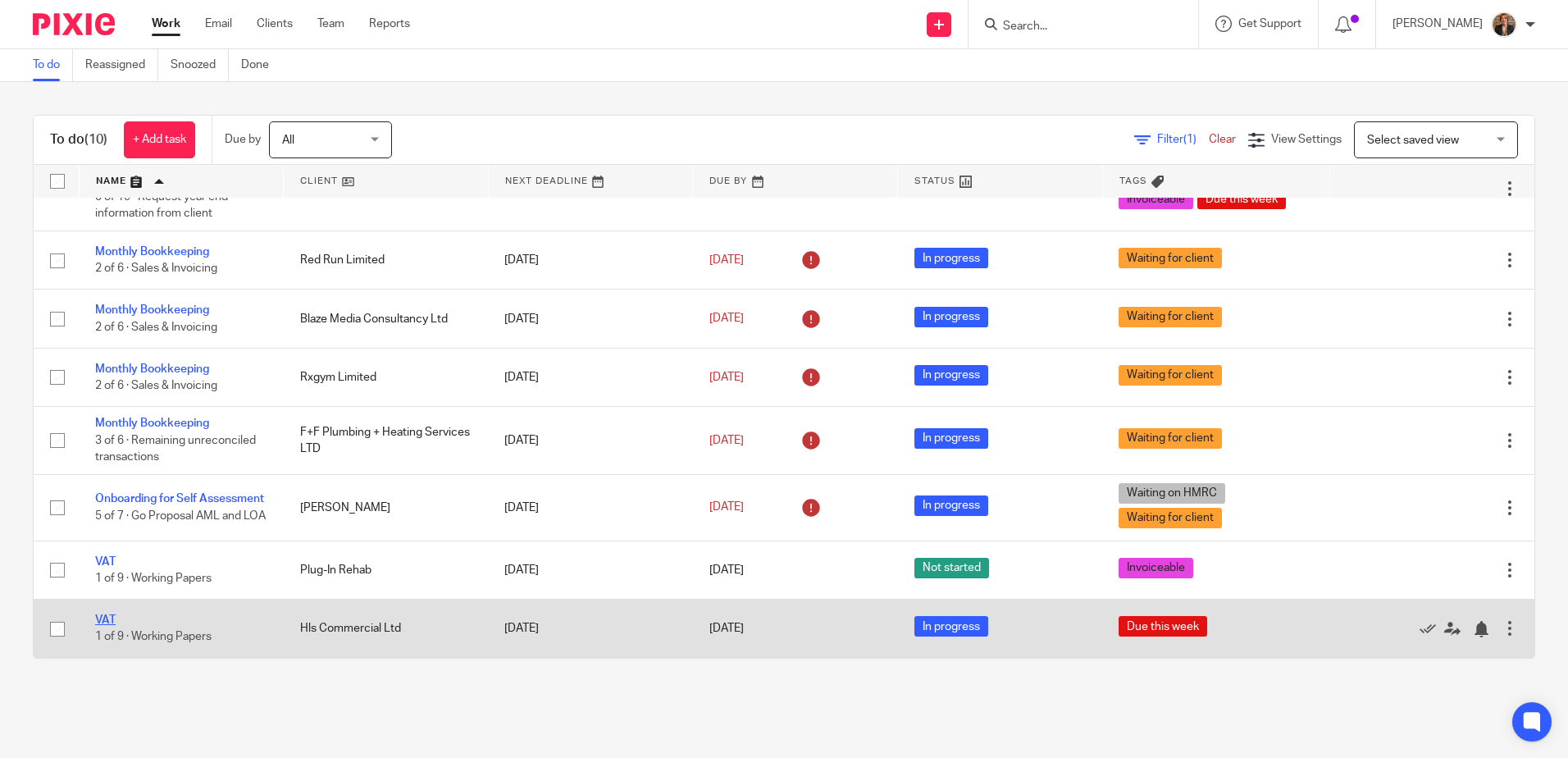
click at [114, 619] on link "VAT" at bounding box center [105, 619] width 20 height 12
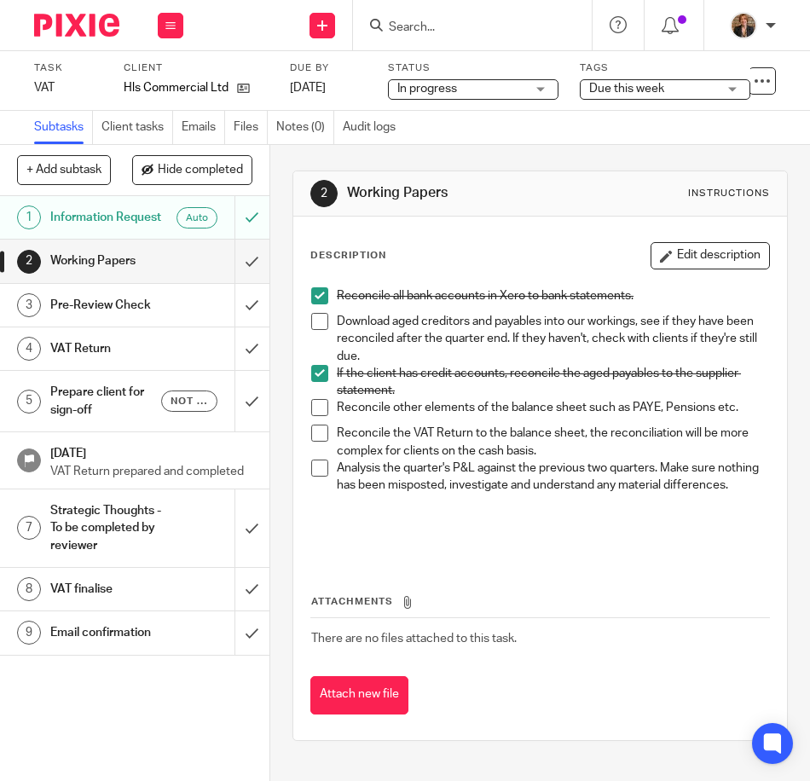
click at [55, 29] on img at bounding box center [76, 25] width 85 height 23
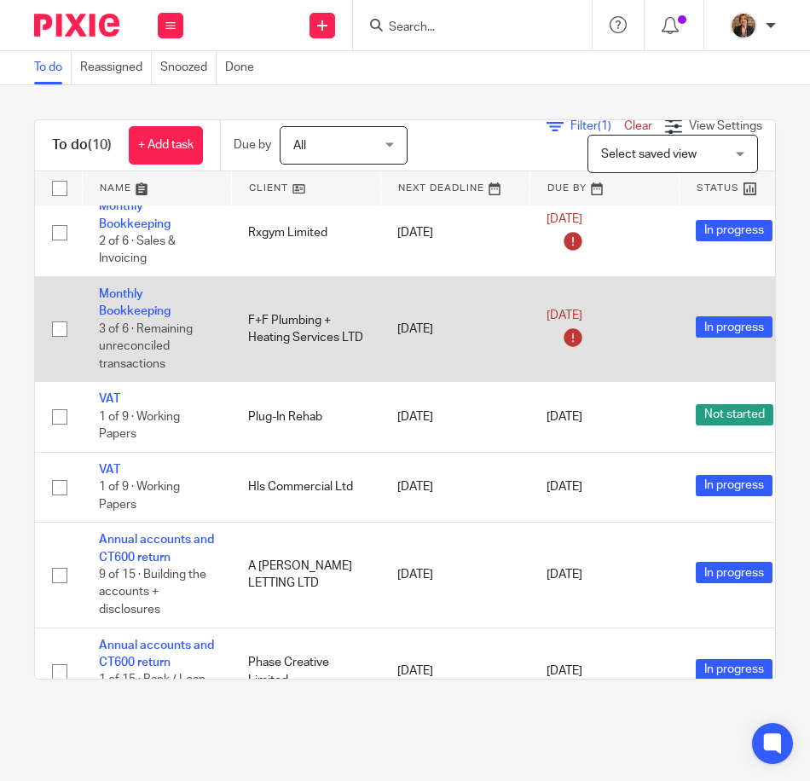
scroll to position [433, 0]
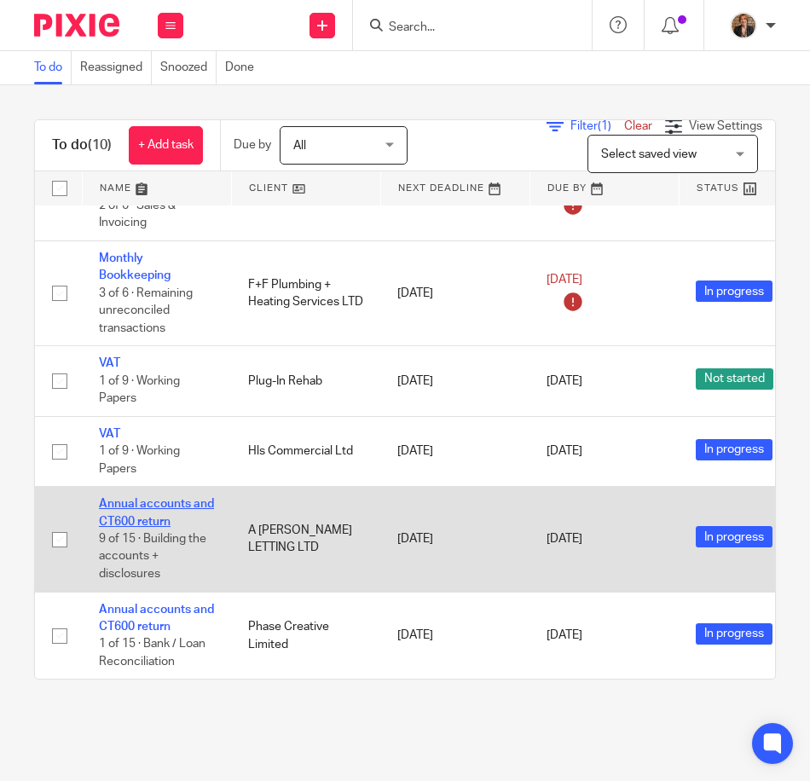
click at [136, 506] on link "Annual accounts and CT600 return" at bounding box center [156, 512] width 115 height 29
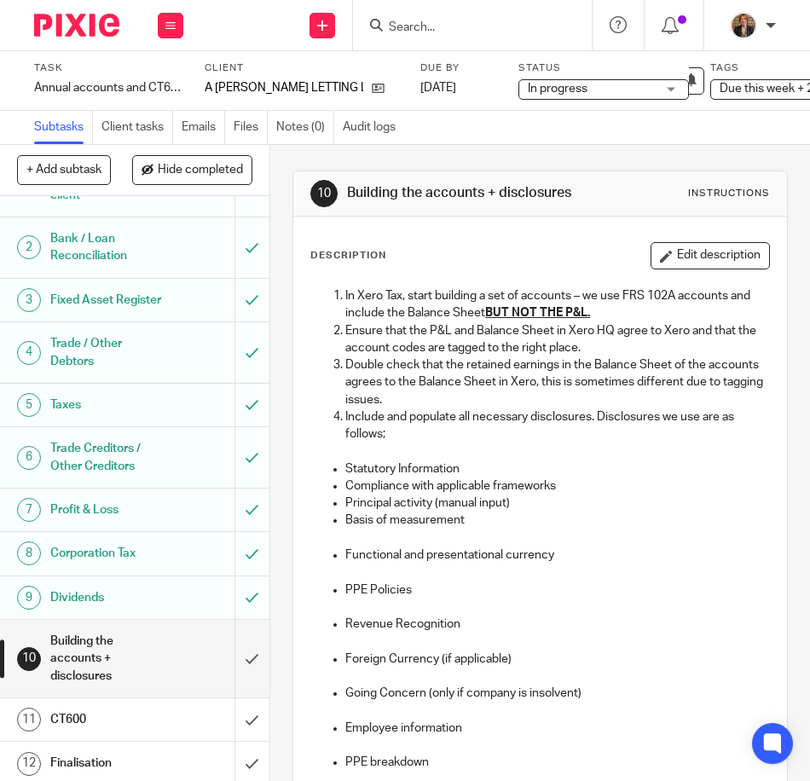
click at [76, 40] on div at bounding box center [70, 25] width 141 height 50
click at [70, 36] on img at bounding box center [76, 25] width 85 height 23
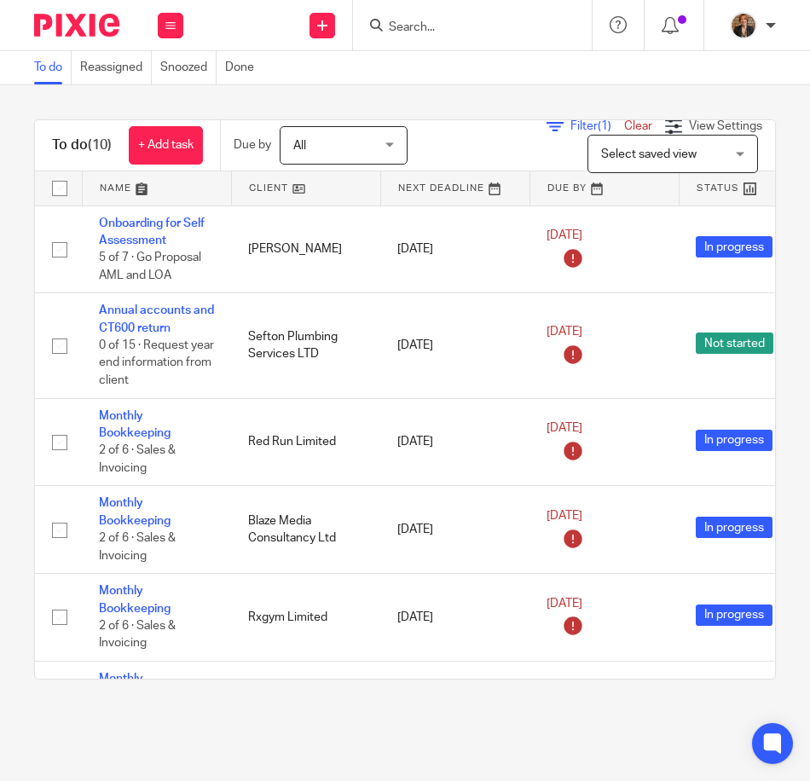
click at [142, 185] on link at bounding box center [157, 188] width 148 height 34
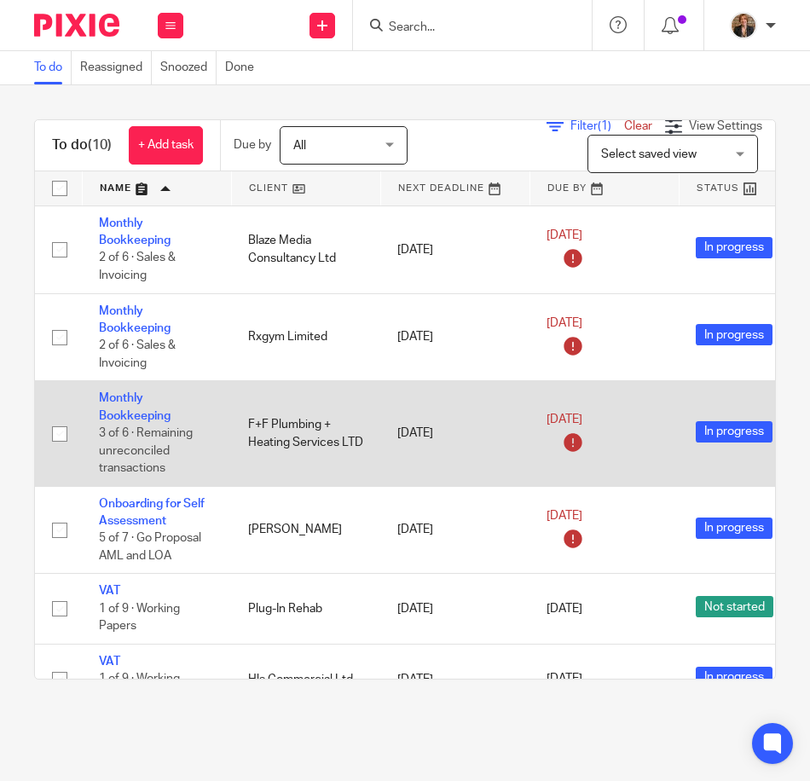
scroll to position [433, 0]
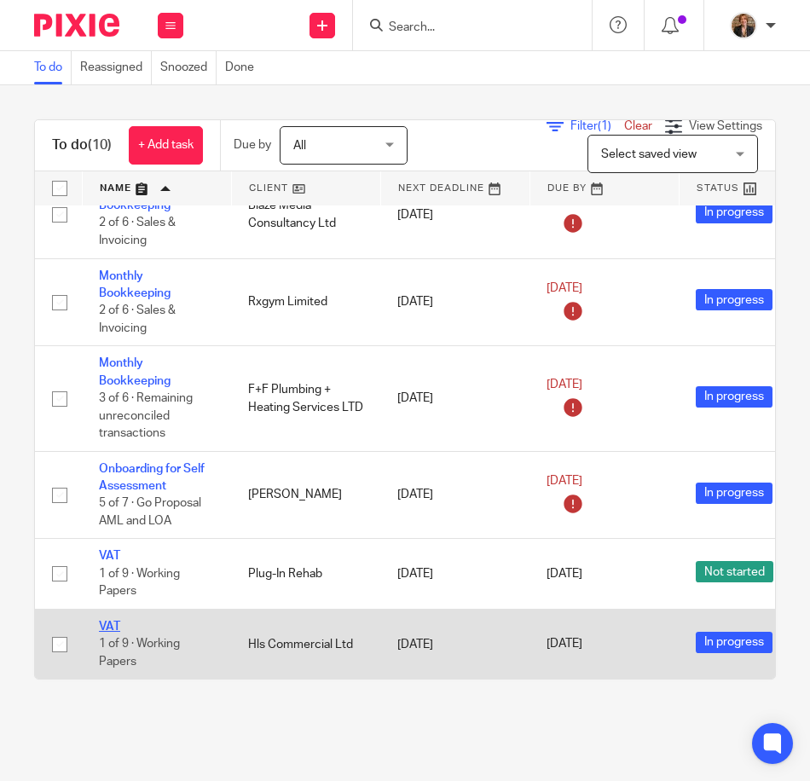
click at [117, 621] on link "VAT" at bounding box center [109, 627] width 21 height 12
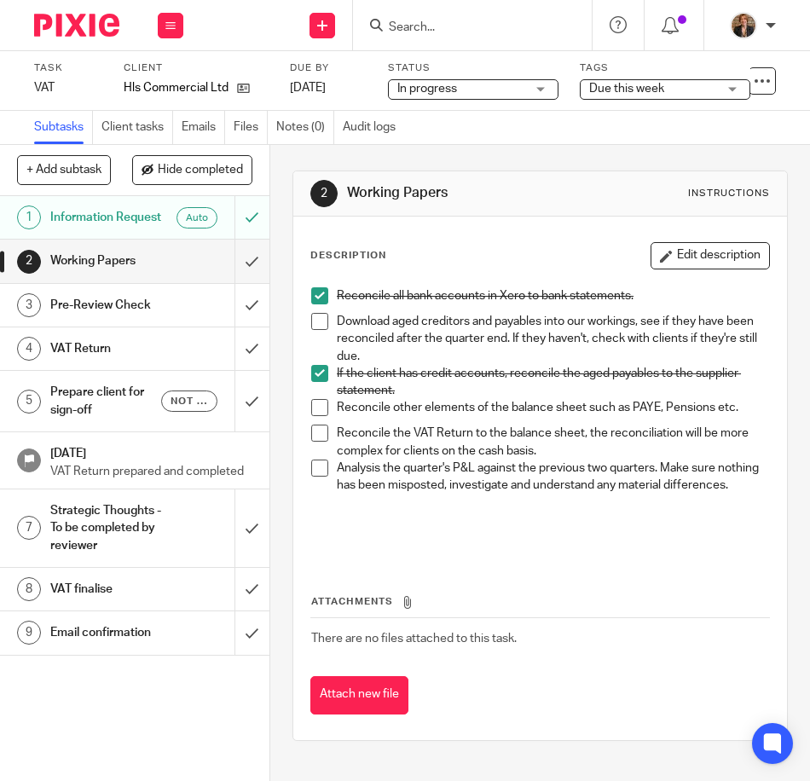
click at [311, 298] on span at bounding box center [319, 295] width 17 height 17
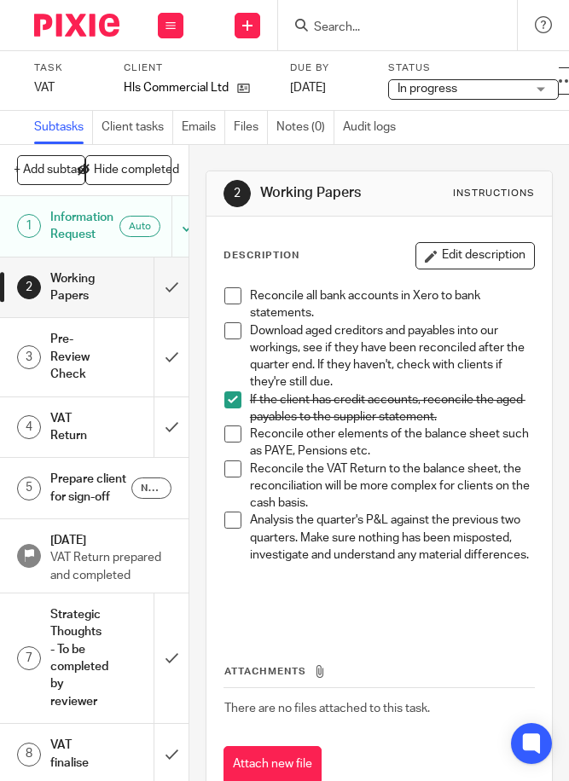
click at [230, 329] on span at bounding box center [232, 330] width 17 height 17
